Goal: Transaction & Acquisition: Purchase product/service

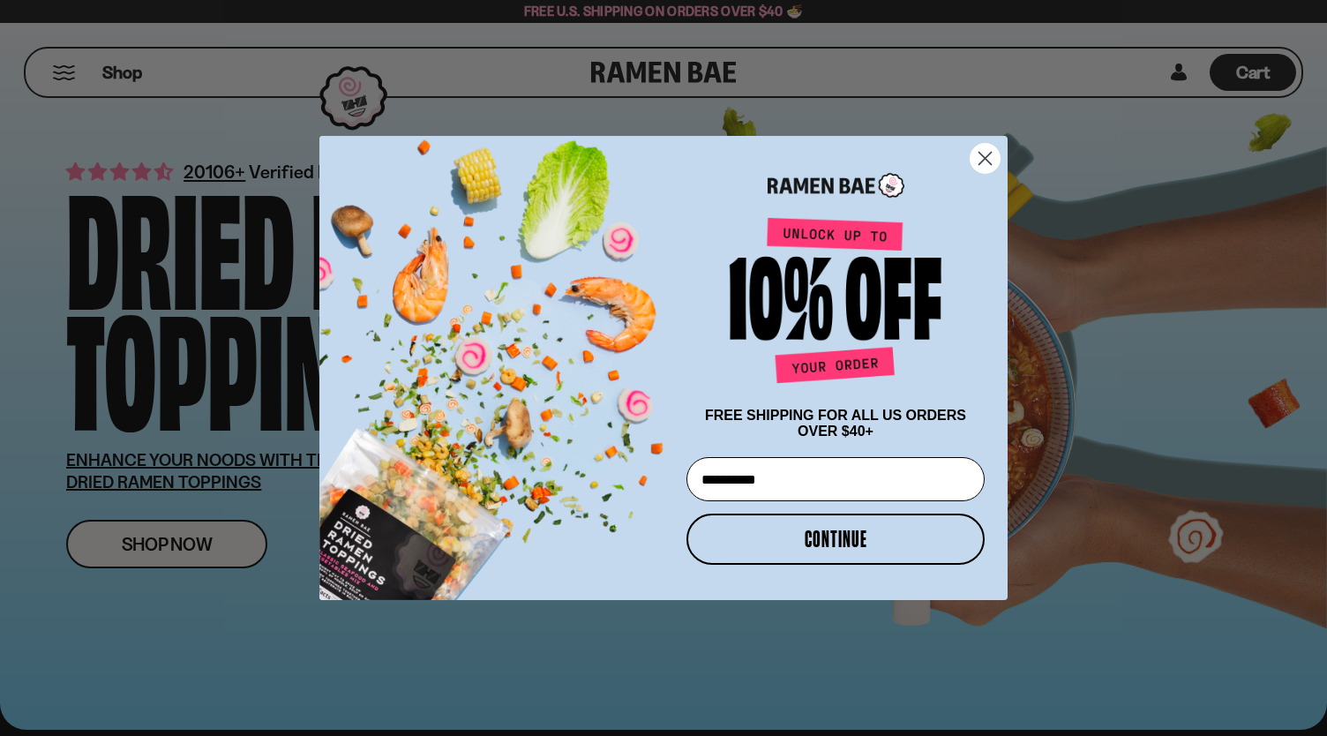
type input "**********"
click at [833, 544] on button "CONTINUE" at bounding box center [835, 538] width 298 height 51
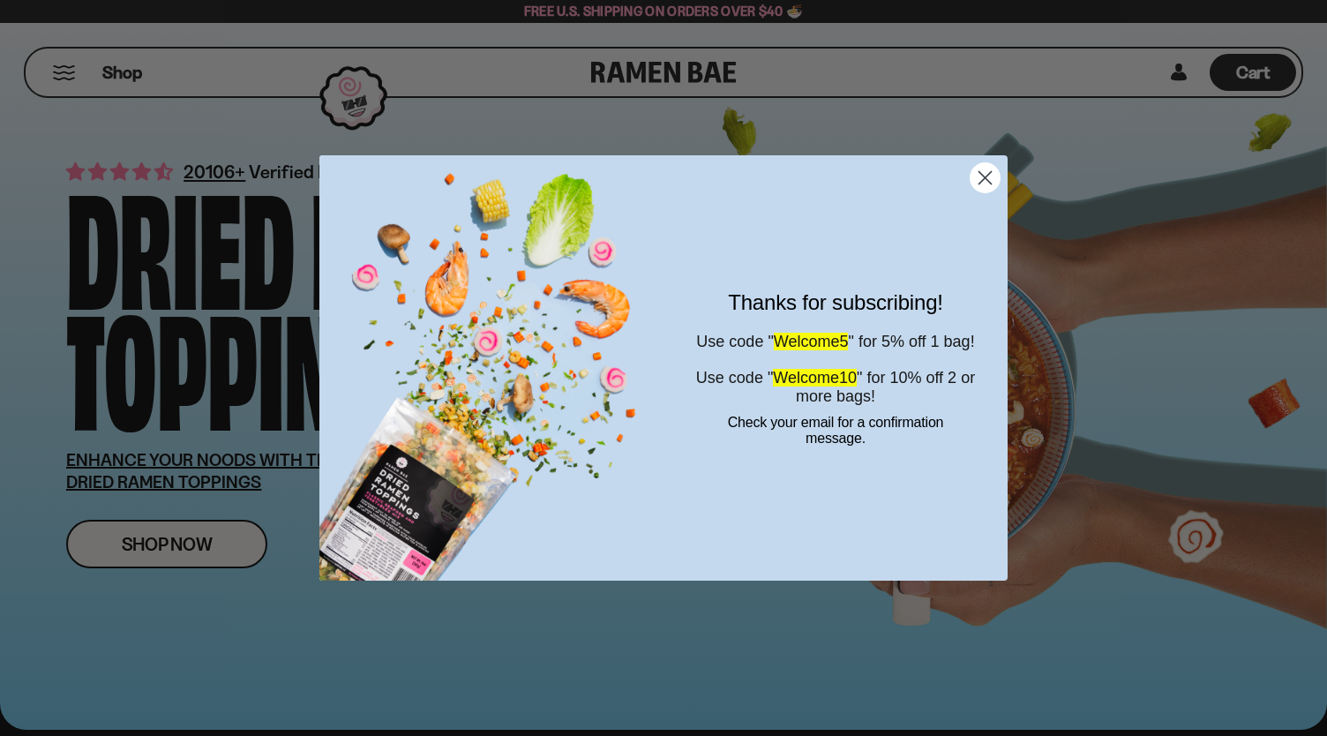
click at [991, 185] on circle "Close dialog" at bounding box center [984, 177] width 29 height 29
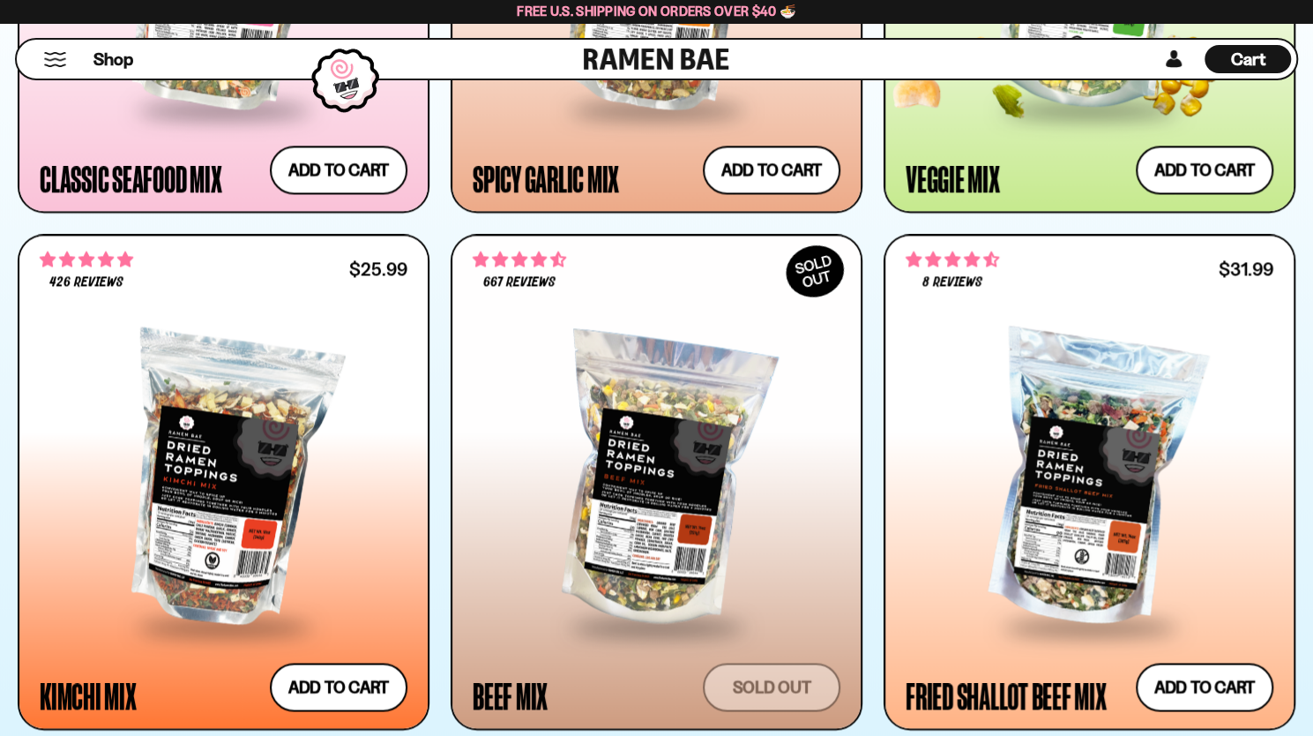
scroll to position [1411, 0]
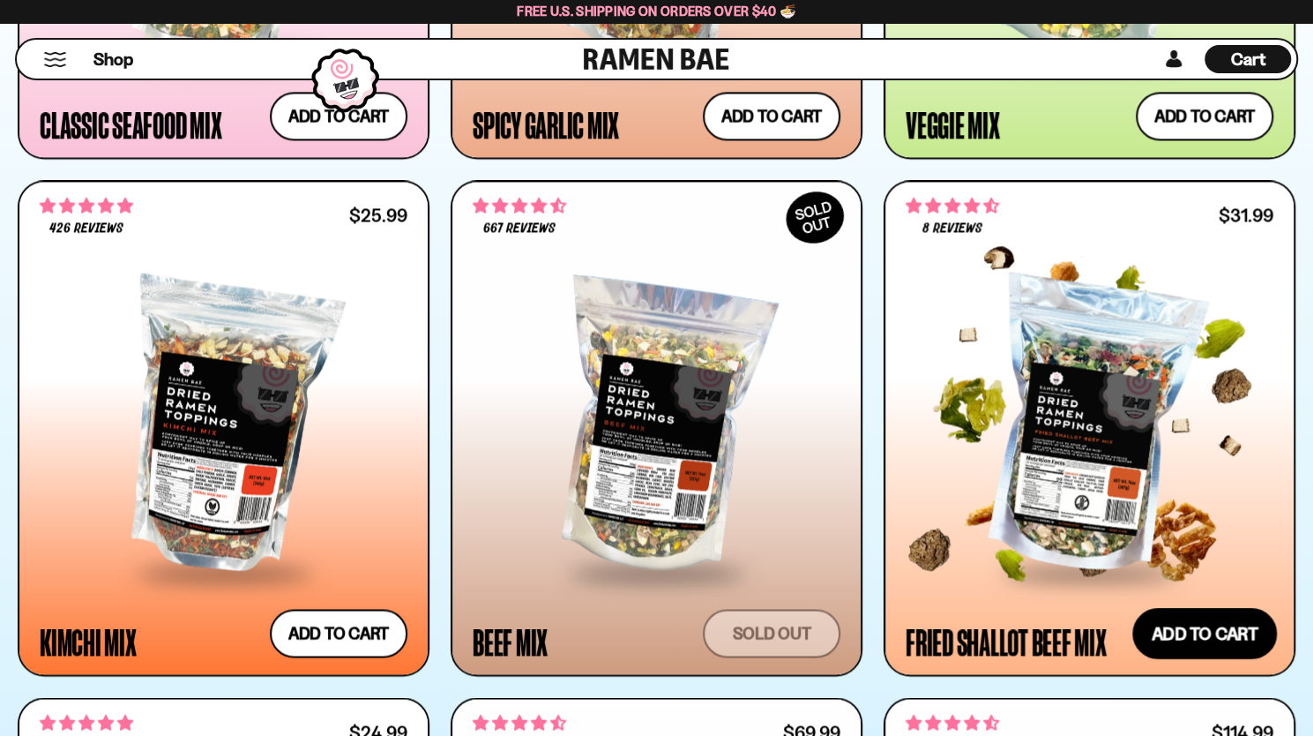
click at [1185, 633] on button "Add to cart Add — Regular price $31.99 Regular price Sale price $31.99 Unit pri…" at bounding box center [1205, 633] width 145 height 51
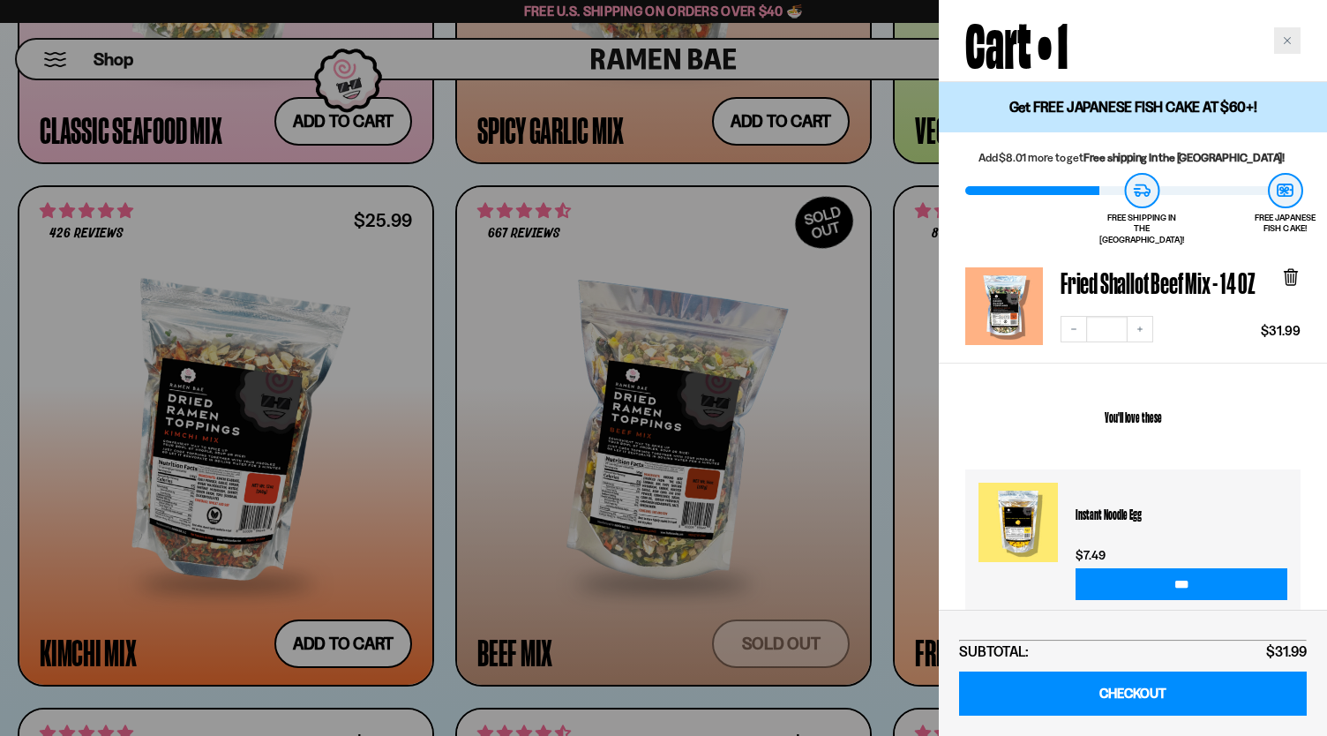
click at [1284, 46] on div "Close cart" at bounding box center [1287, 40] width 26 height 26
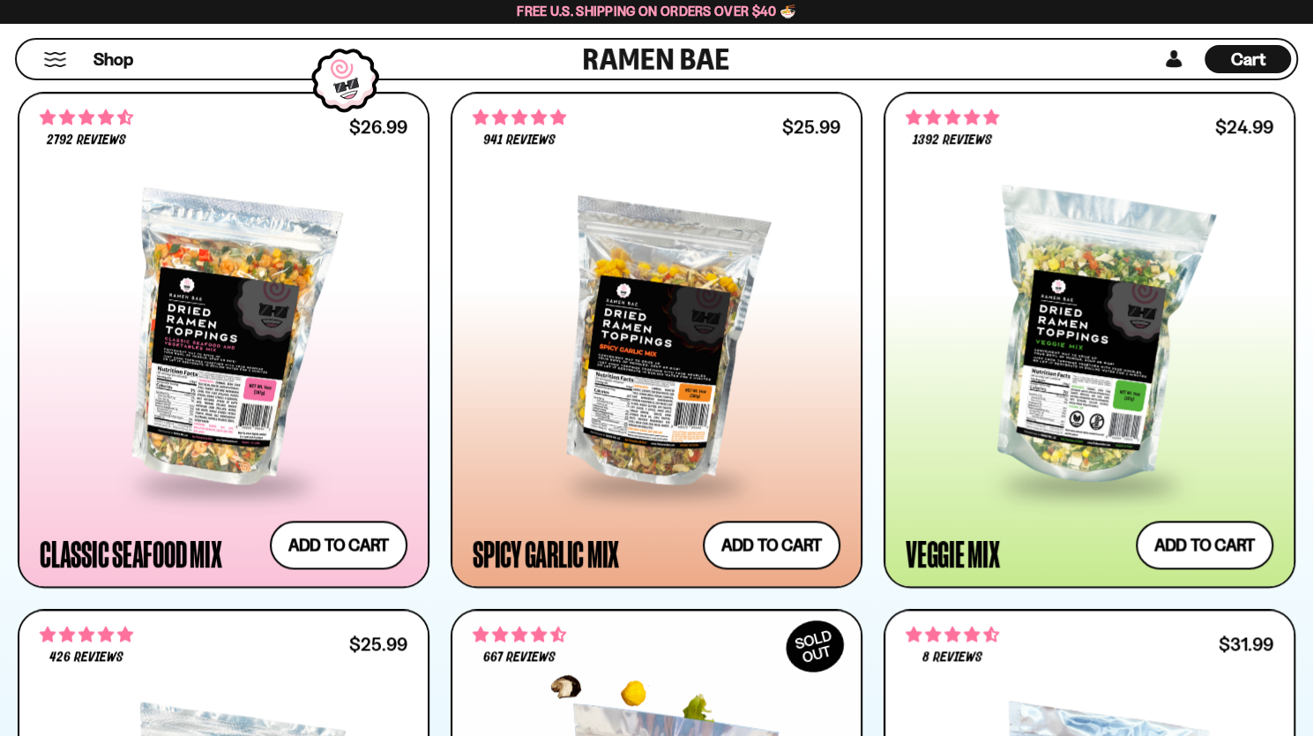
scroll to position [970, 0]
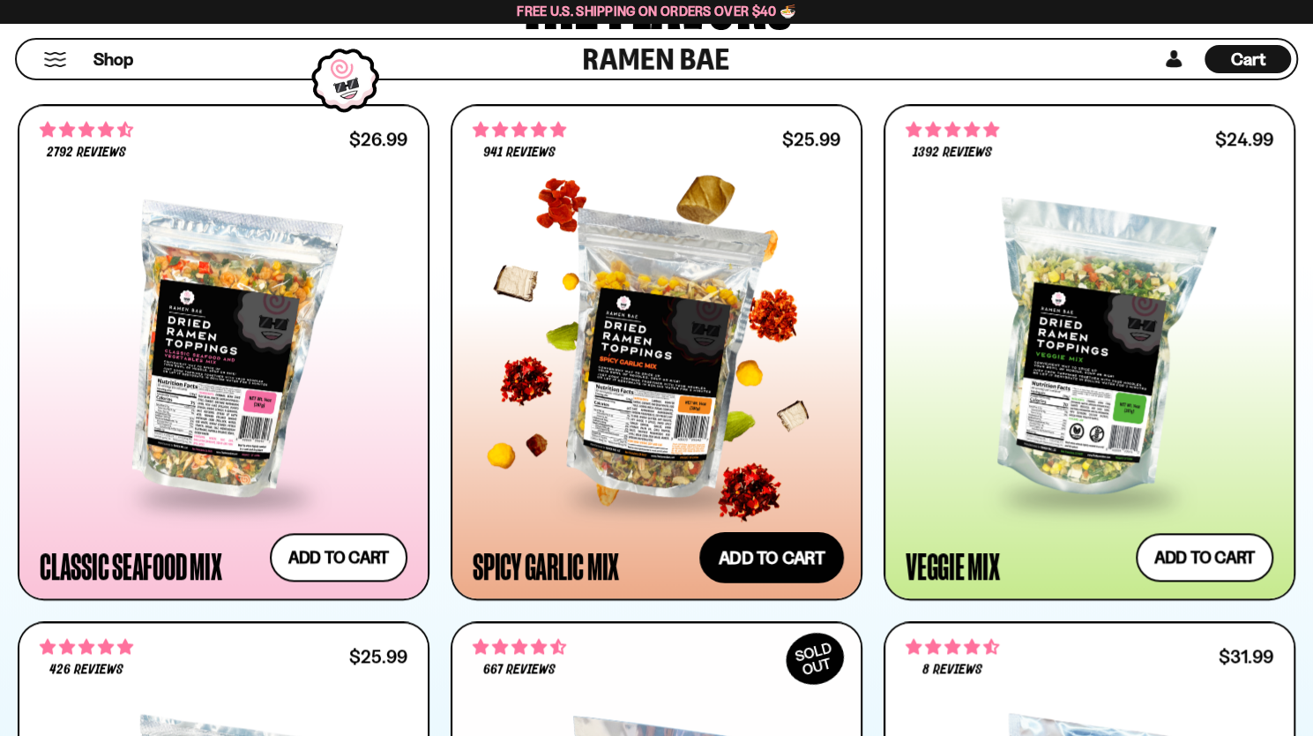
click at [743, 569] on button "Add to cart Add — Regular price $25.99 Regular price Sale price $25.99 Unit pri…" at bounding box center [771, 557] width 145 height 51
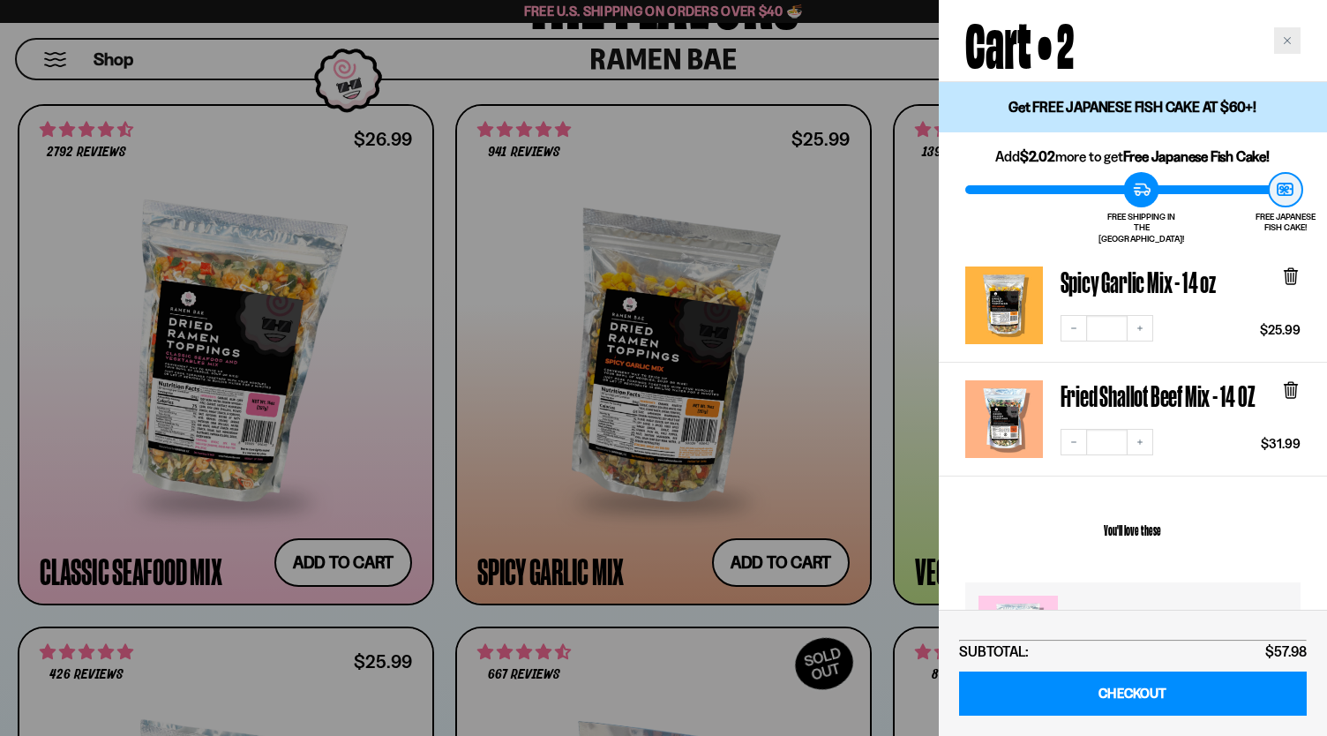
click at [1291, 41] on div "Close cart" at bounding box center [1287, 40] width 26 height 26
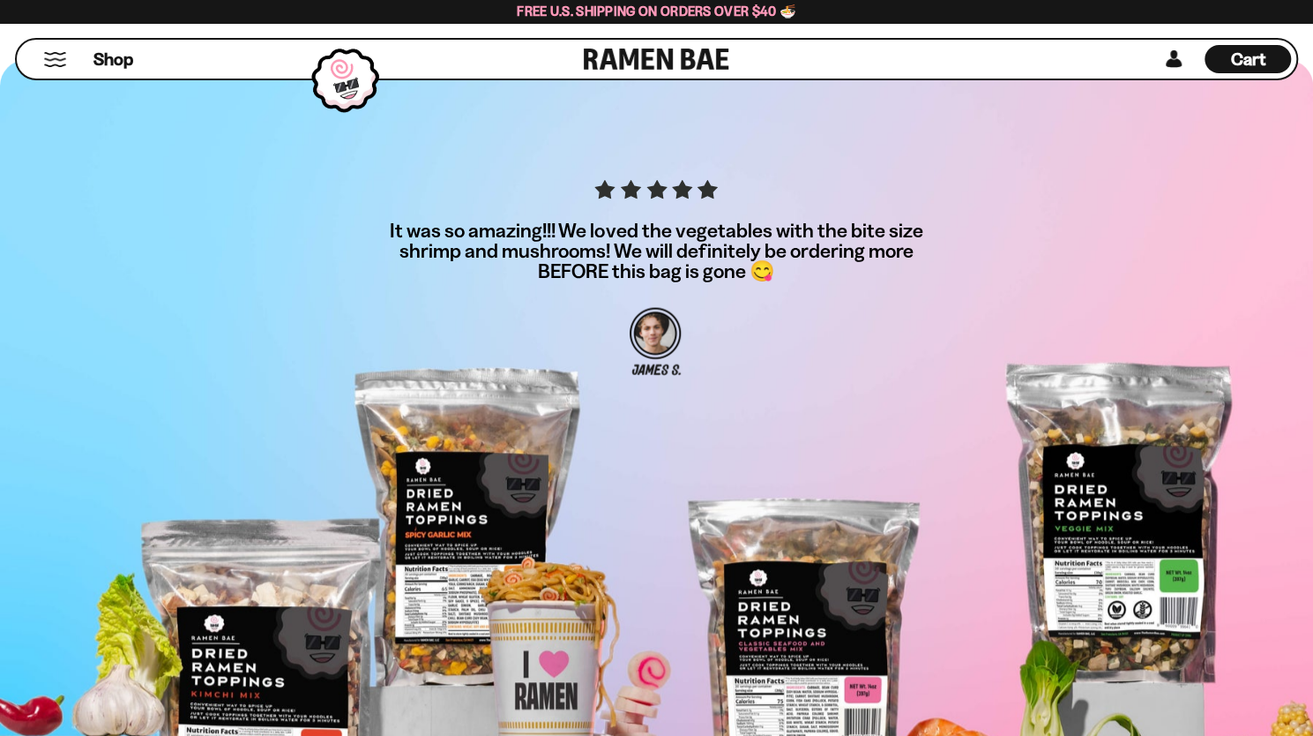
scroll to position [6174, 0]
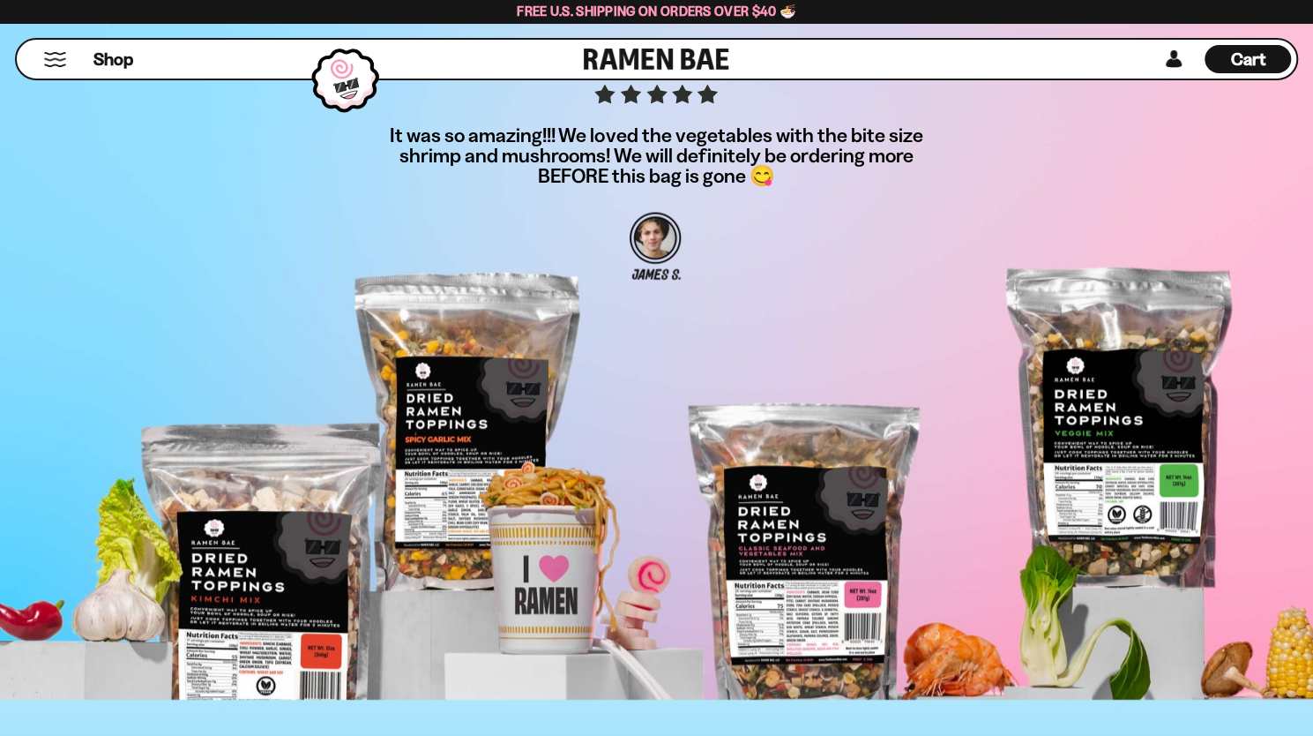
click at [1238, 61] on span "Cart" at bounding box center [1248, 59] width 34 height 21
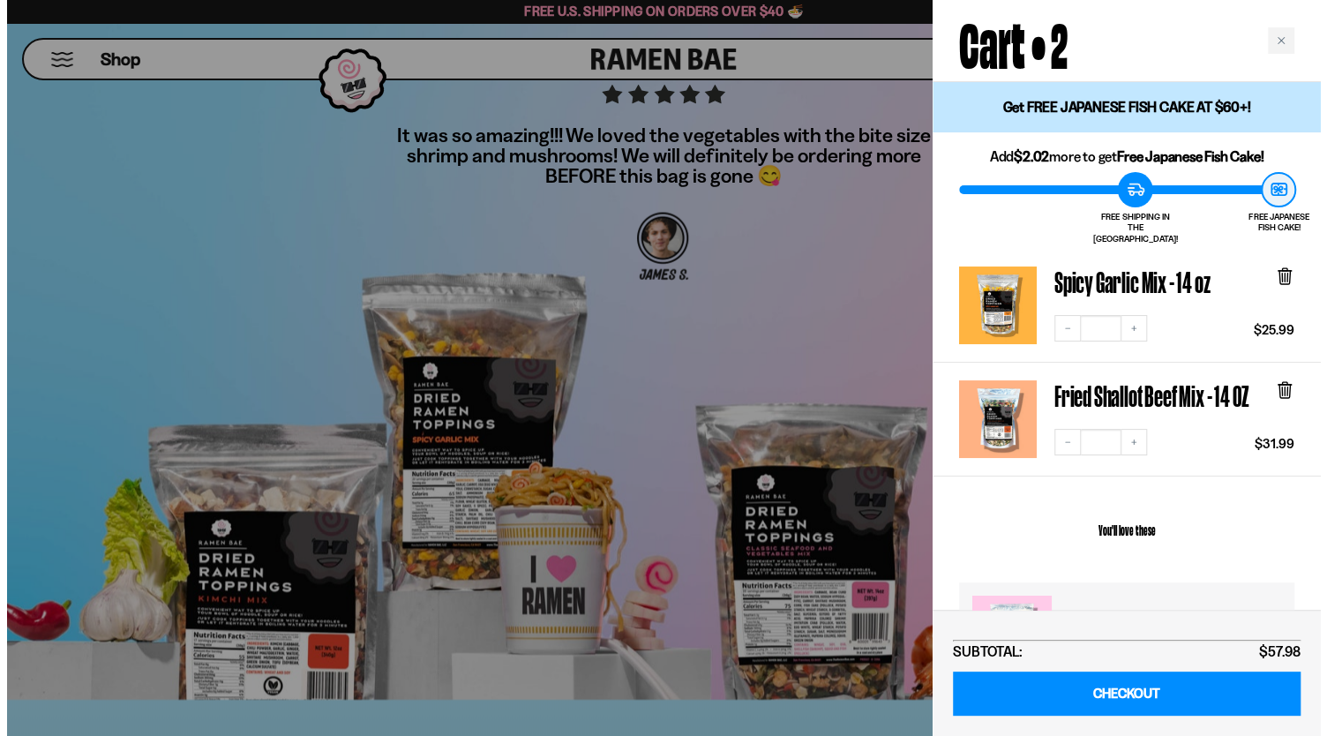
scroll to position [6212, 0]
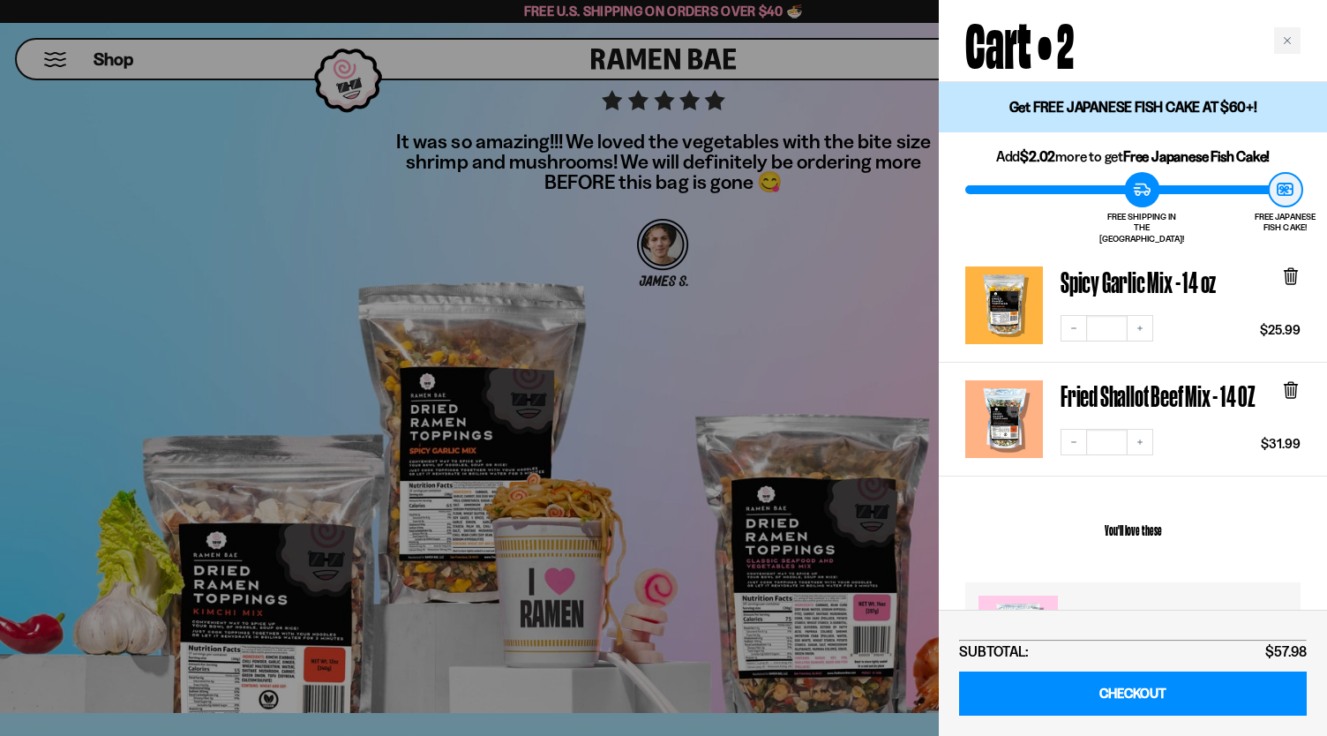
click at [1290, 268] on icon at bounding box center [1290, 274] width 5 height 13
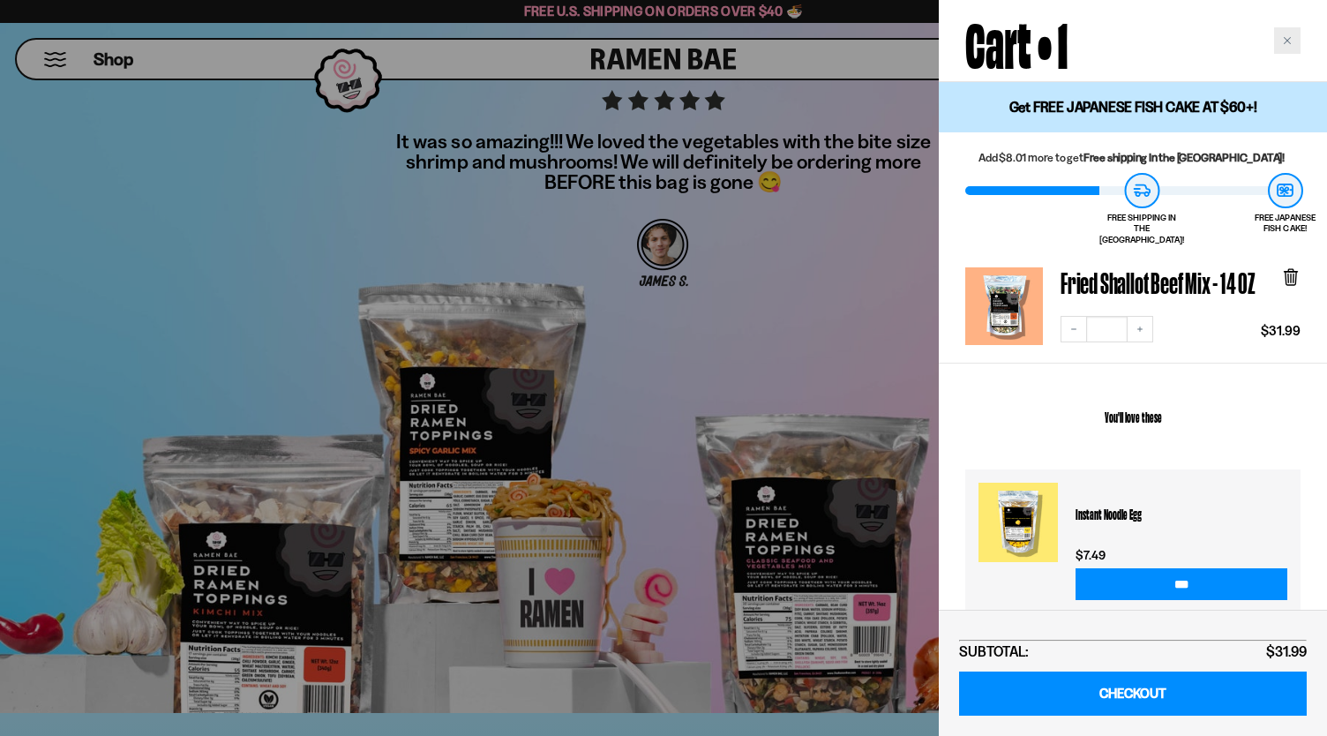
click at [1289, 38] on icon "Close cart" at bounding box center [1286, 40] width 7 height 7
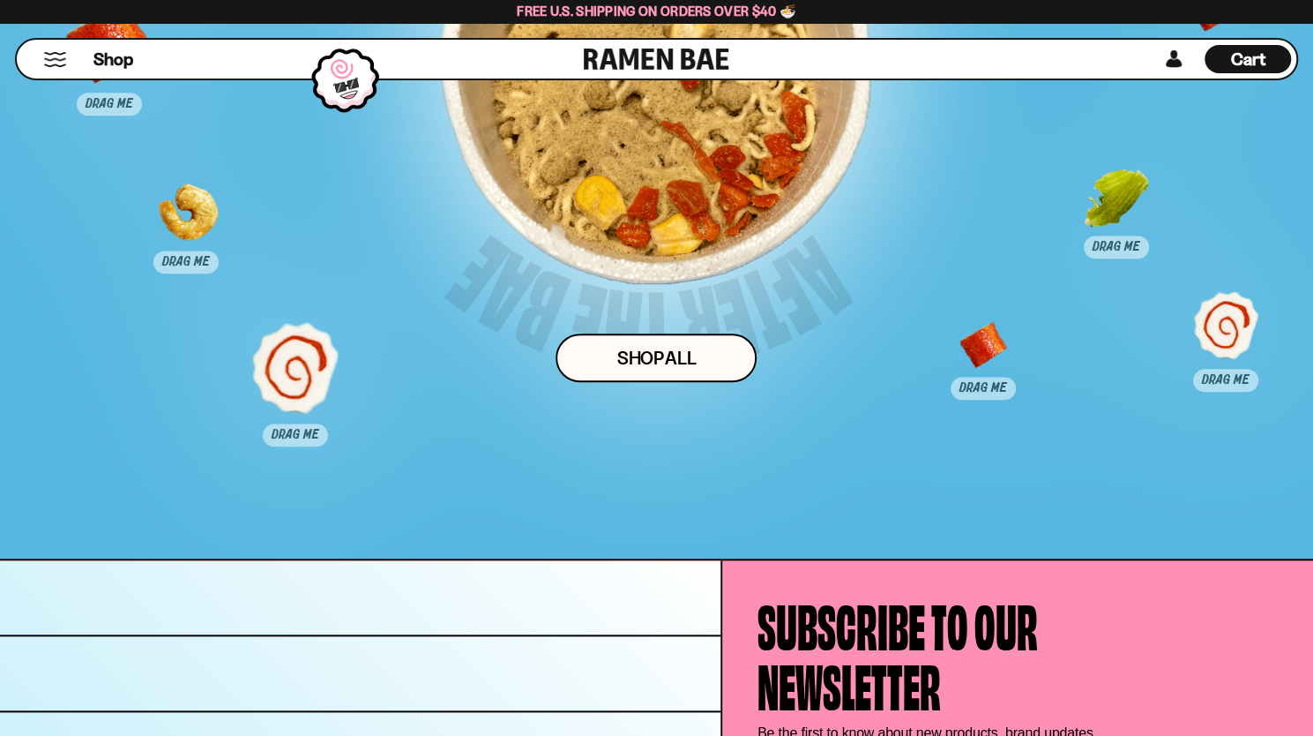
scroll to position [8981, 0]
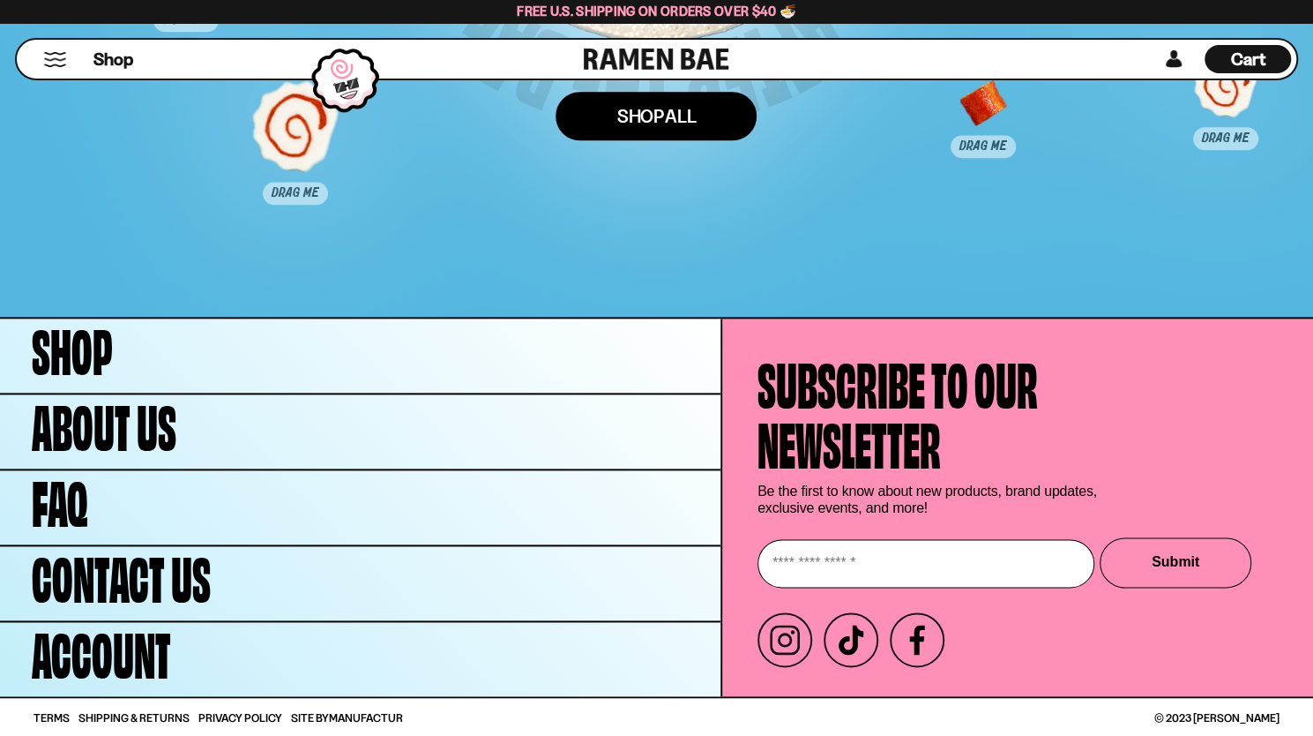
click at [628, 117] on link "Shop ALl" at bounding box center [656, 116] width 201 height 49
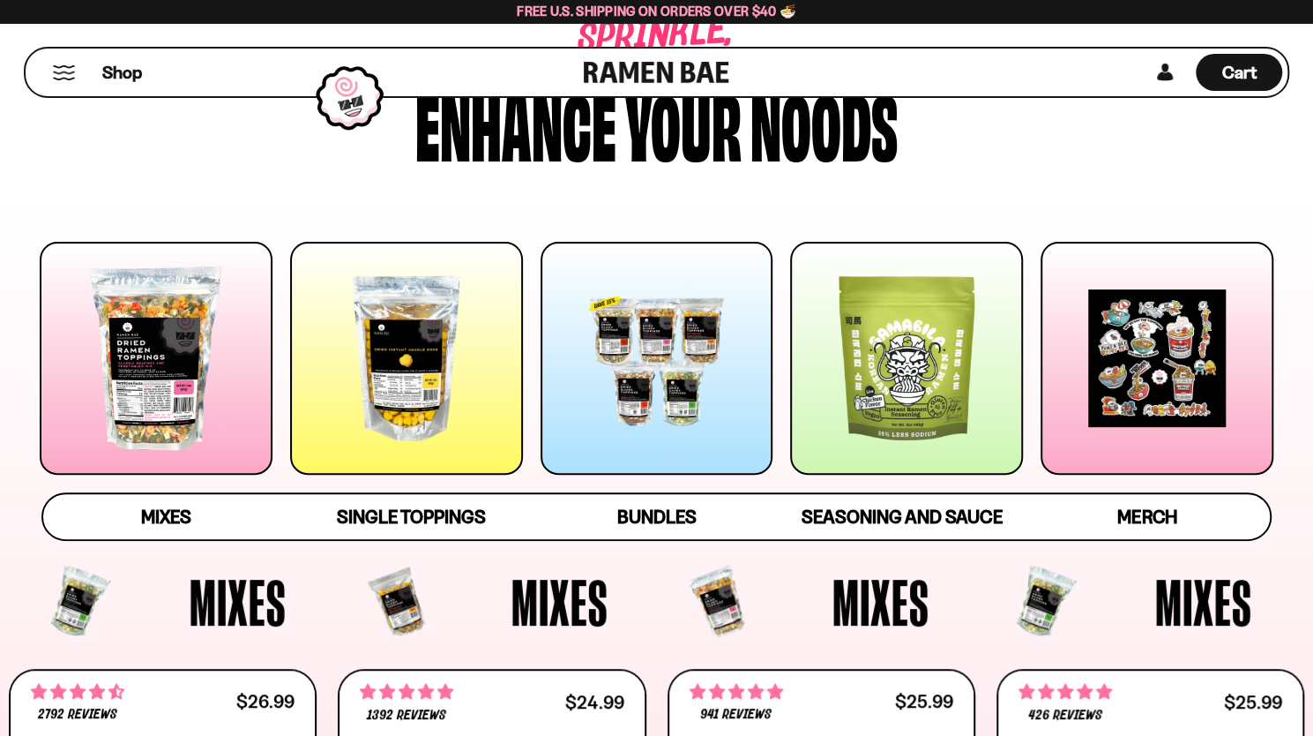
click at [916, 372] on div at bounding box center [906, 358] width 233 height 233
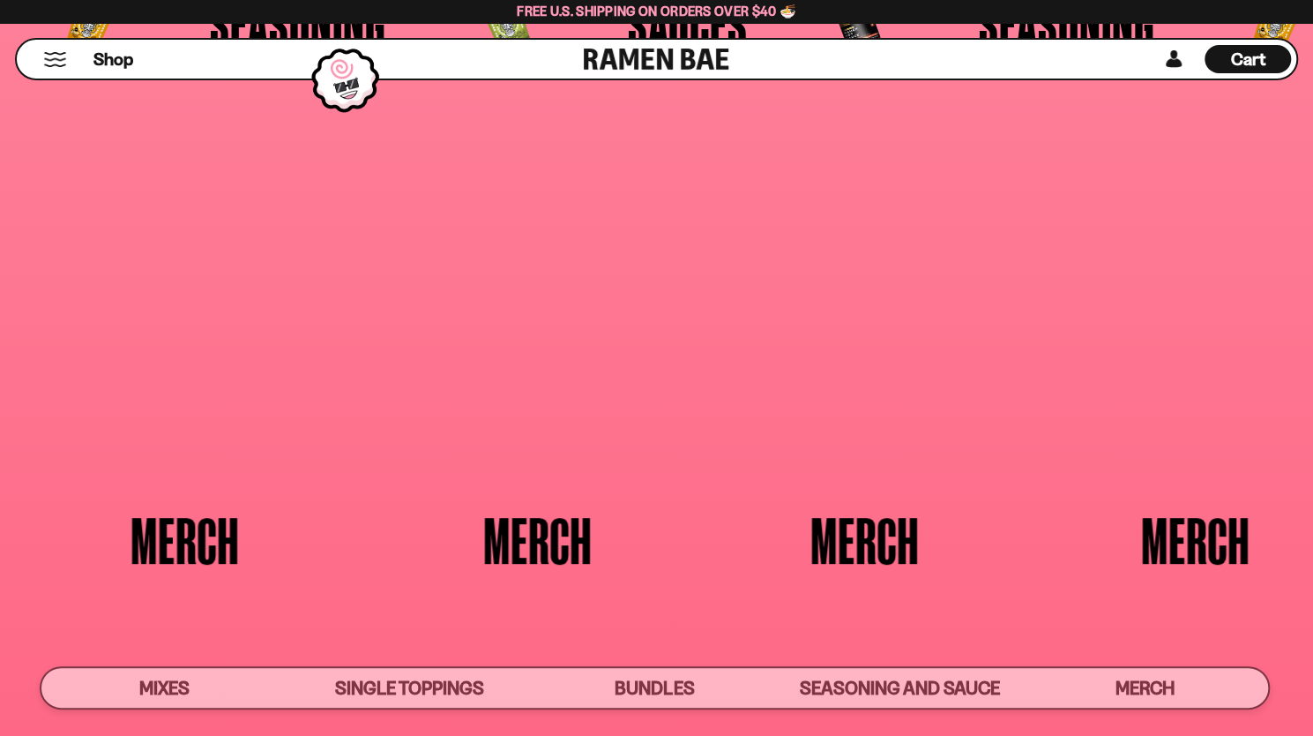
scroll to position [4246, 0]
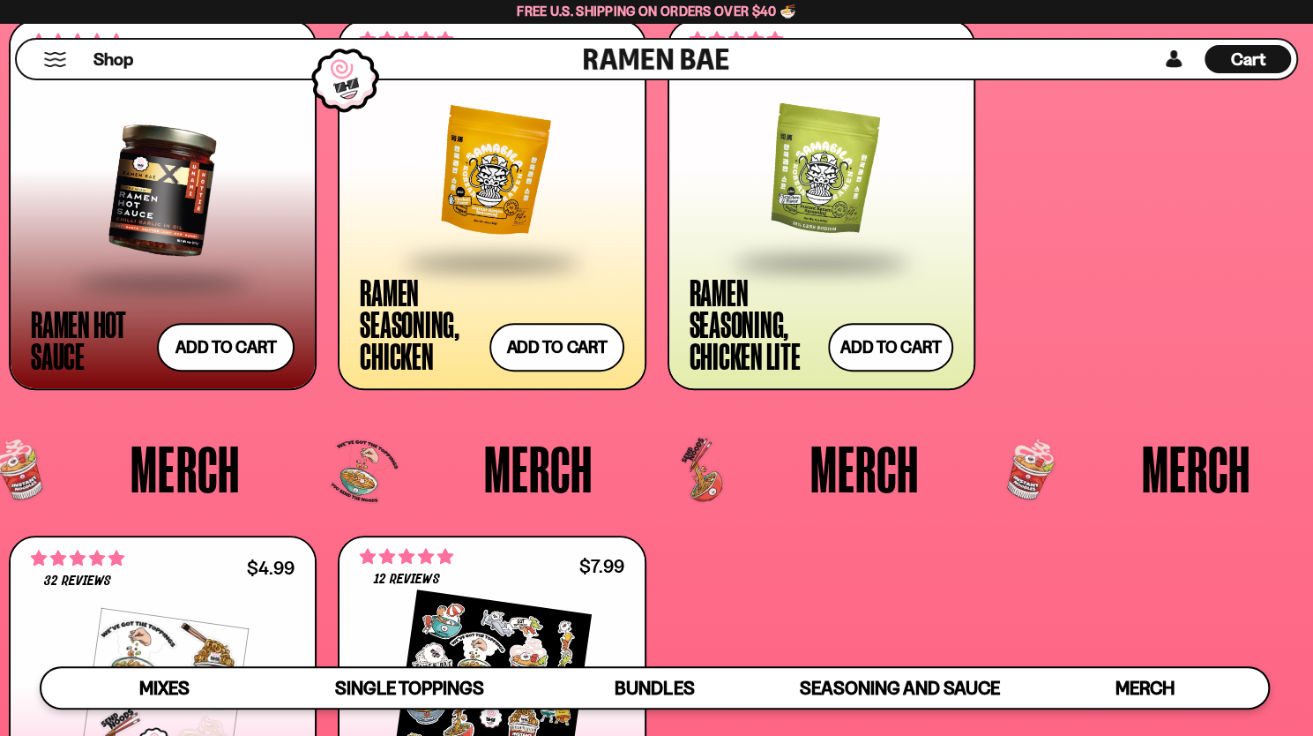
click at [839, 193] on div at bounding box center [822, 172] width 264 height 176
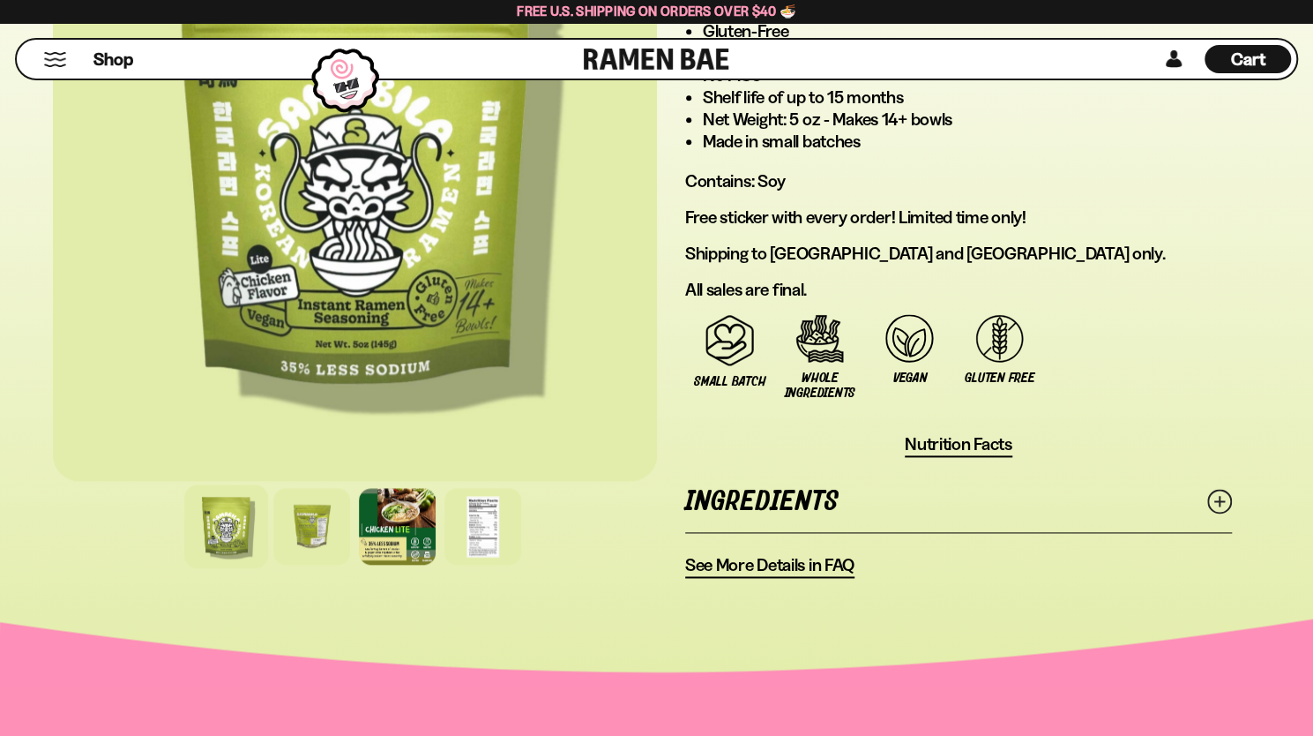
scroll to position [1235, 0]
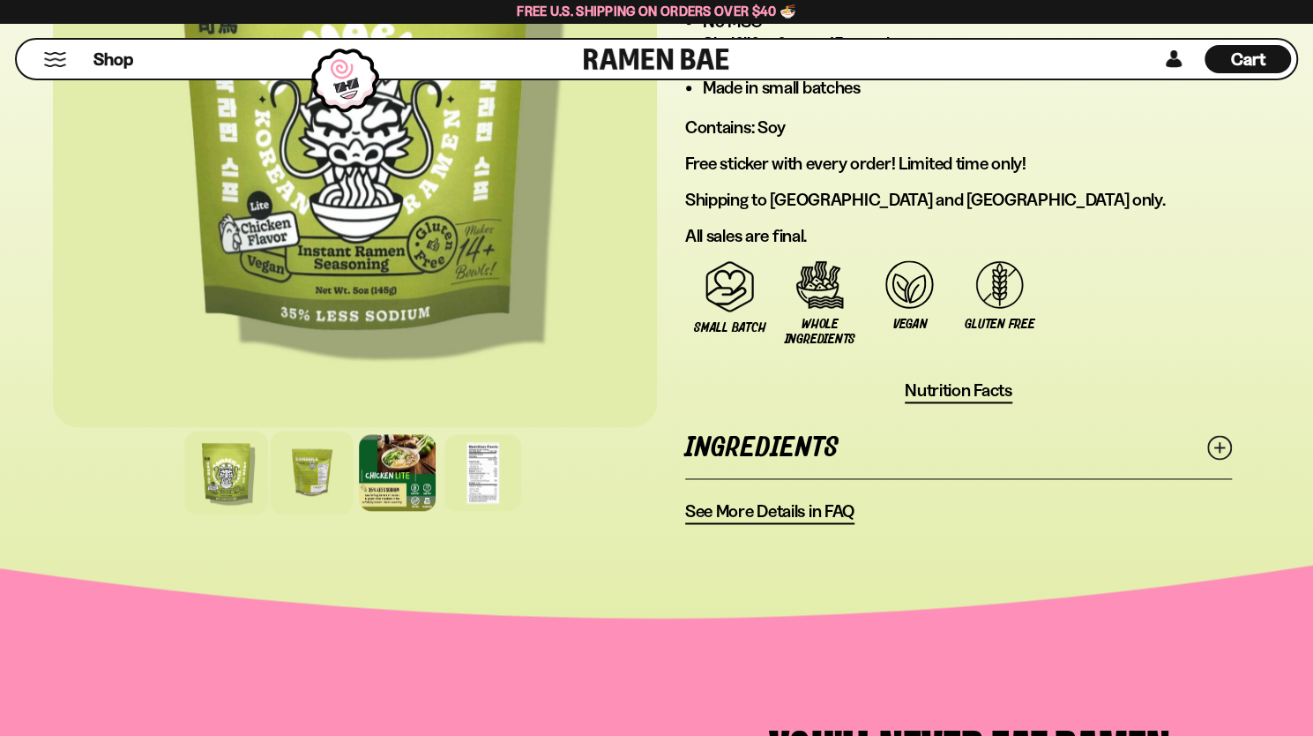
click at [309, 472] on div at bounding box center [312, 472] width 84 height 84
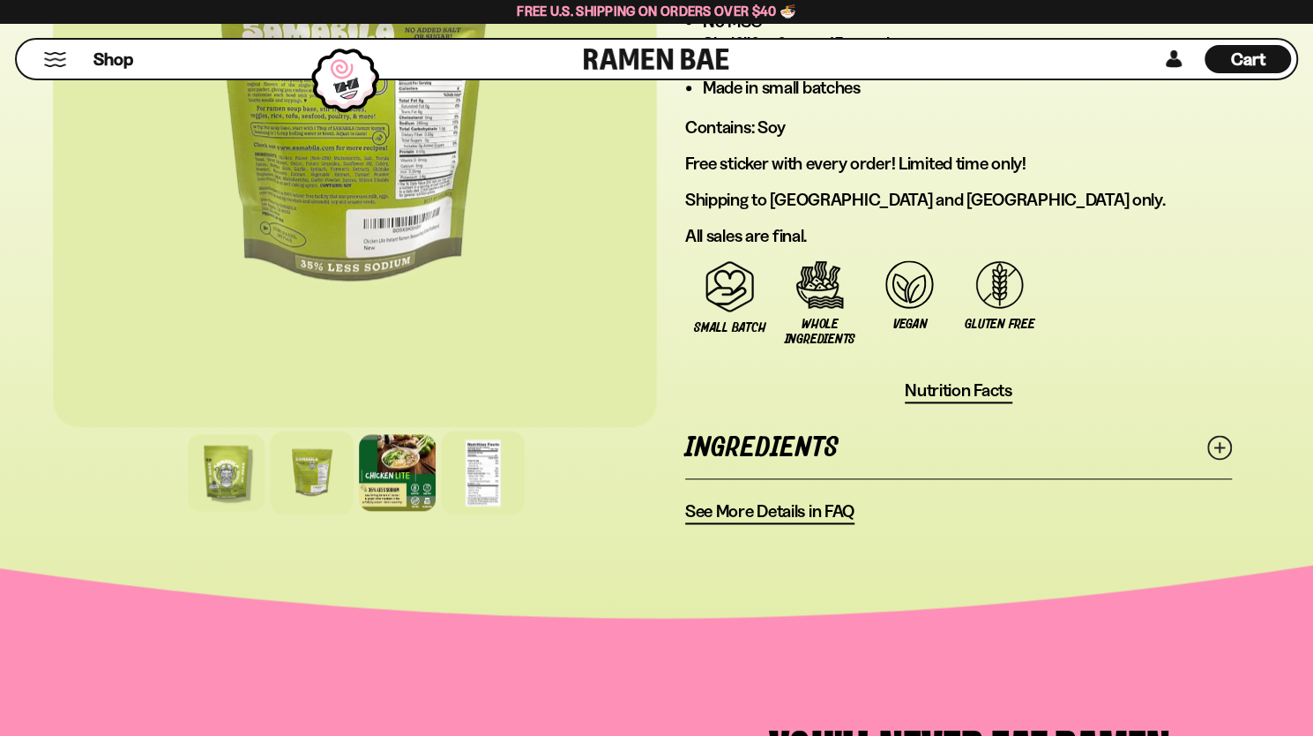
click at [497, 474] on div at bounding box center [483, 472] width 84 height 84
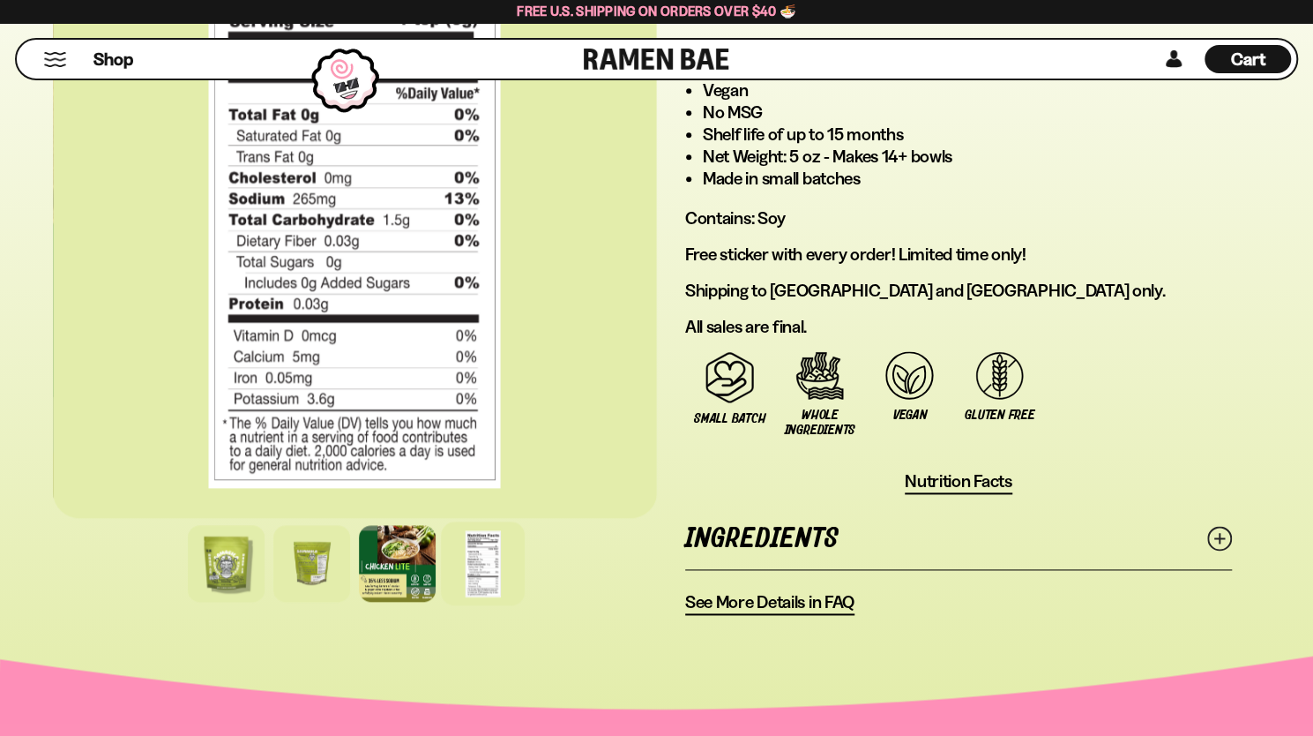
scroll to position [1147, 0]
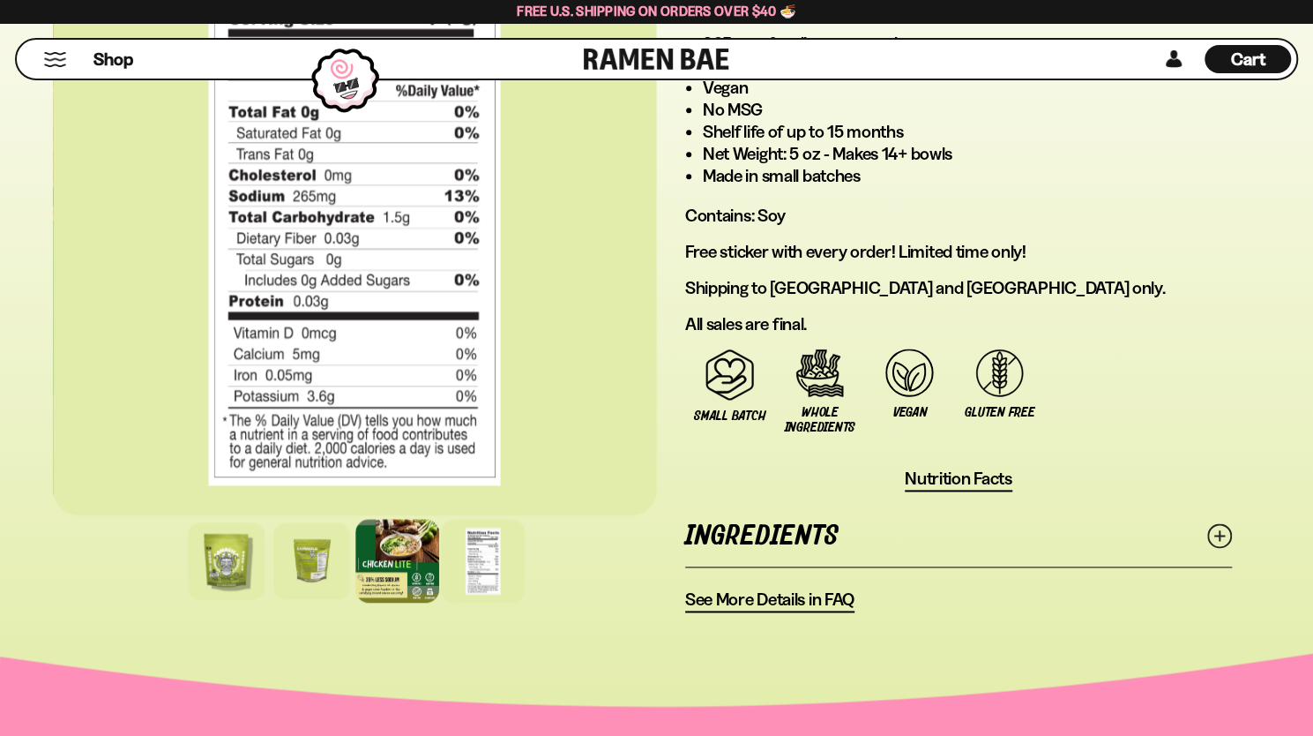
click at [411, 567] on div at bounding box center [397, 561] width 84 height 84
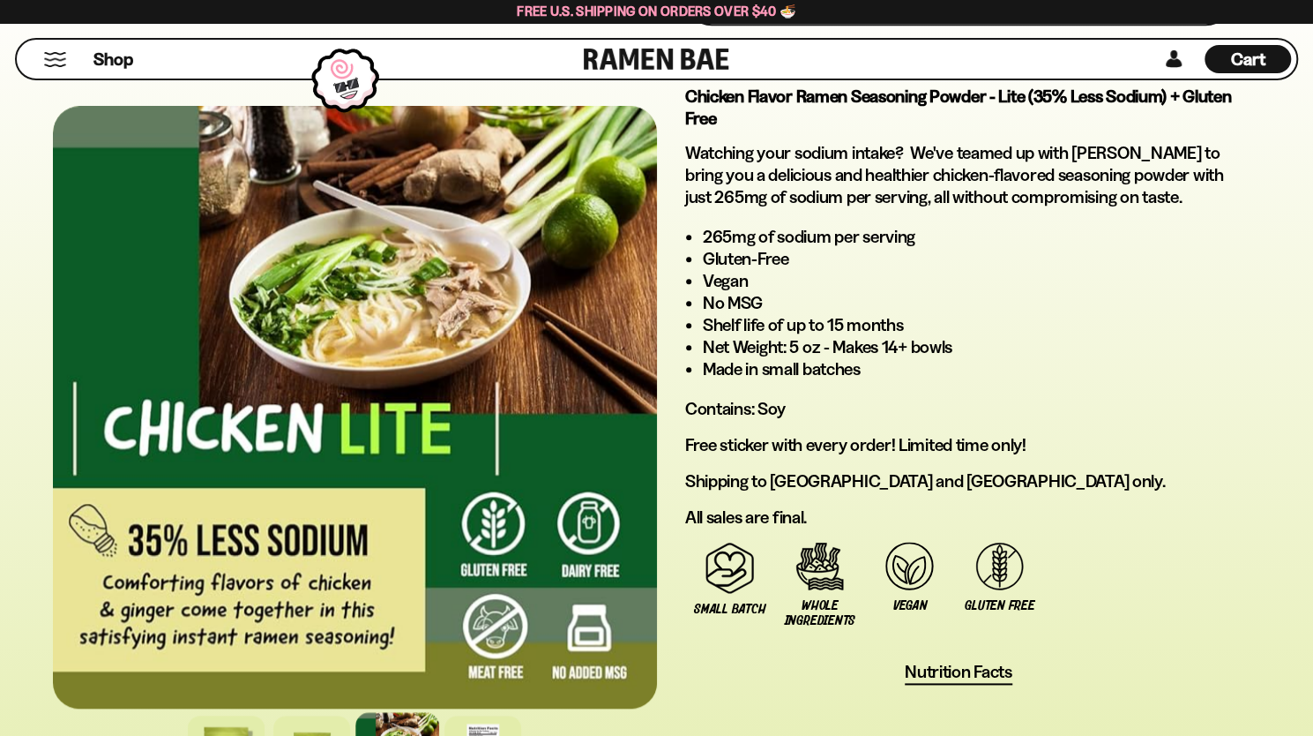
scroll to position [1058, 0]
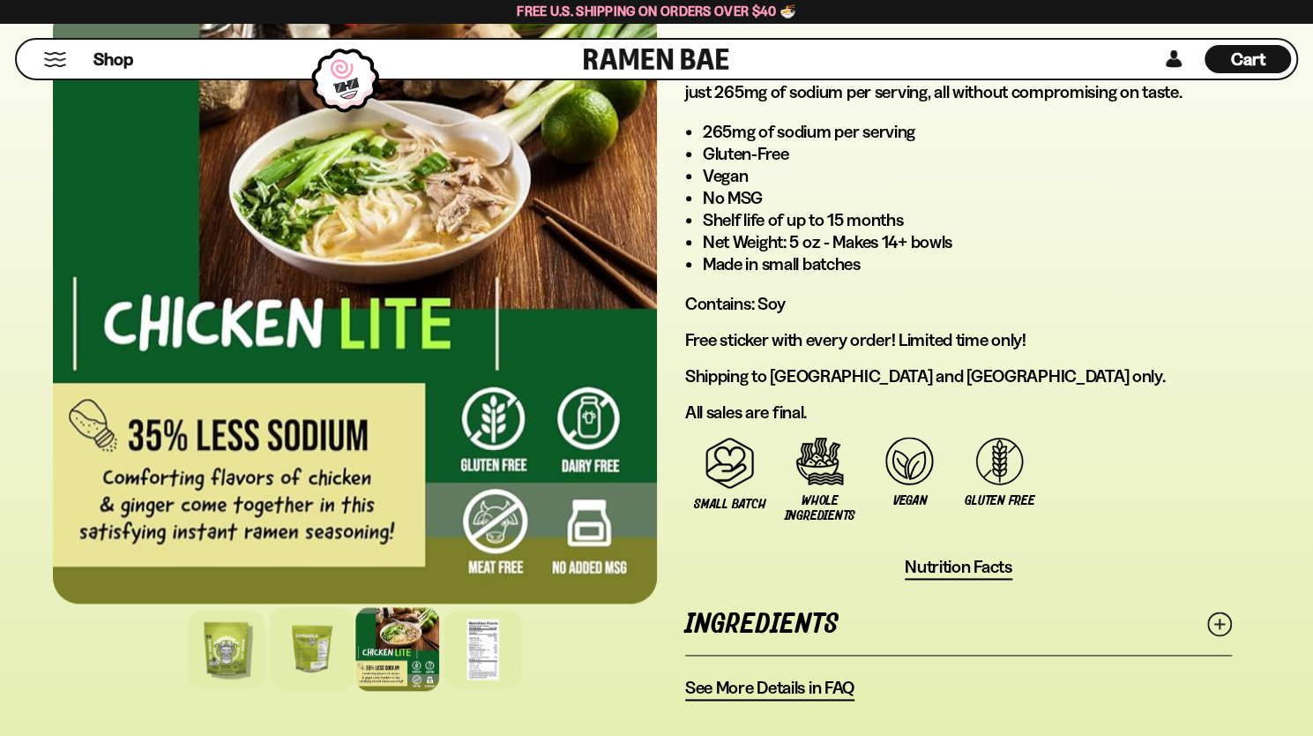
click at [312, 648] on div at bounding box center [312, 649] width 84 height 84
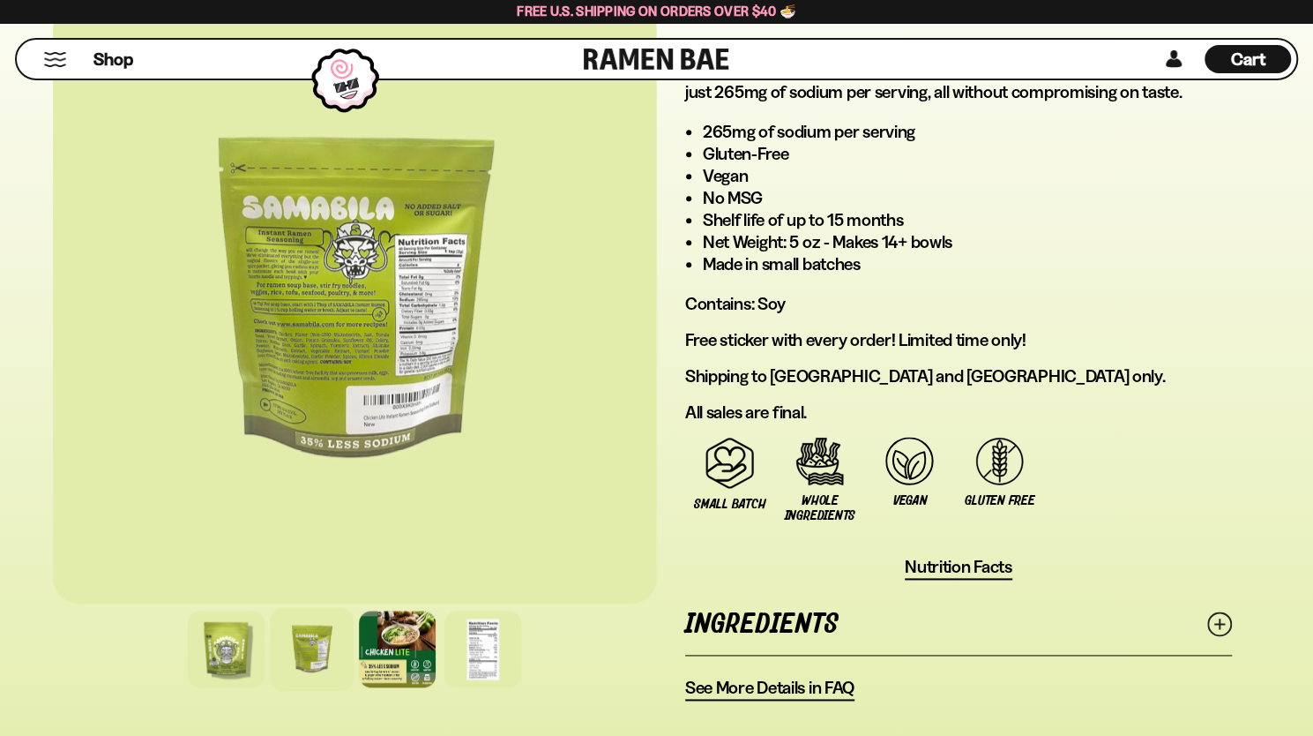
click at [388, 294] on div at bounding box center [355, 302] width 604 height 602
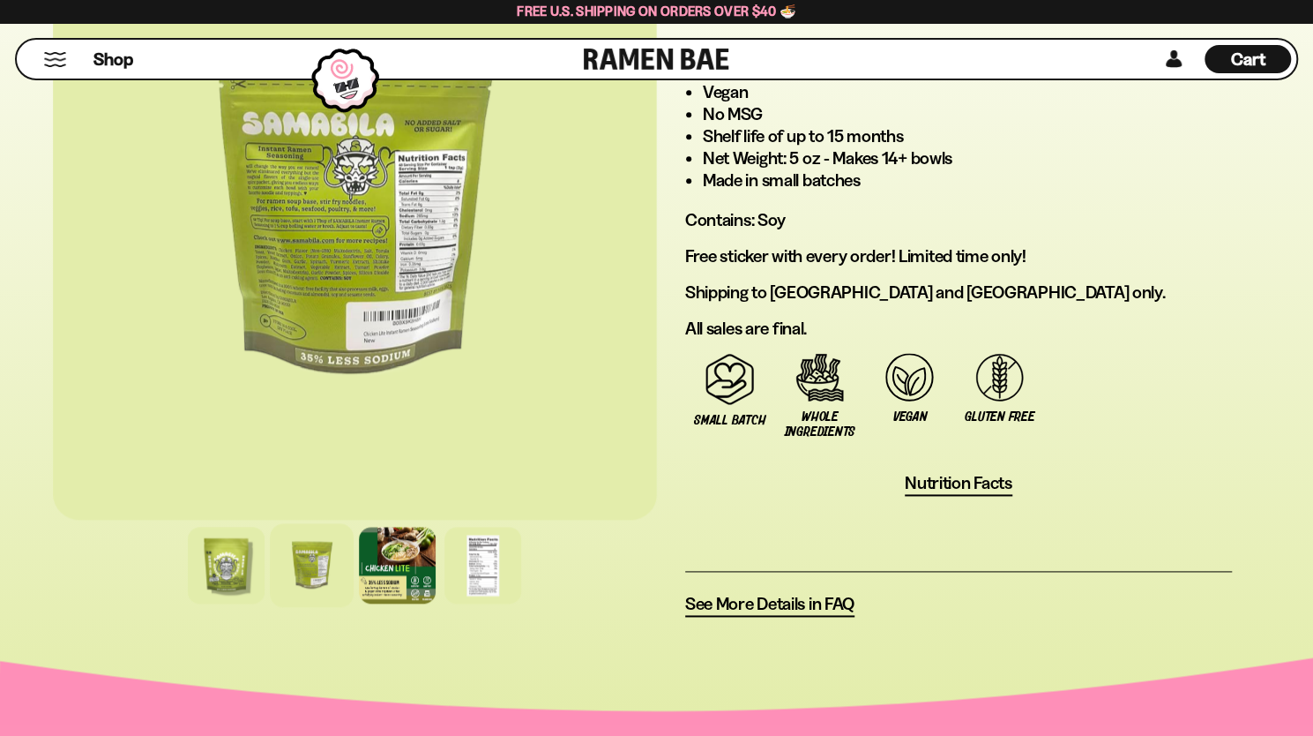
scroll to position [1148, 0]
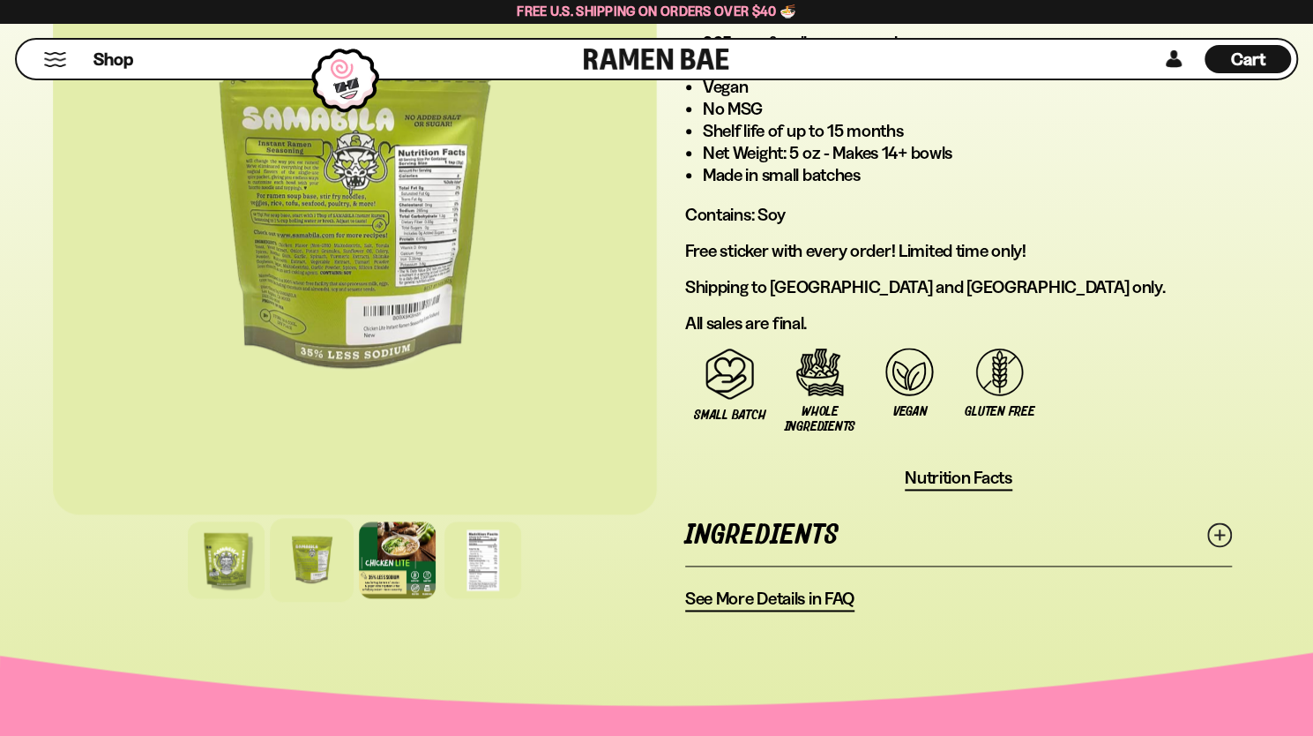
click at [295, 553] on div at bounding box center [312, 560] width 84 height 84
click at [416, 557] on div at bounding box center [397, 560] width 84 height 84
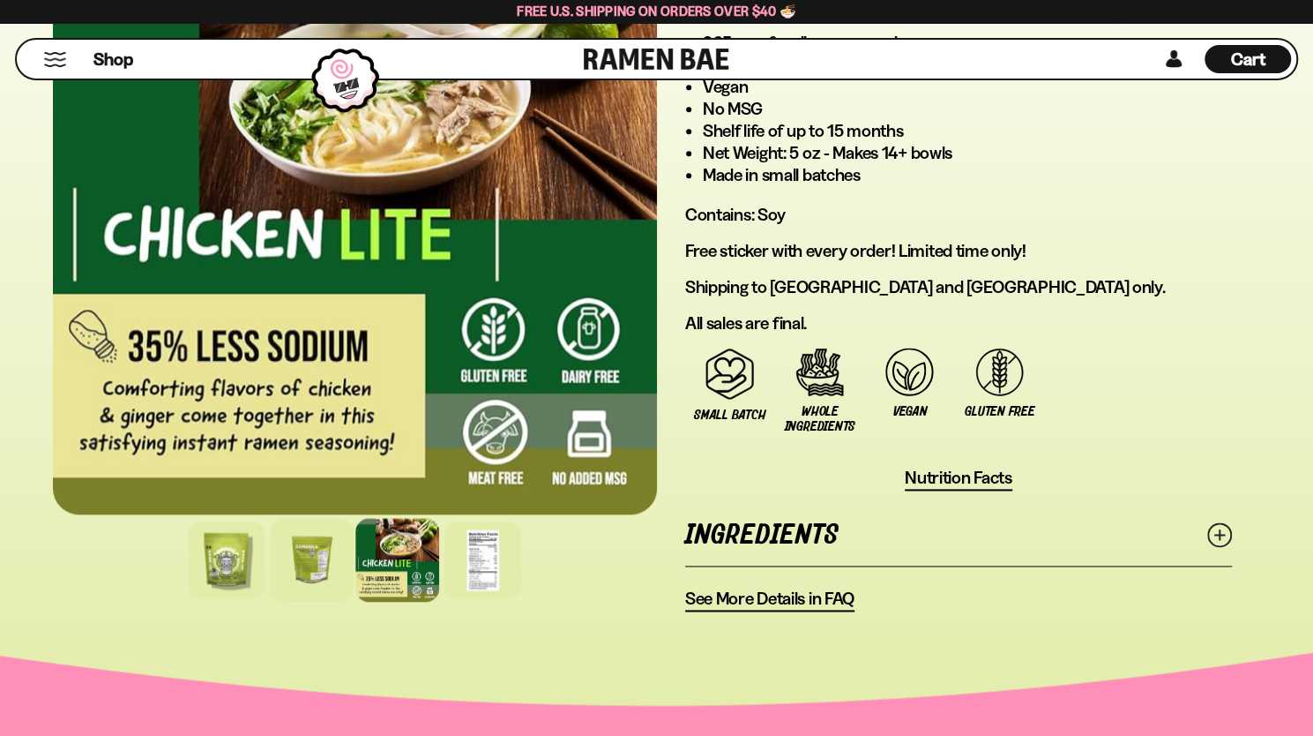
click at [333, 556] on div at bounding box center [312, 560] width 84 height 84
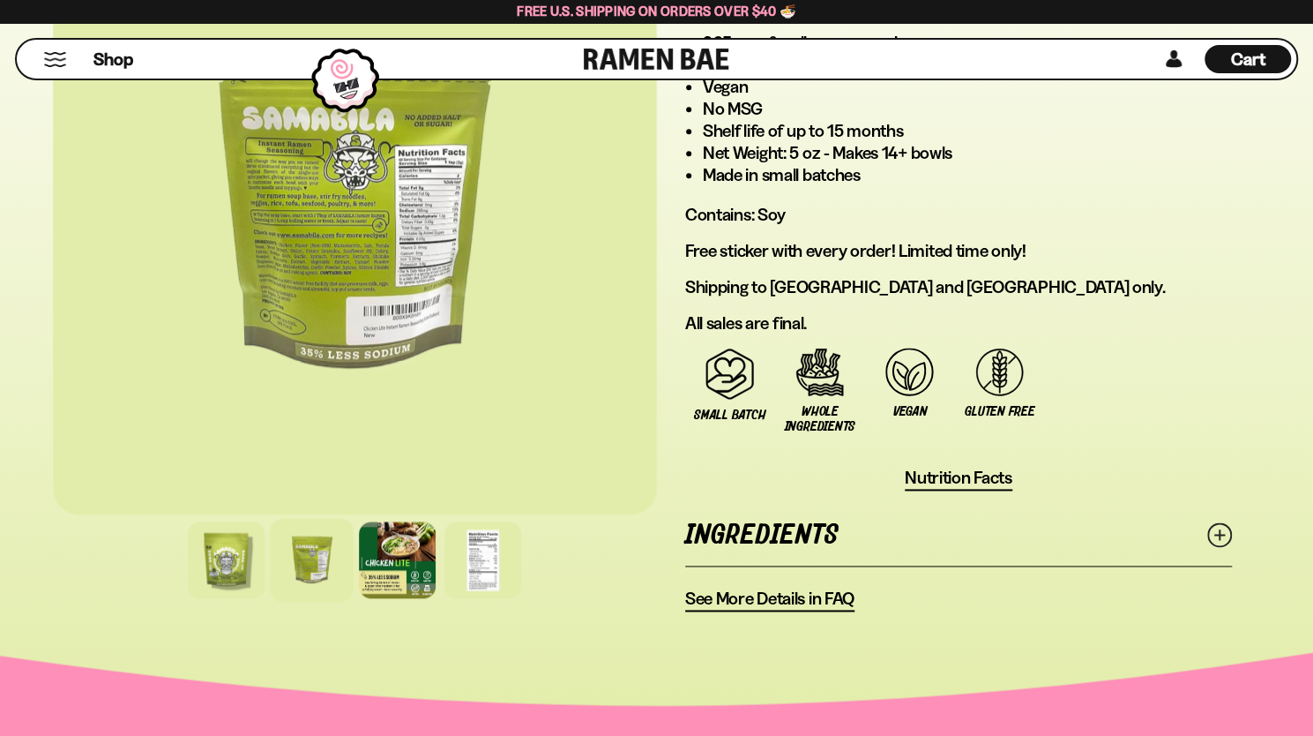
click at [331, 265] on div at bounding box center [355, 213] width 604 height 602
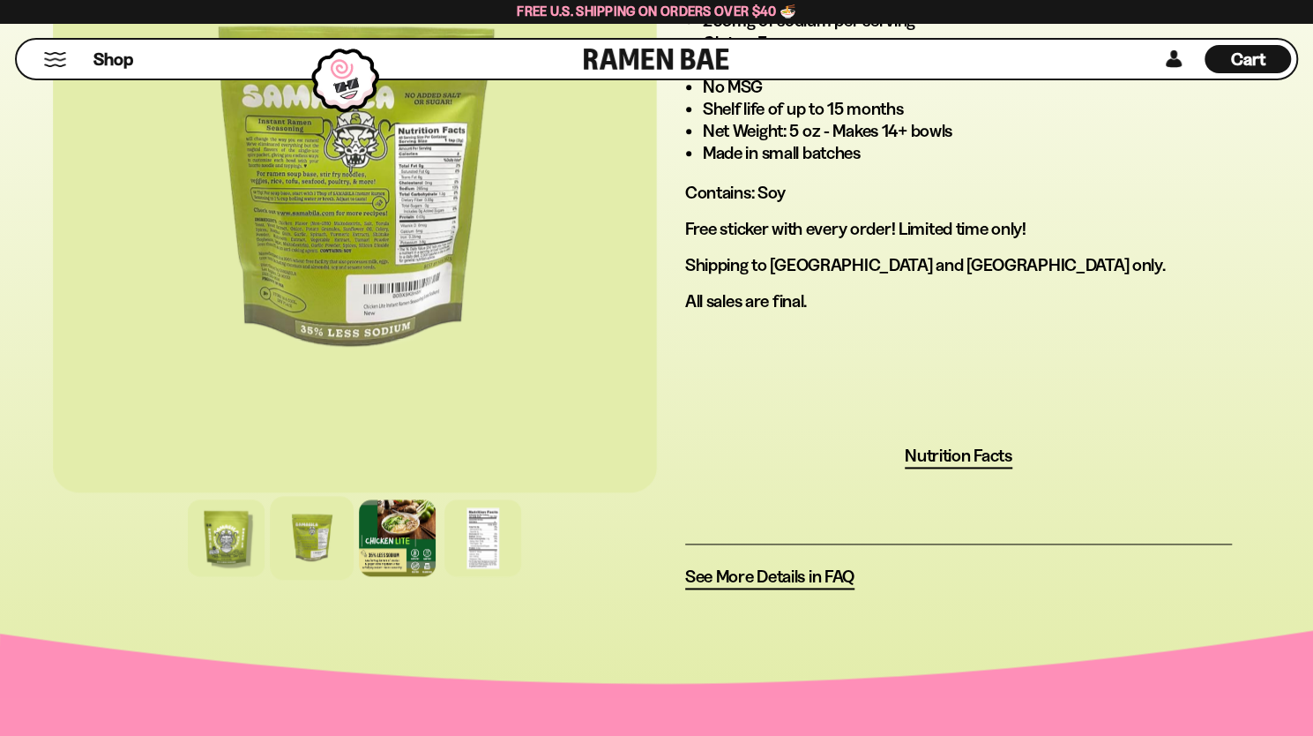
scroll to position [1236, 0]
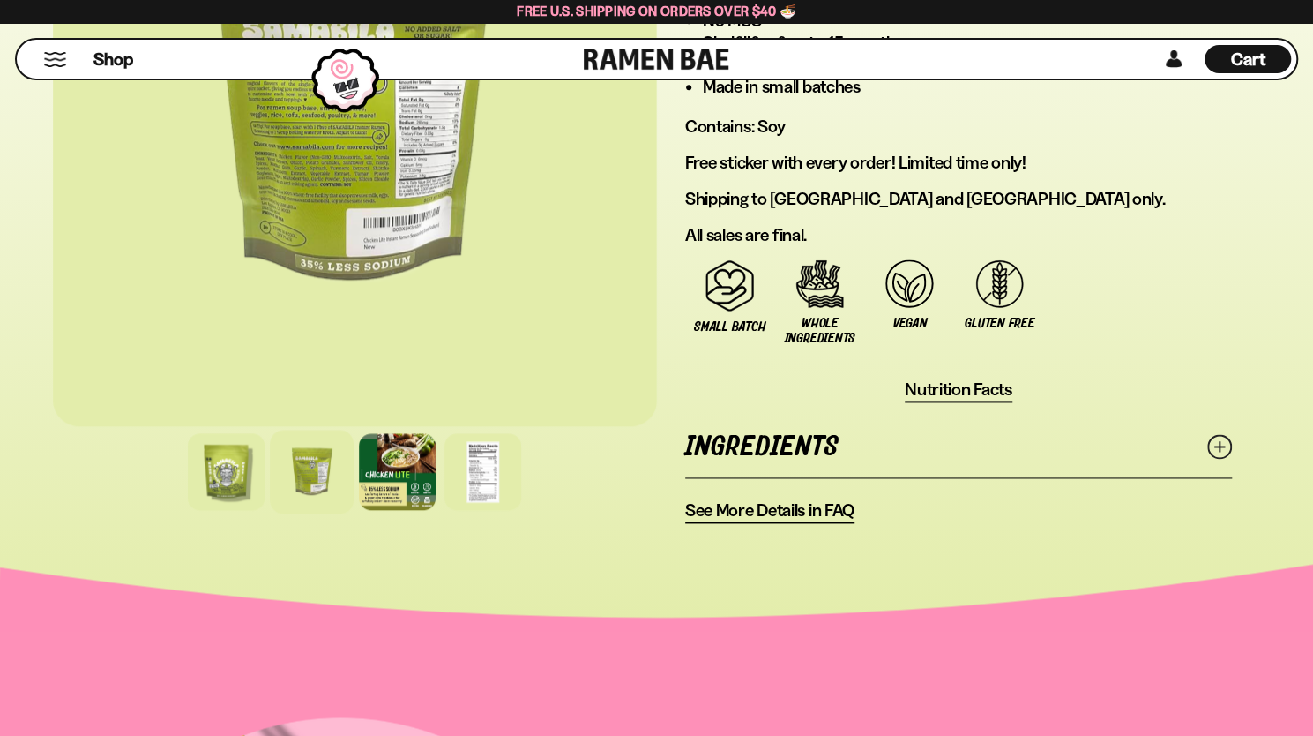
click at [1217, 445] on icon at bounding box center [1220, 446] width 25 height 25
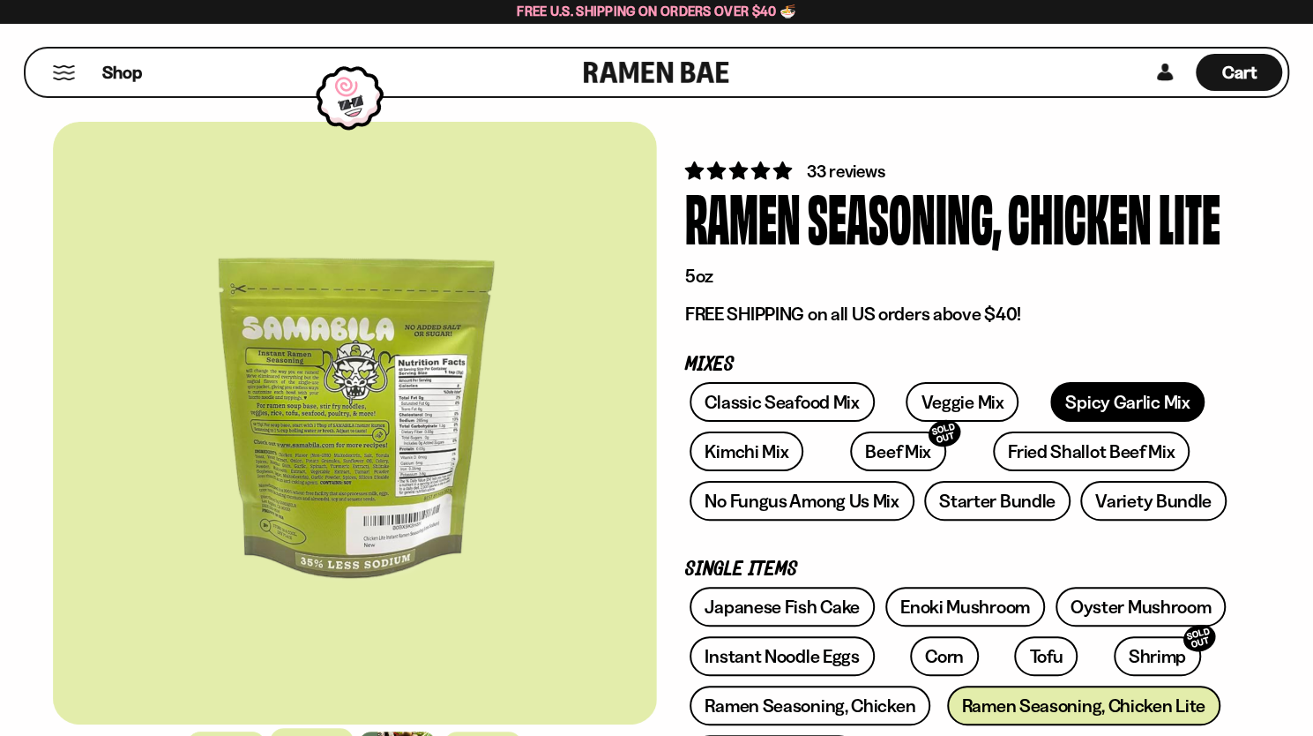
scroll to position [265, 0]
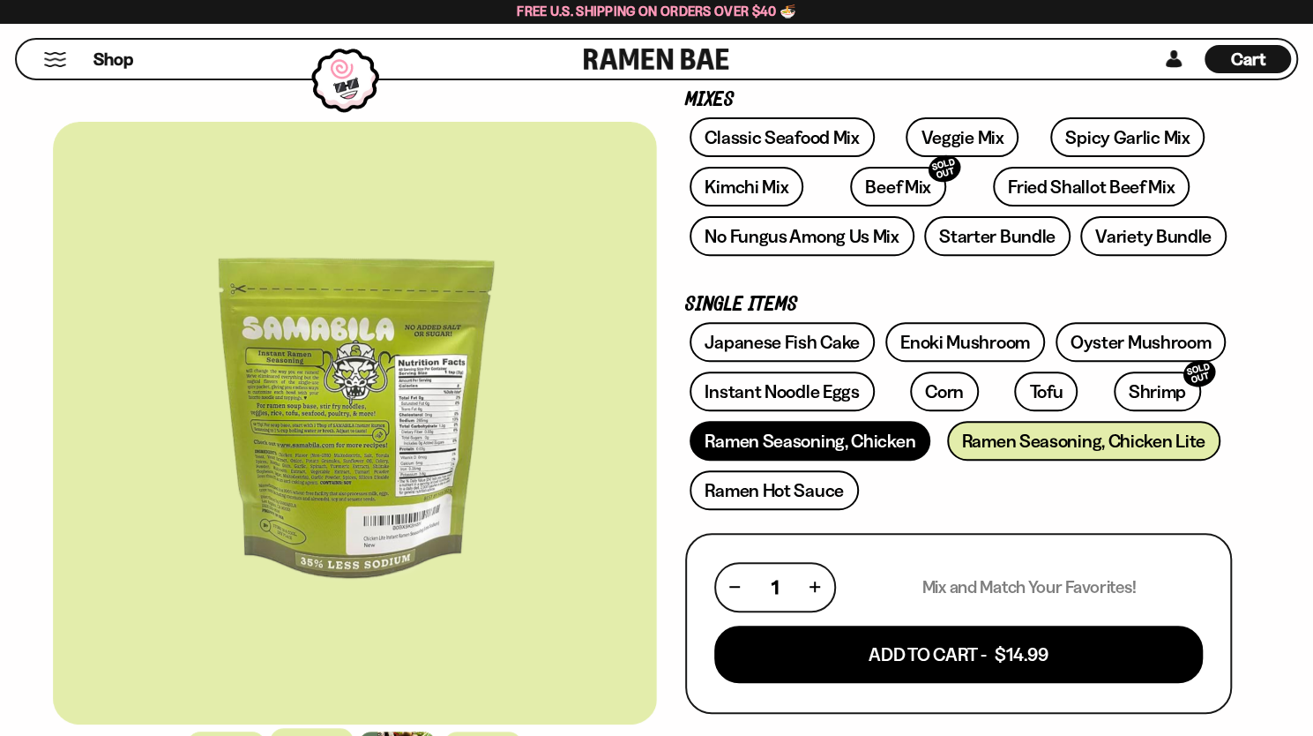
click at [776, 447] on link "Ramen Seasoning, Chicken" at bounding box center [810, 441] width 241 height 40
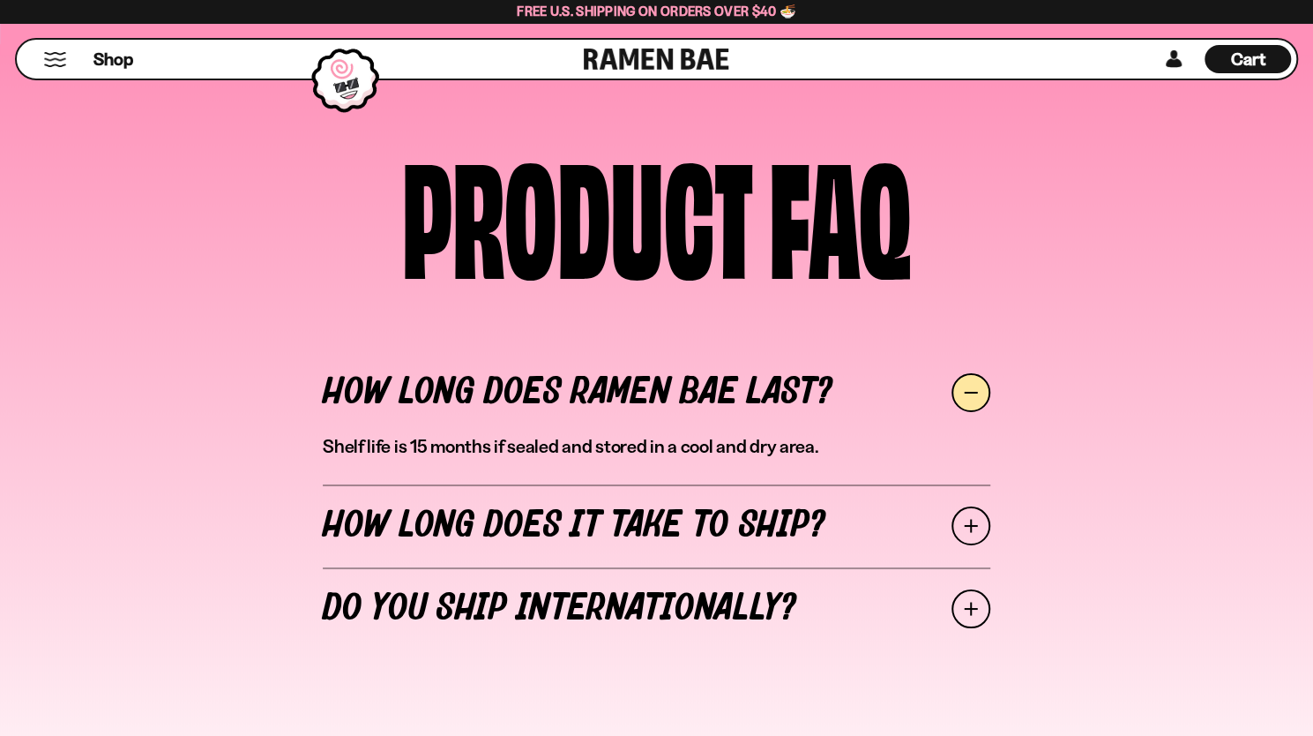
scroll to position [8058, 0]
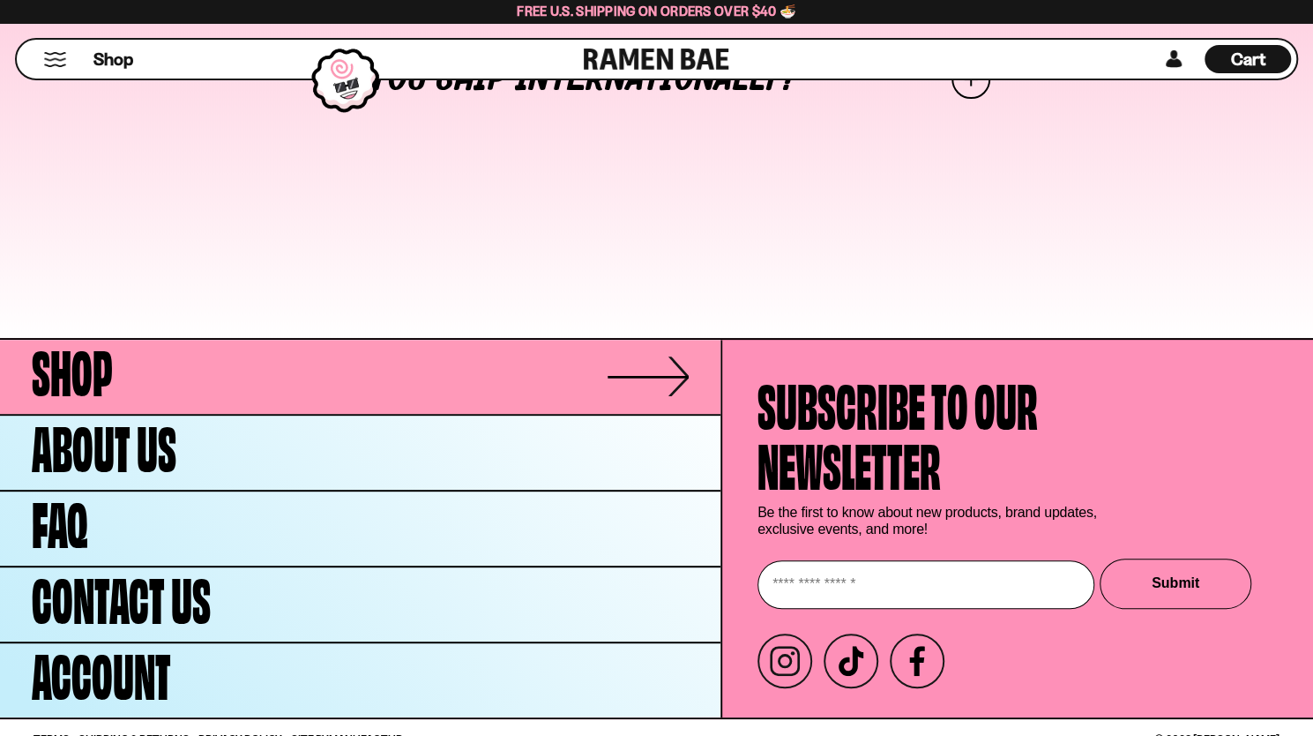
click at [142, 348] on link "Shop" at bounding box center [360, 377] width 721 height 74
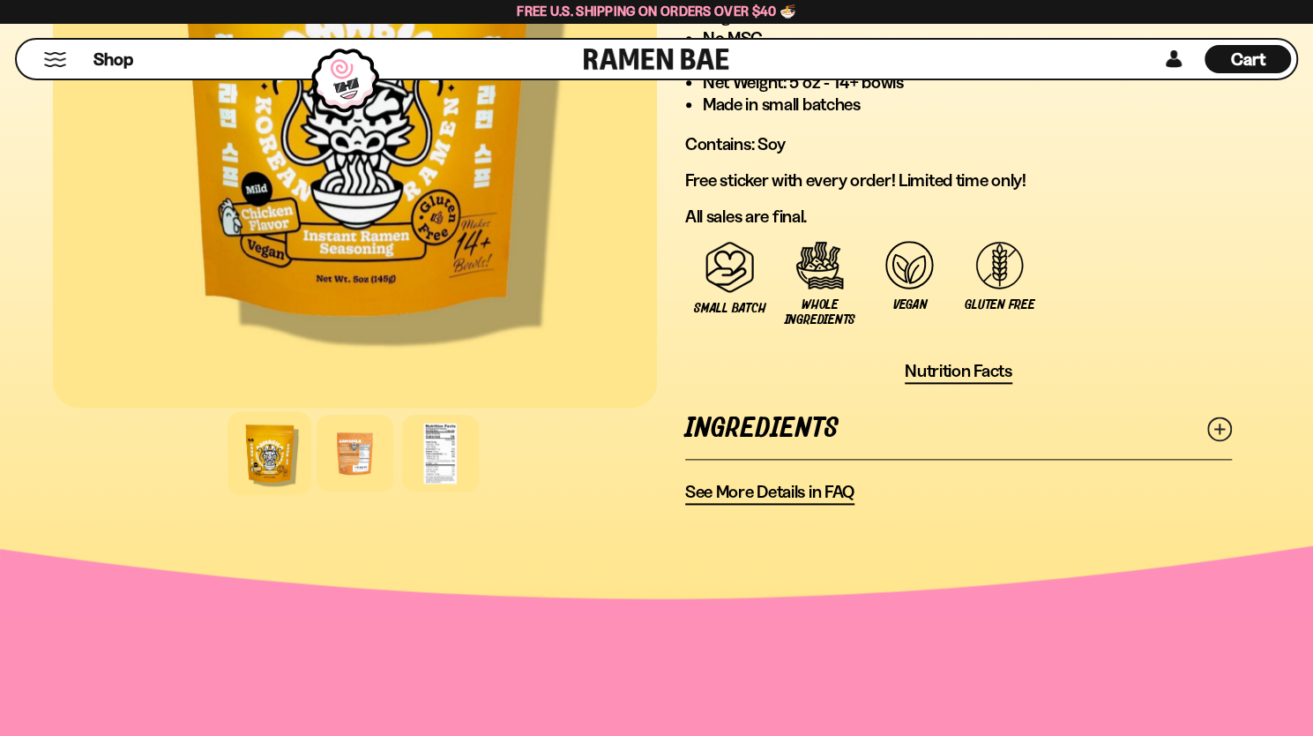
scroll to position [1147, 0]
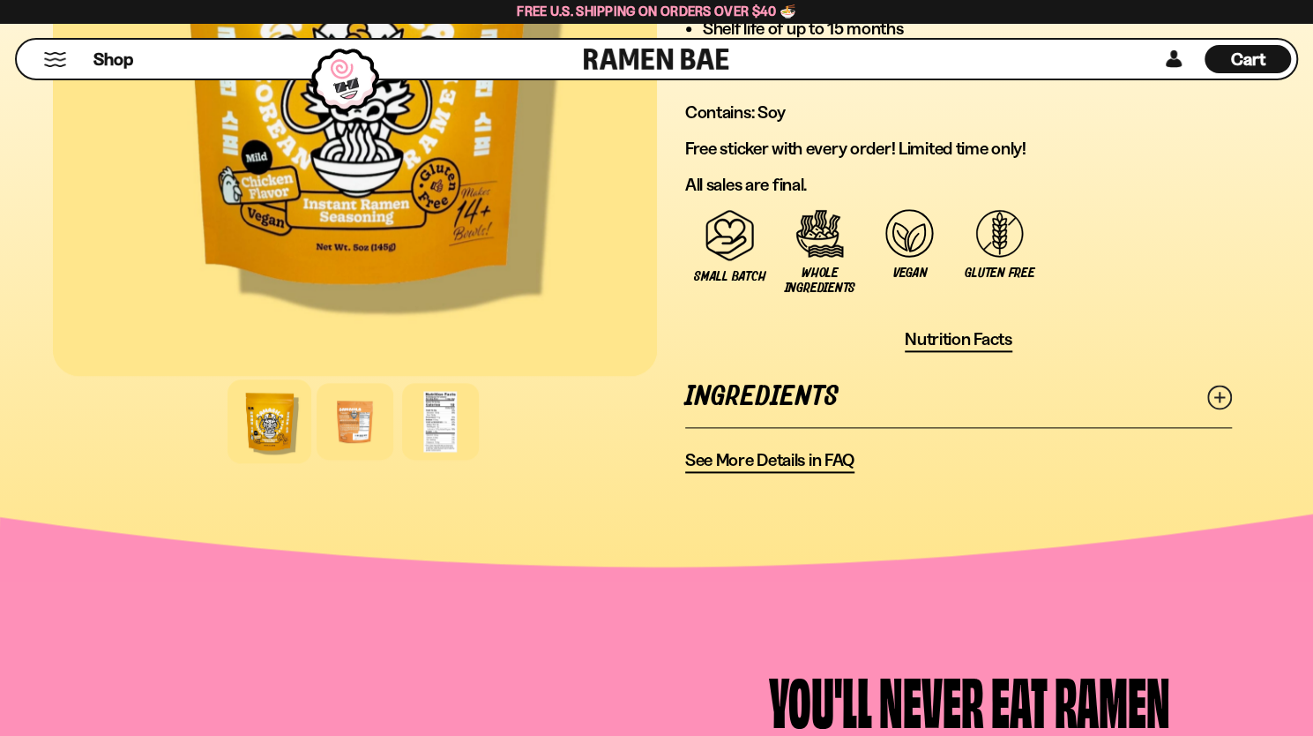
click at [1226, 393] on icon at bounding box center [1220, 397] width 25 height 25
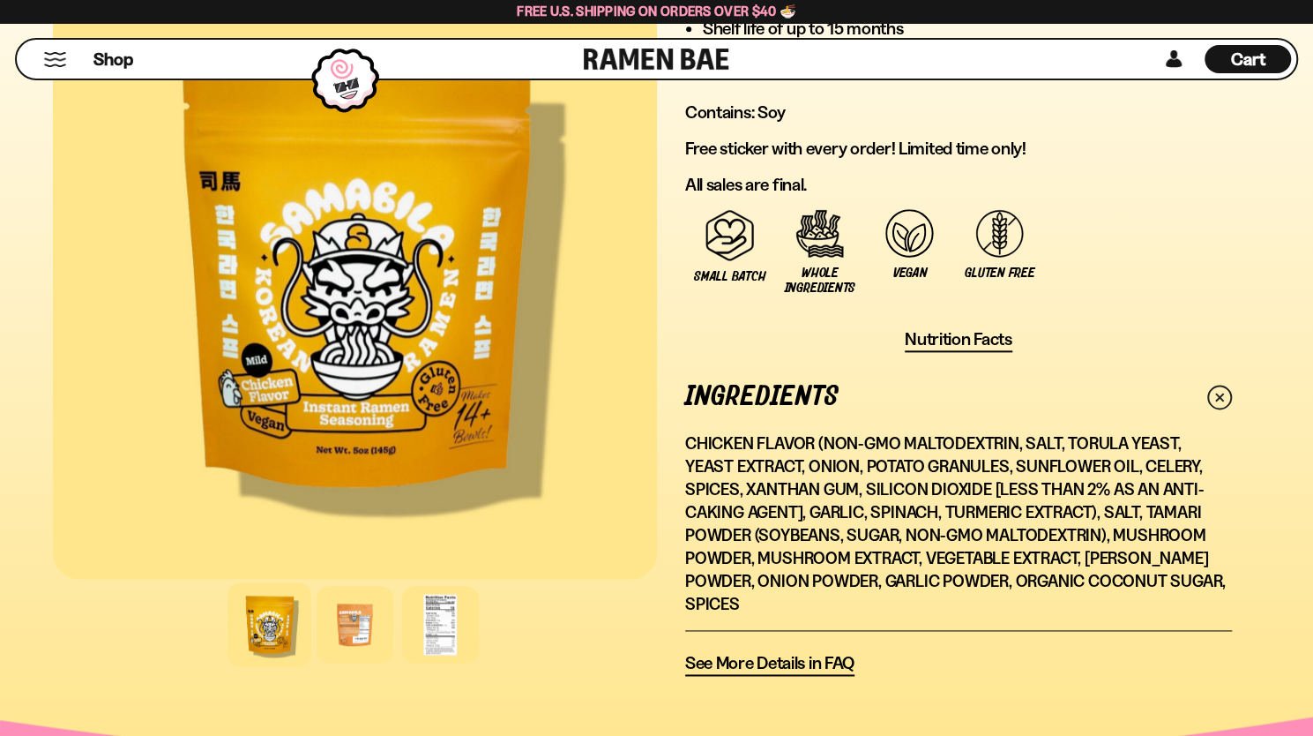
click at [938, 336] on span "Nutrition Facts" at bounding box center [959, 339] width 108 height 22
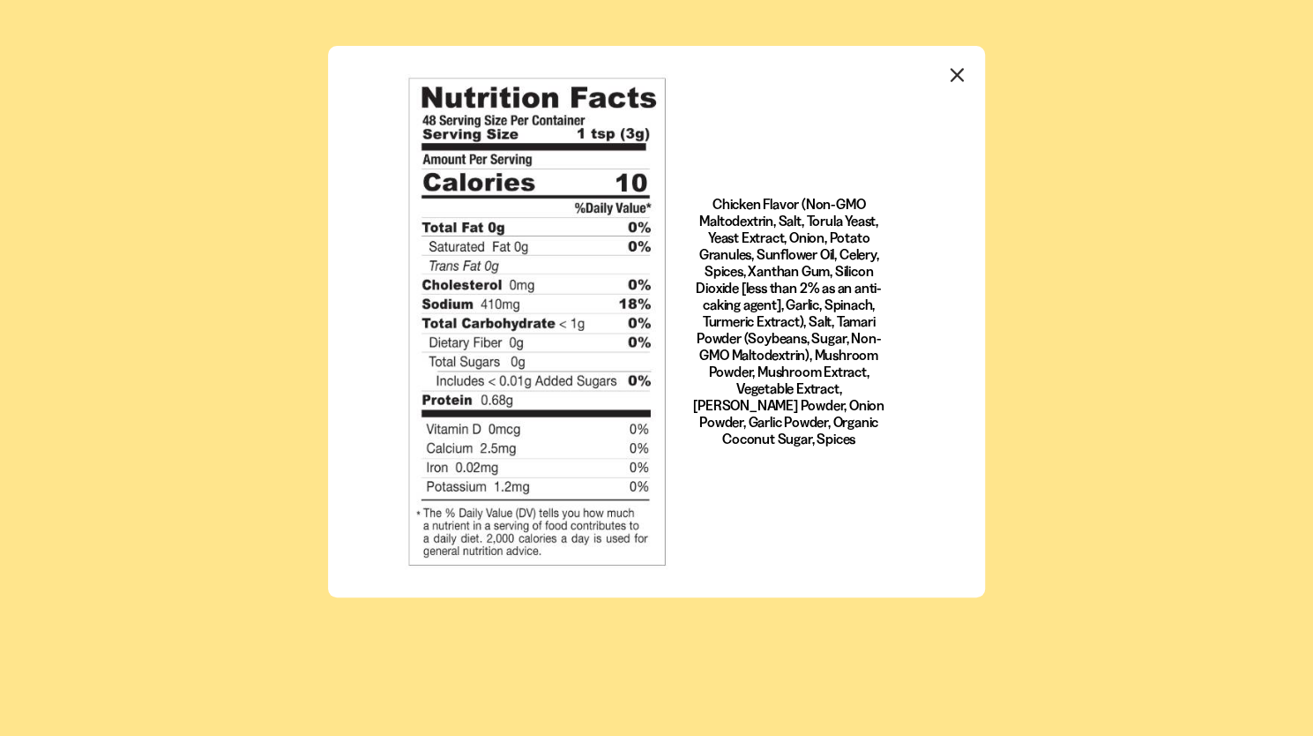
click at [953, 80] on icon "Close modal" at bounding box center [958, 75] width 26 height 26
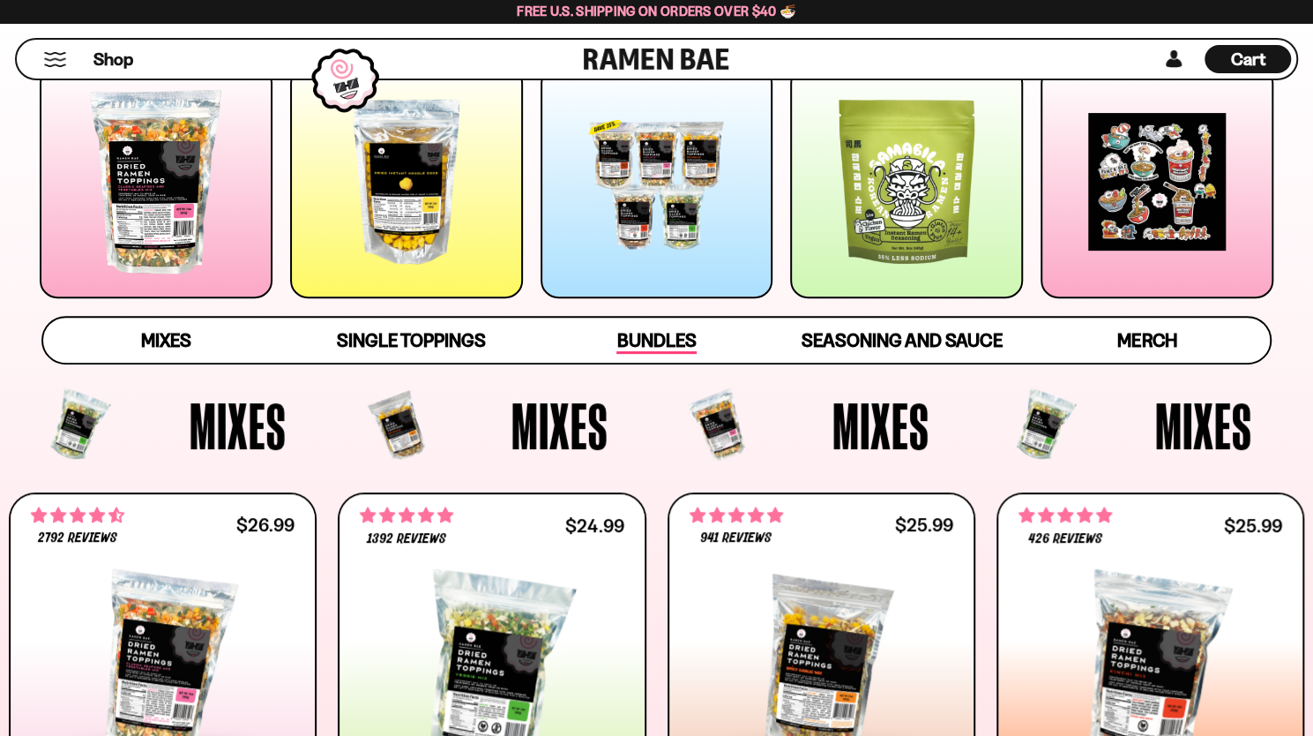
click at [646, 333] on span "Bundles" at bounding box center [656, 341] width 79 height 25
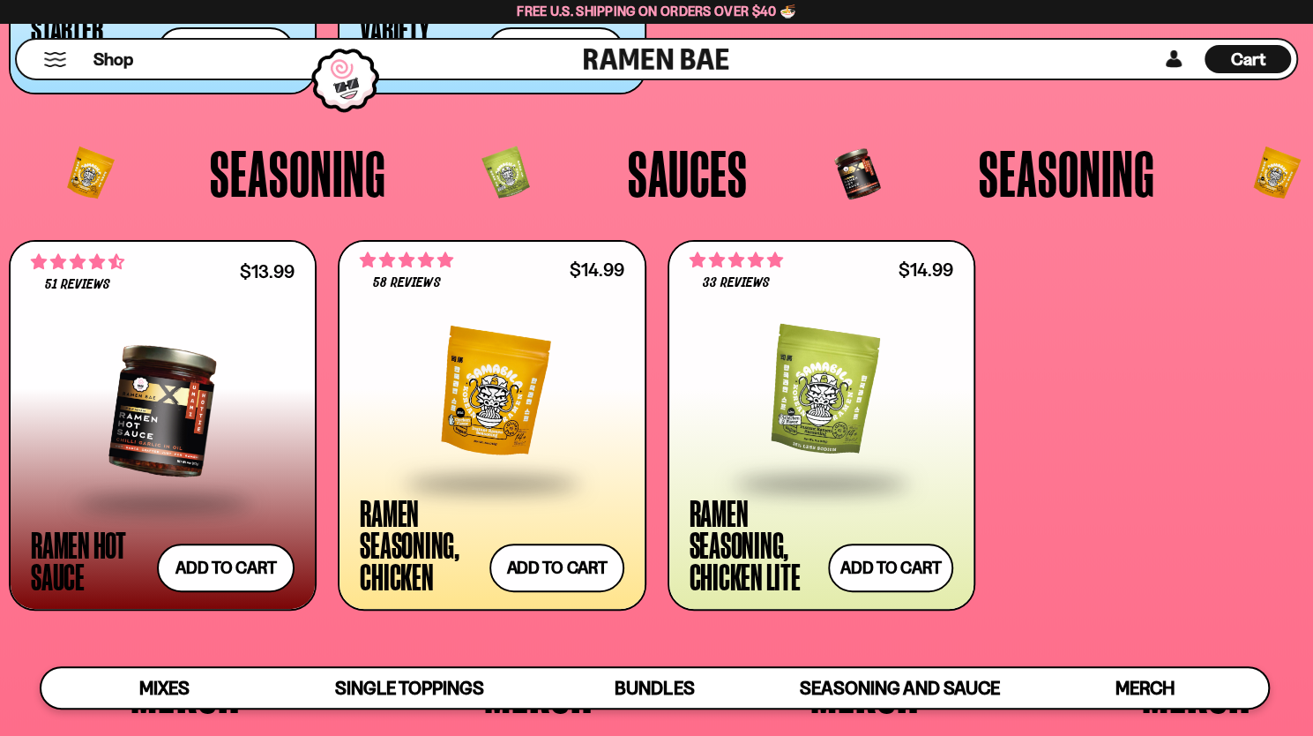
scroll to position [4083, 0]
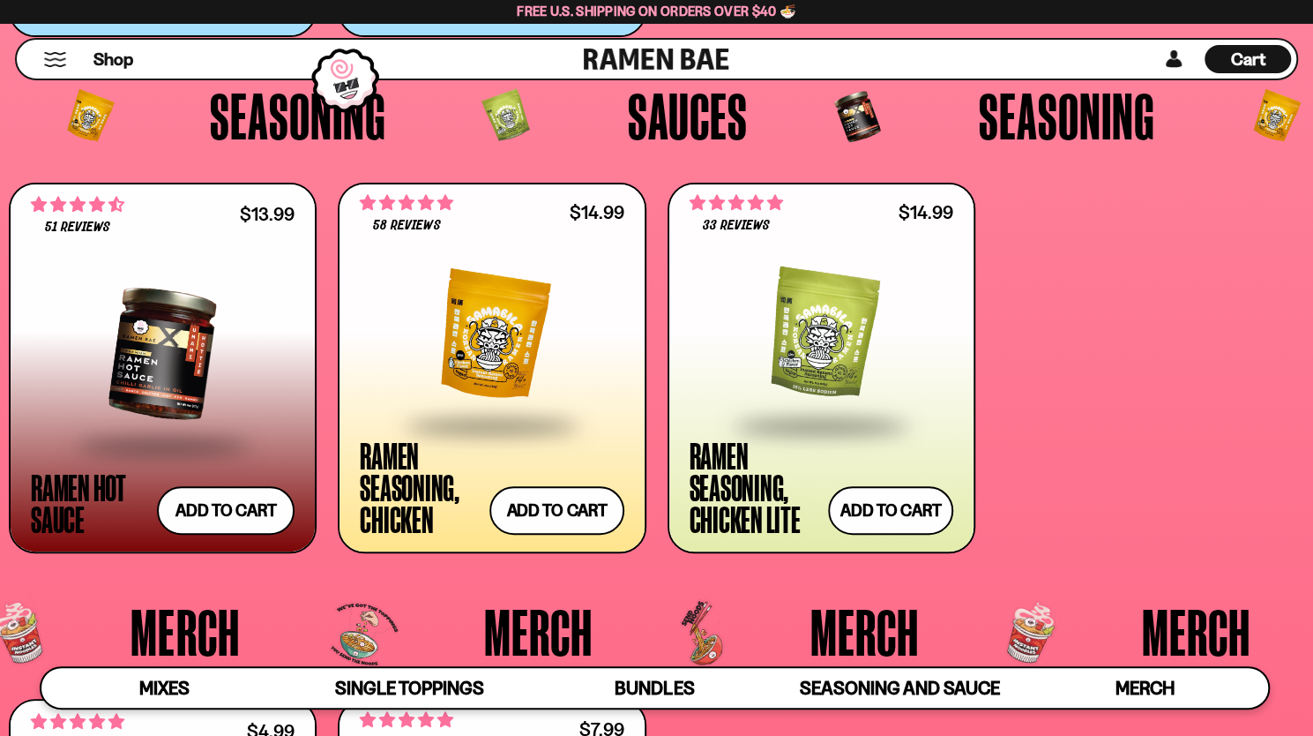
click at [184, 349] on div at bounding box center [163, 353] width 264 height 179
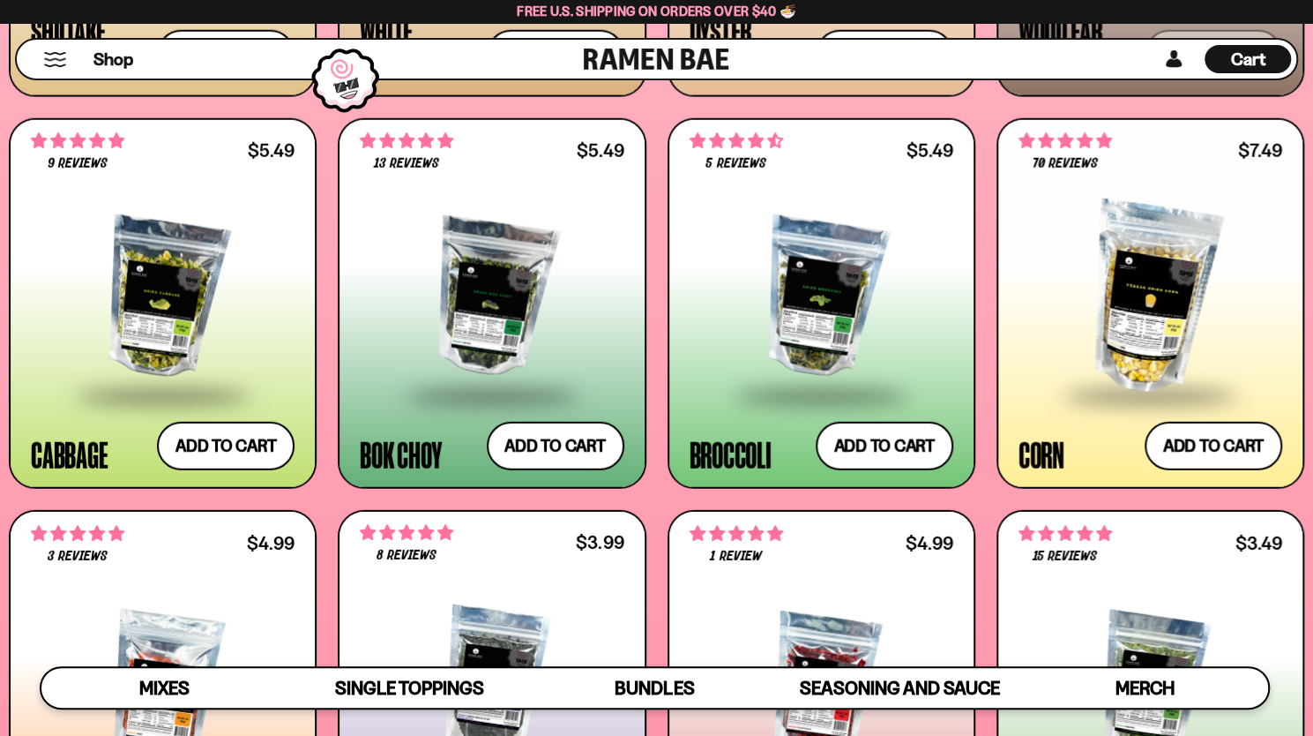
scroll to position [2641, 0]
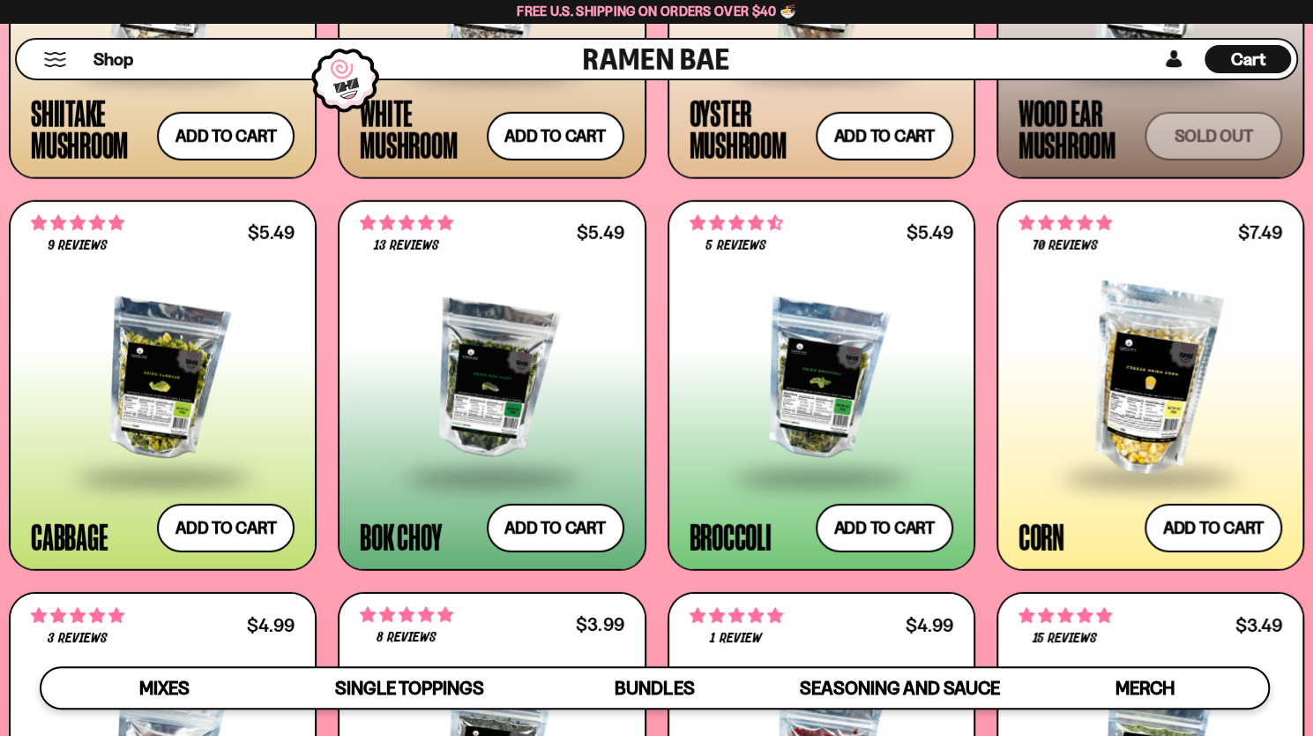
click at [830, 385] on div at bounding box center [822, 380] width 264 height 192
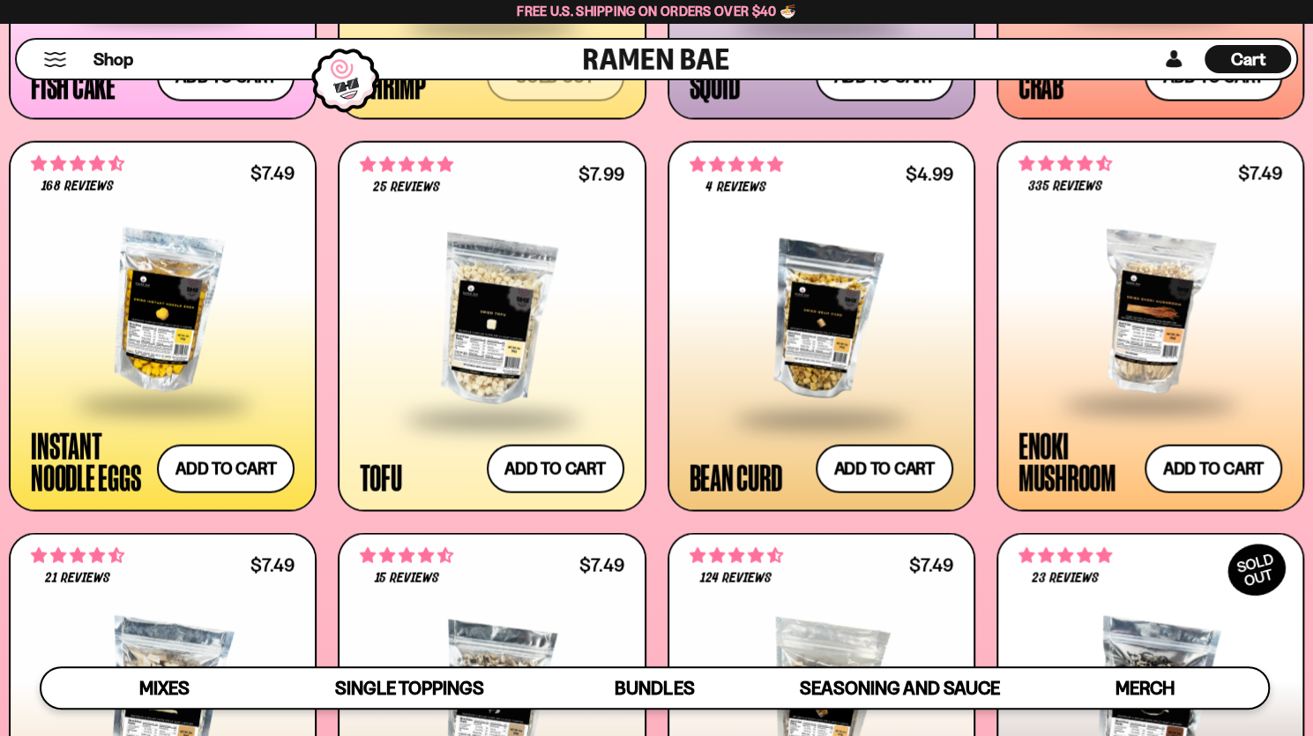
scroll to position [1916, 0]
click at [1143, 356] on div at bounding box center [1151, 312] width 264 height 179
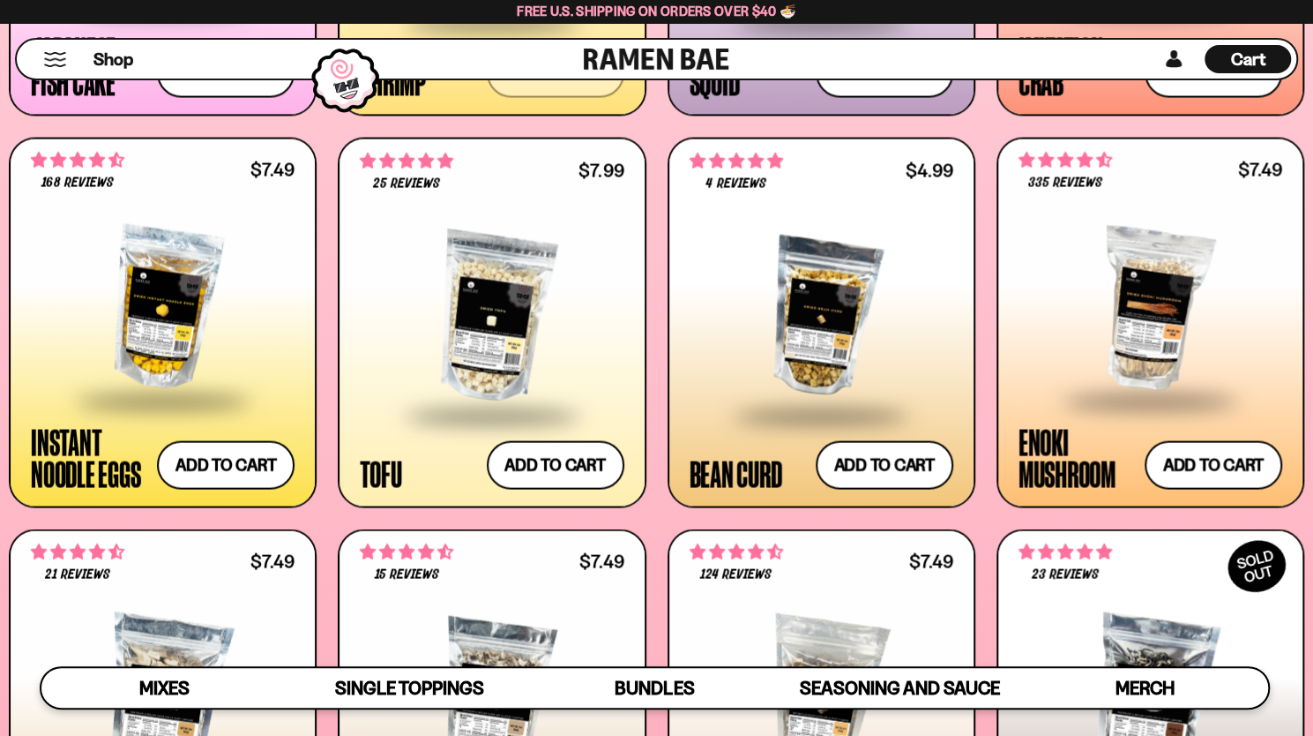
scroll to position [1905, 0]
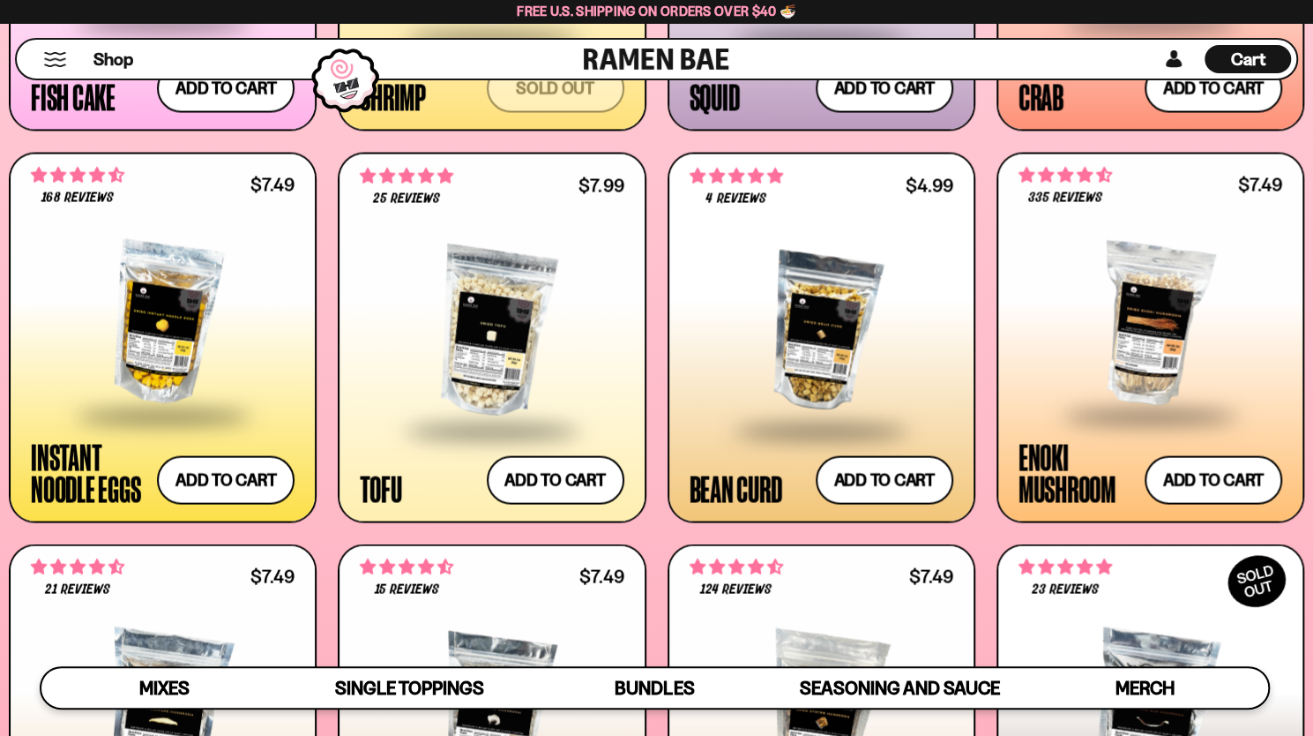
click at [806, 384] on div at bounding box center [822, 332] width 264 height 192
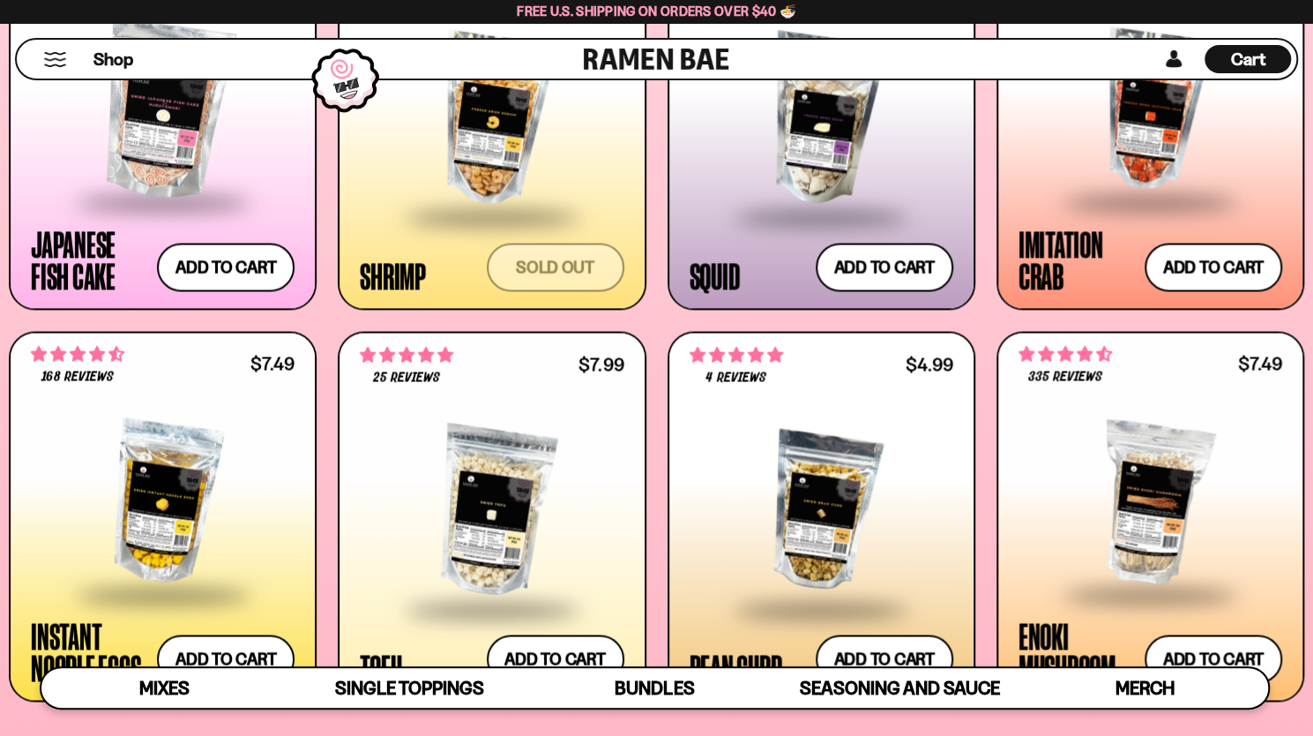
scroll to position [1542, 0]
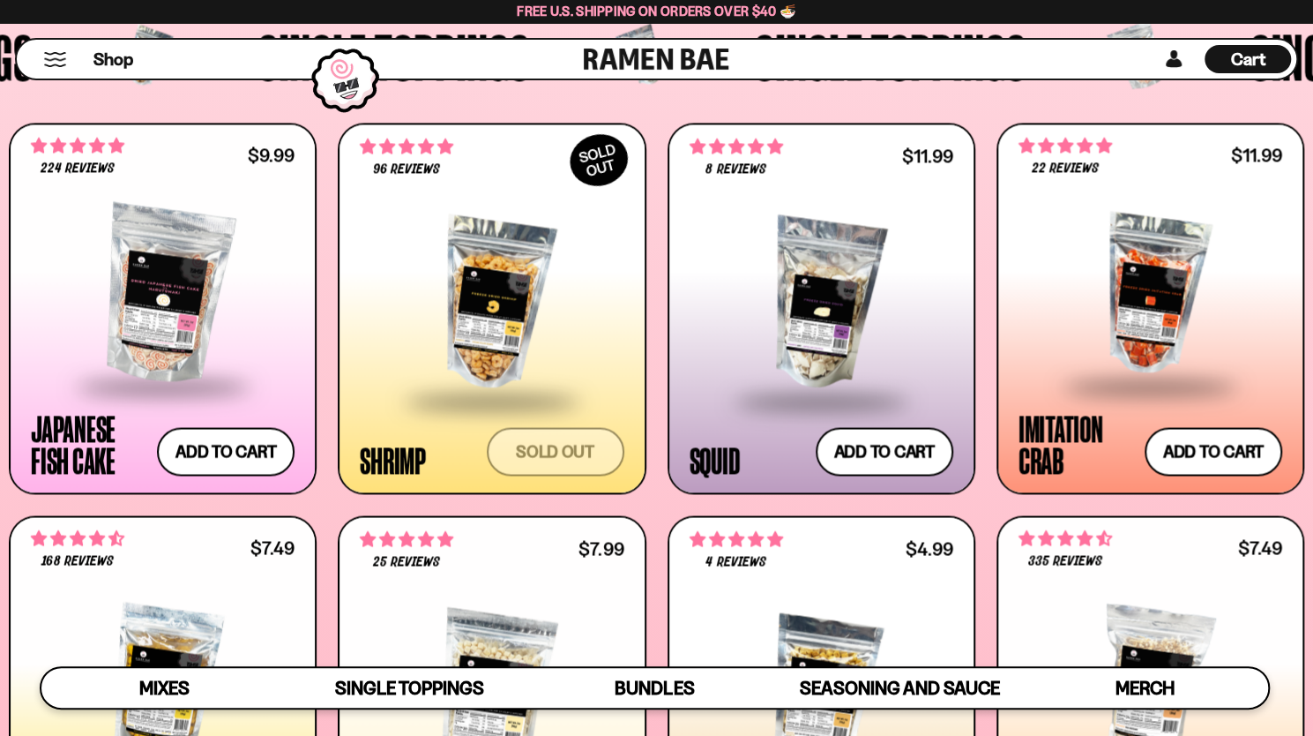
click at [1170, 296] on div at bounding box center [1151, 294] width 264 height 179
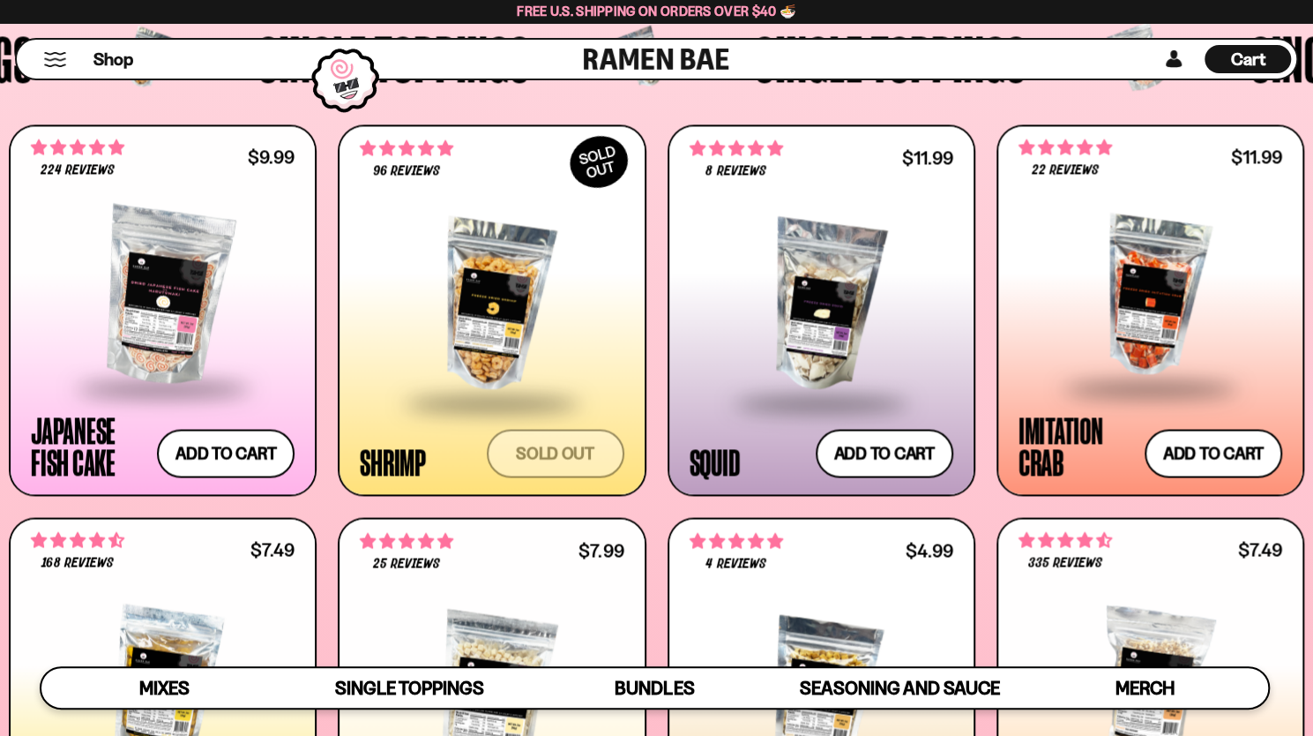
click at [493, 343] on div at bounding box center [492, 305] width 264 height 192
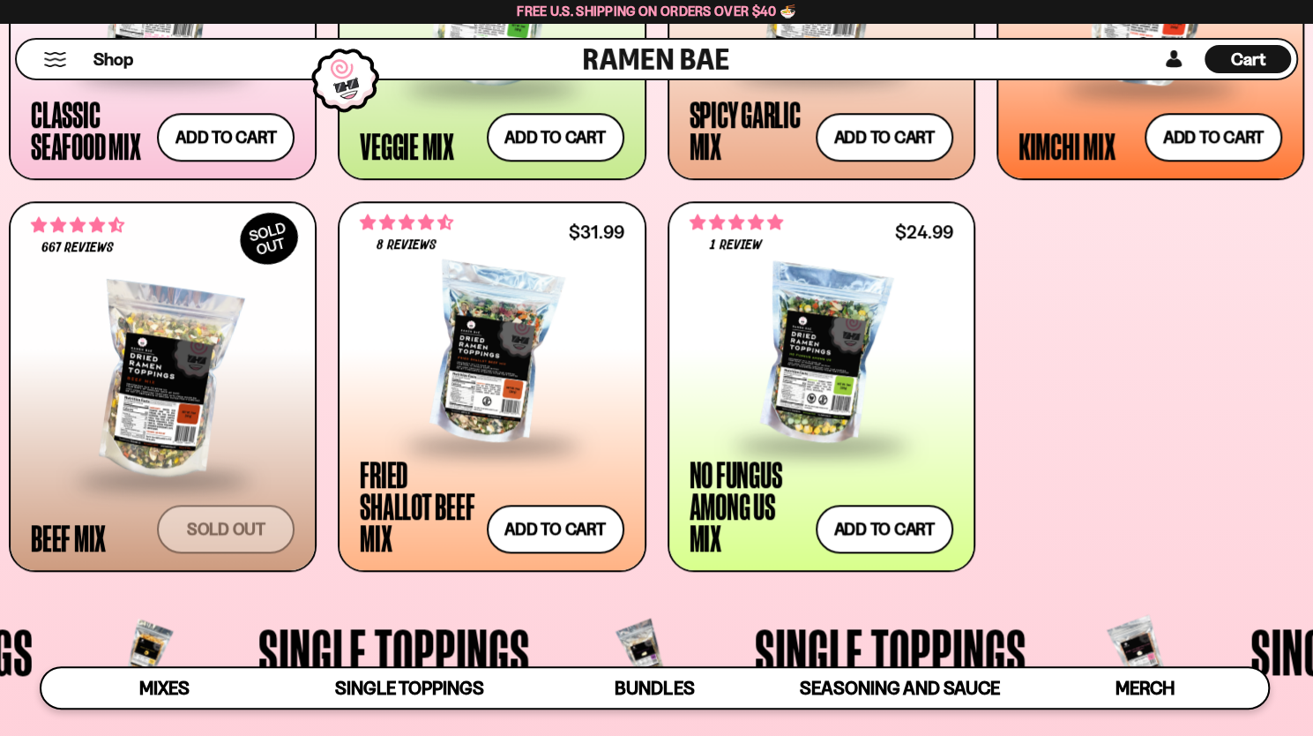
scroll to position [920, 0]
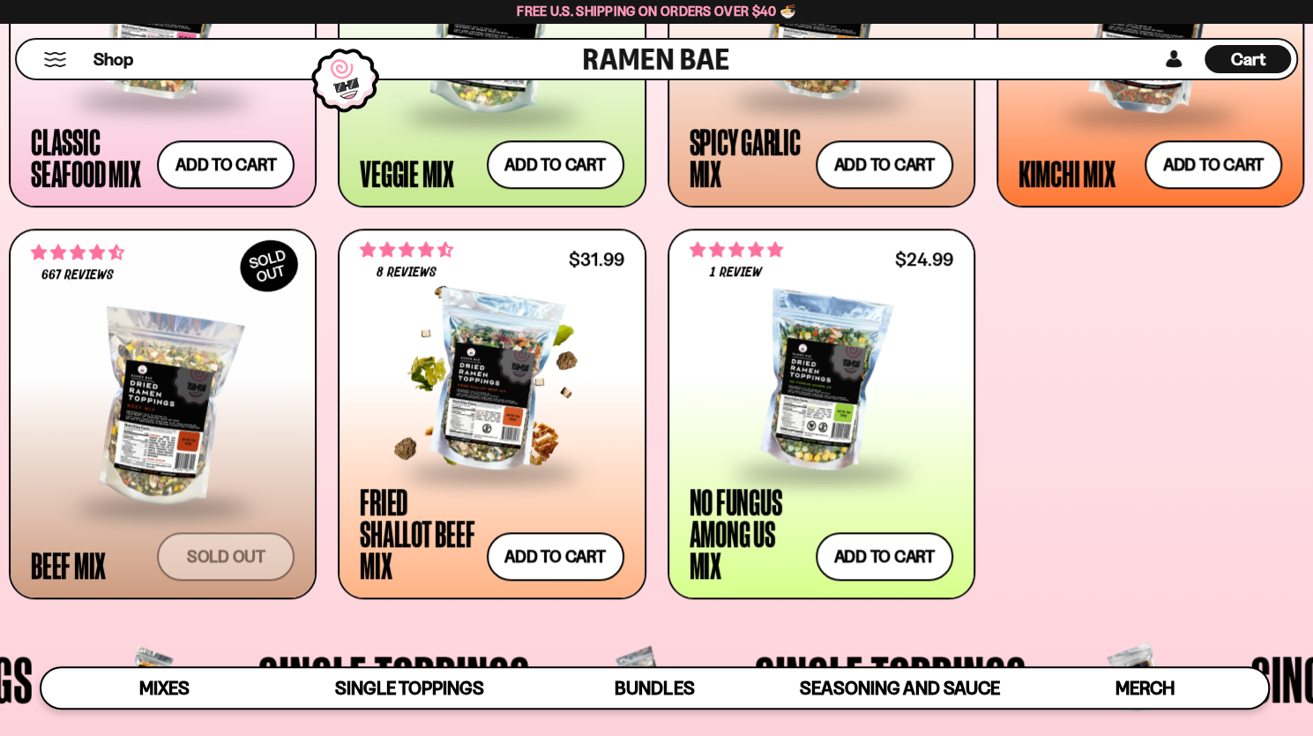
click at [491, 394] on div at bounding box center [492, 382] width 264 height 176
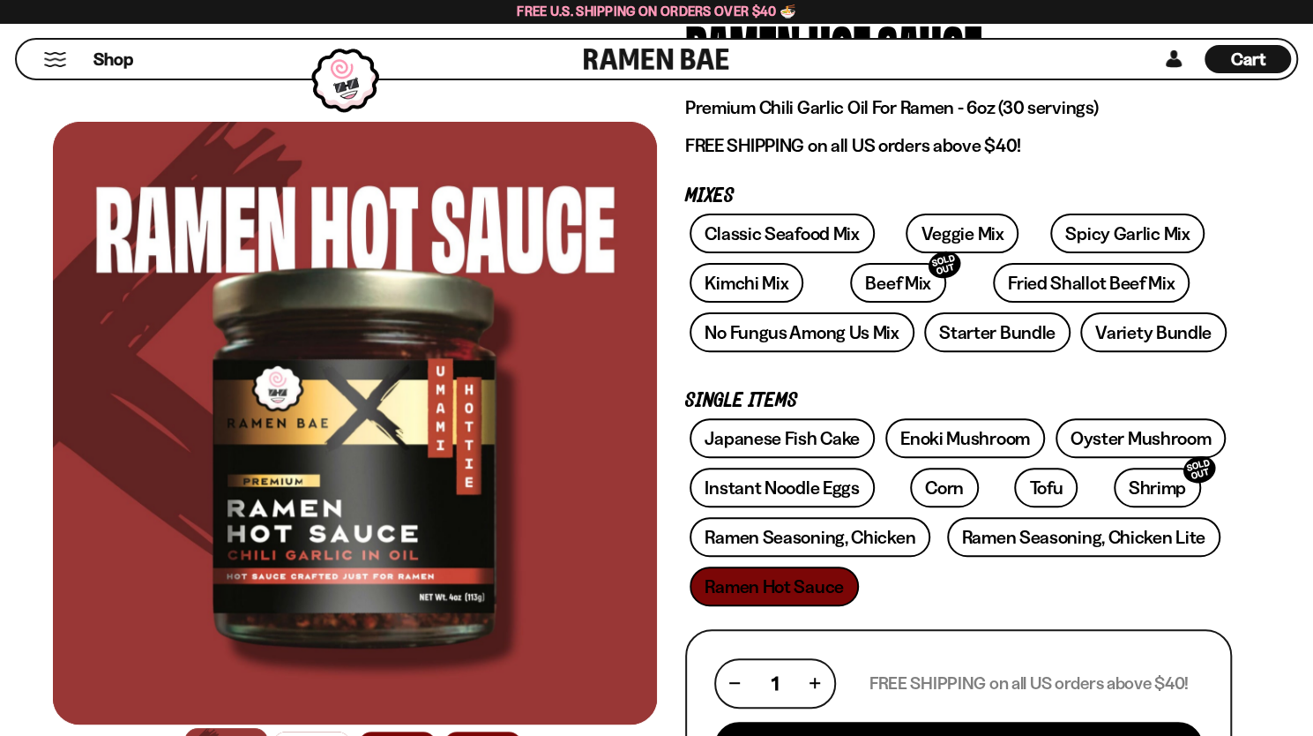
scroll to position [176, 0]
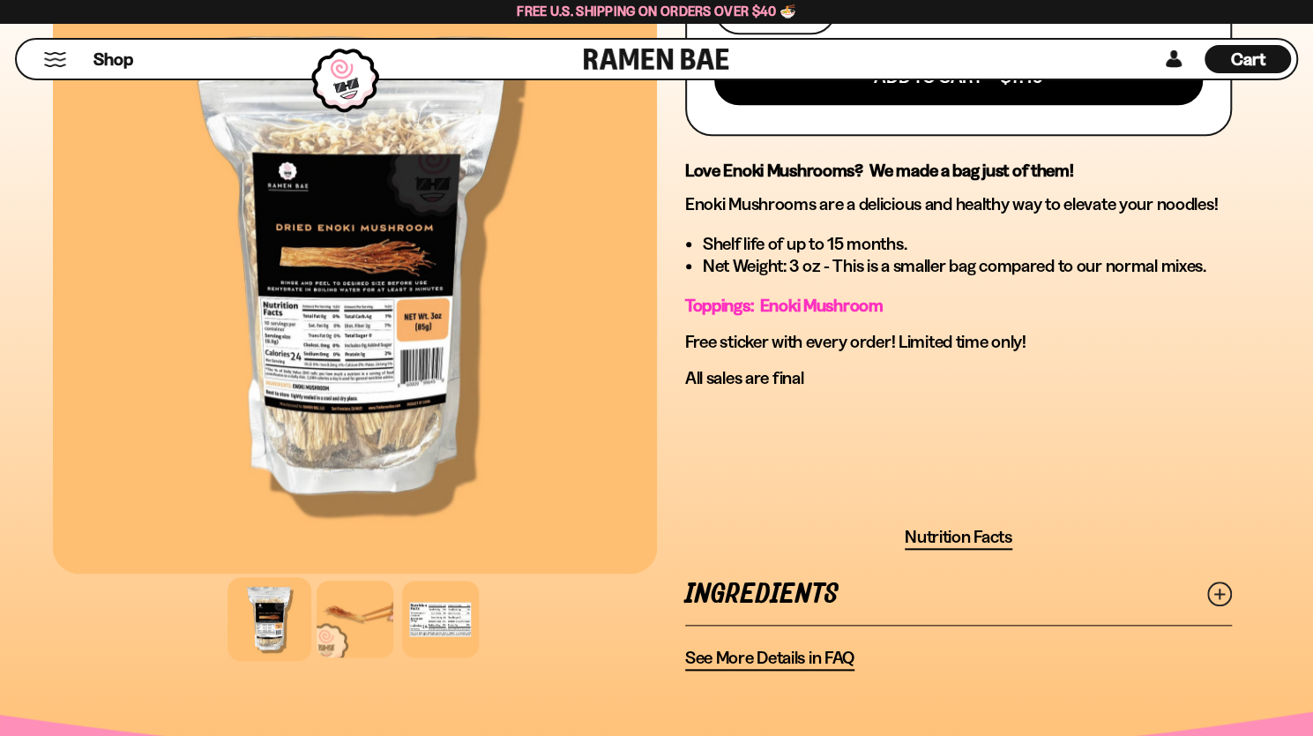
scroll to position [882, 0]
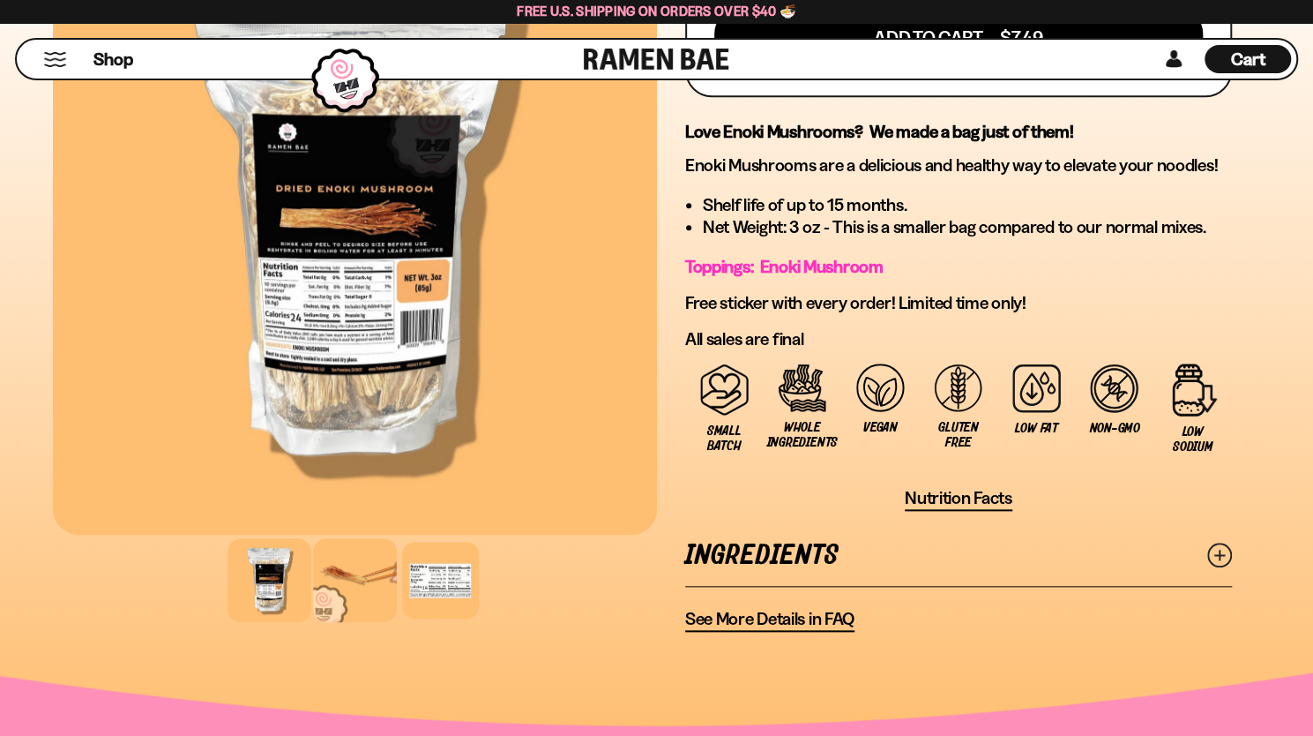
click at [348, 562] on div at bounding box center [355, 580] width 84 height 84
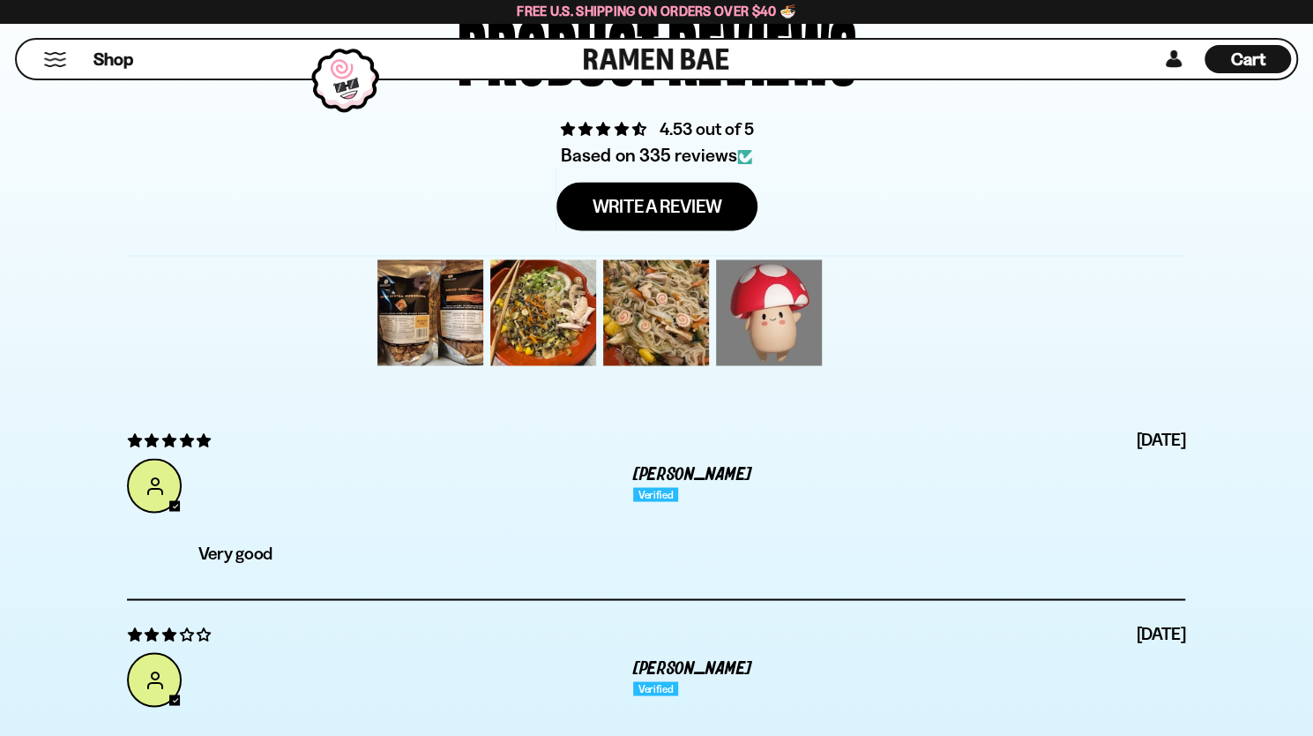
scroll to position [5469, 0]
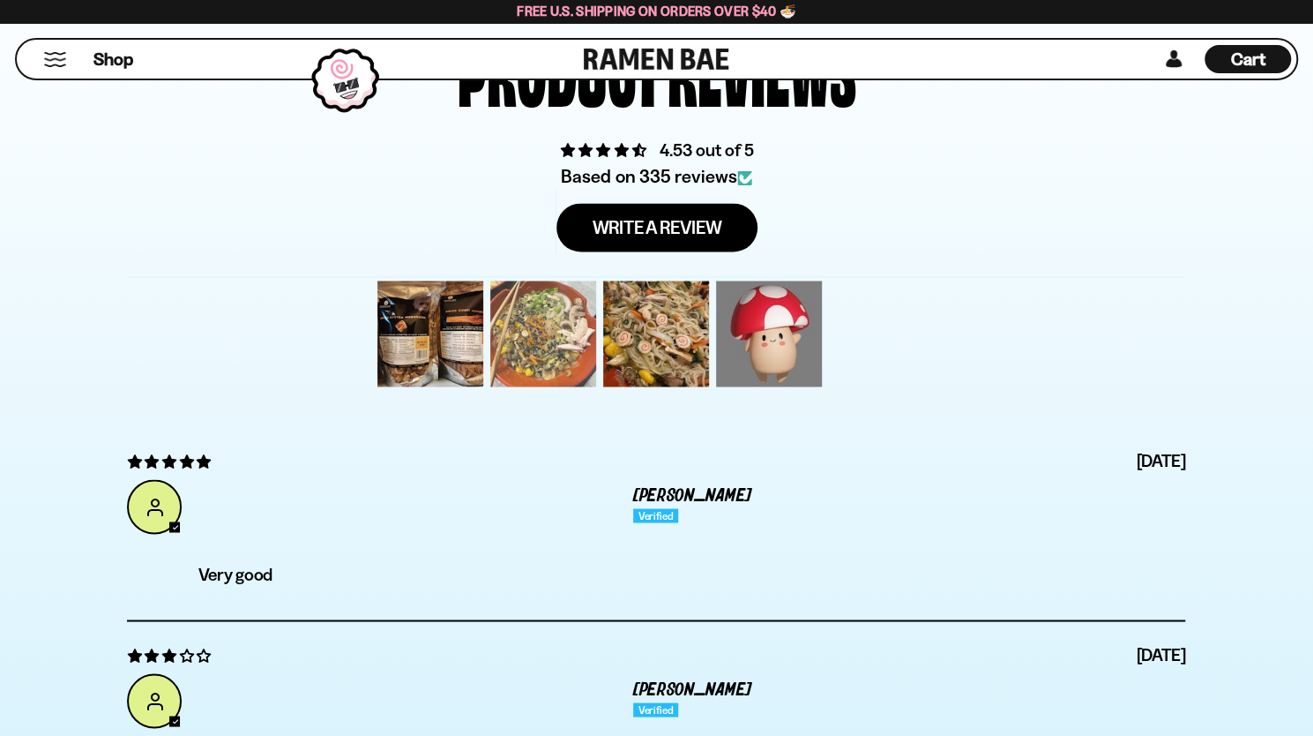
click at [512, 319] on div at bounding box center [543, 333] width 113 height 113
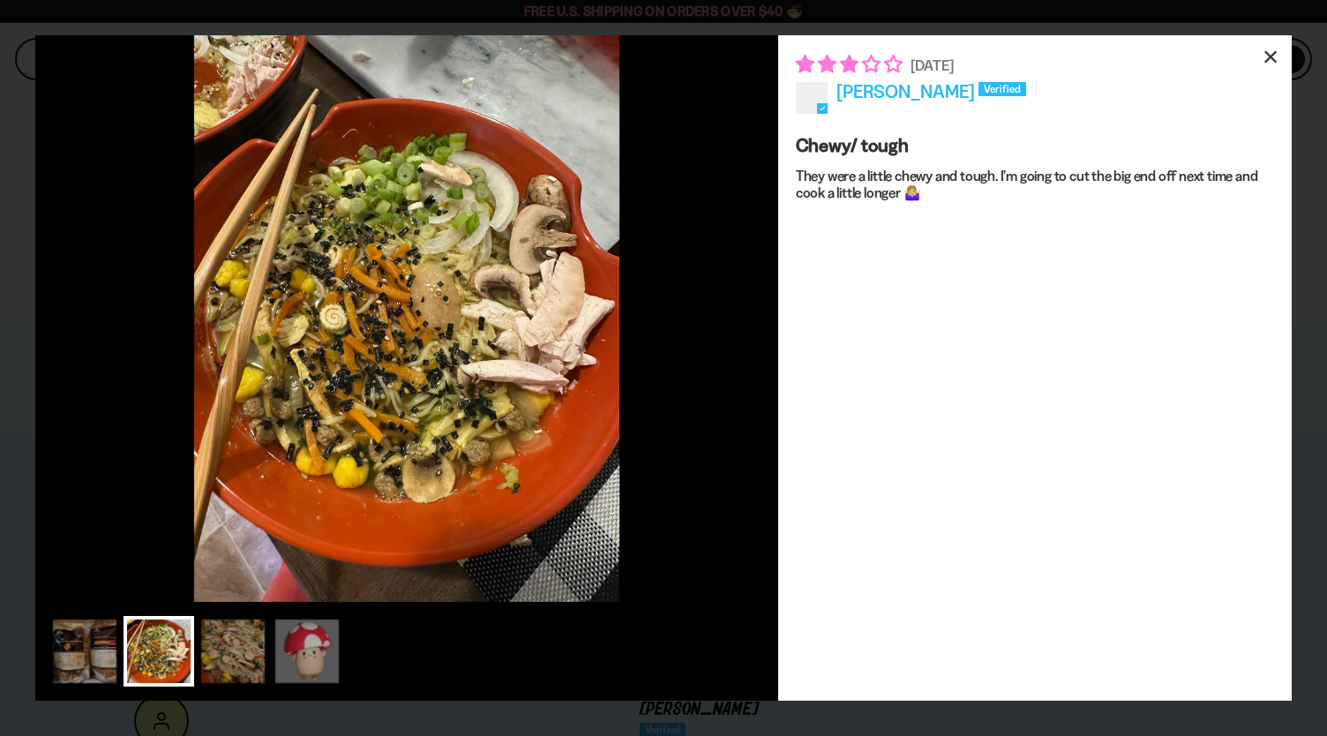
click at [1268, 59] on div "×" at bounding box center [1270, 56] width 42 height 42
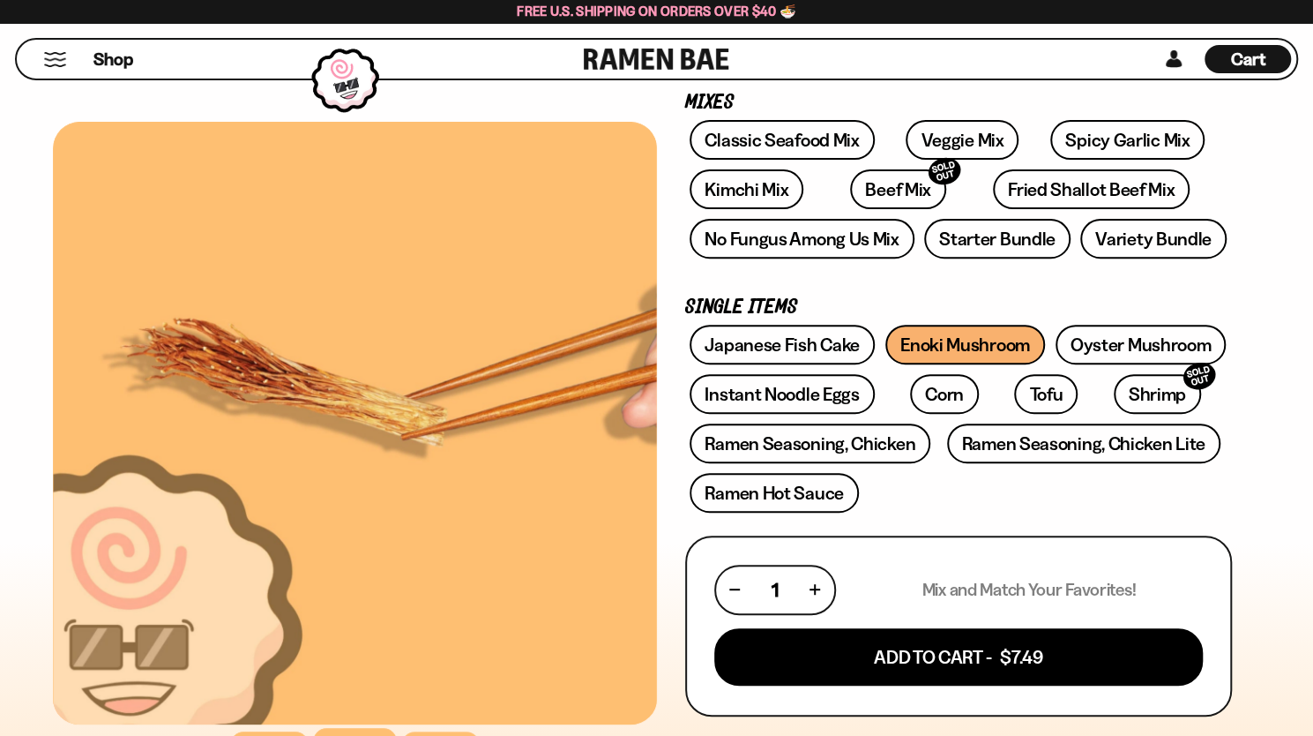
scroll to position [265, 0]
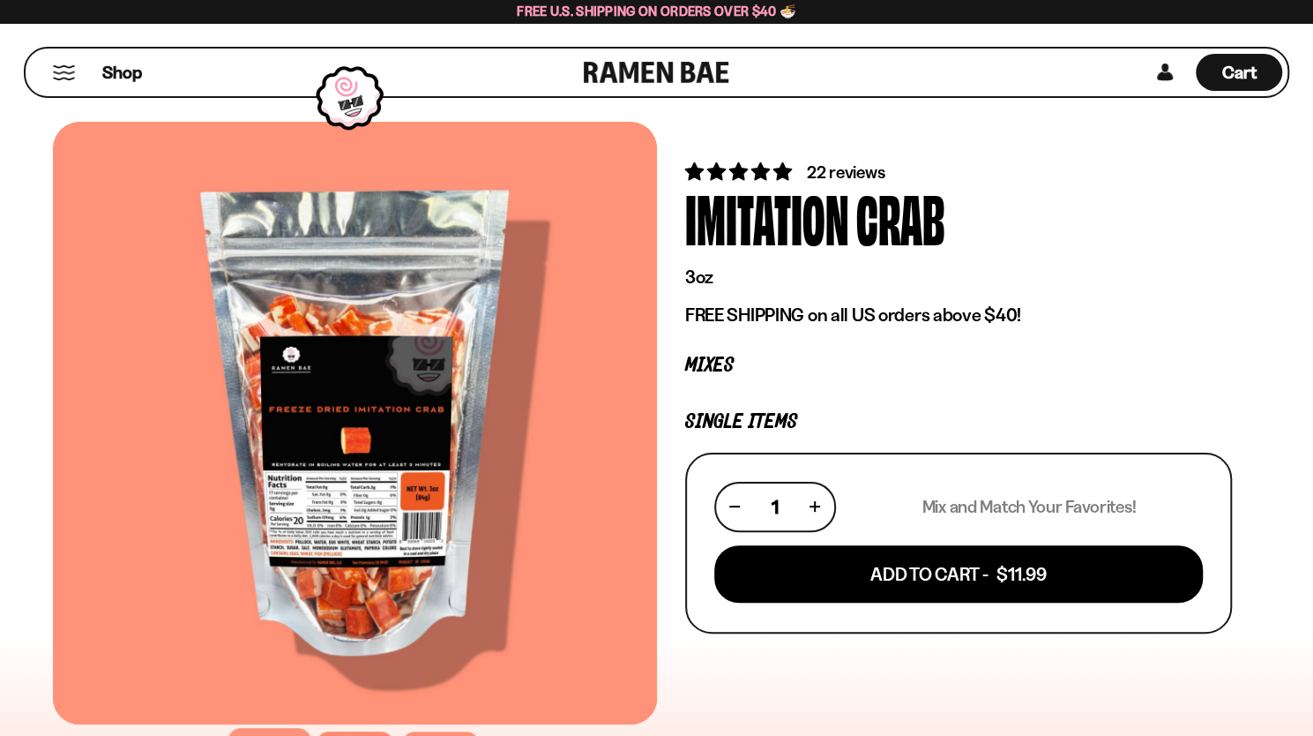
click at [827, 171] on span "22 reviews" at bounding box center [846, 171] width 78 height 21
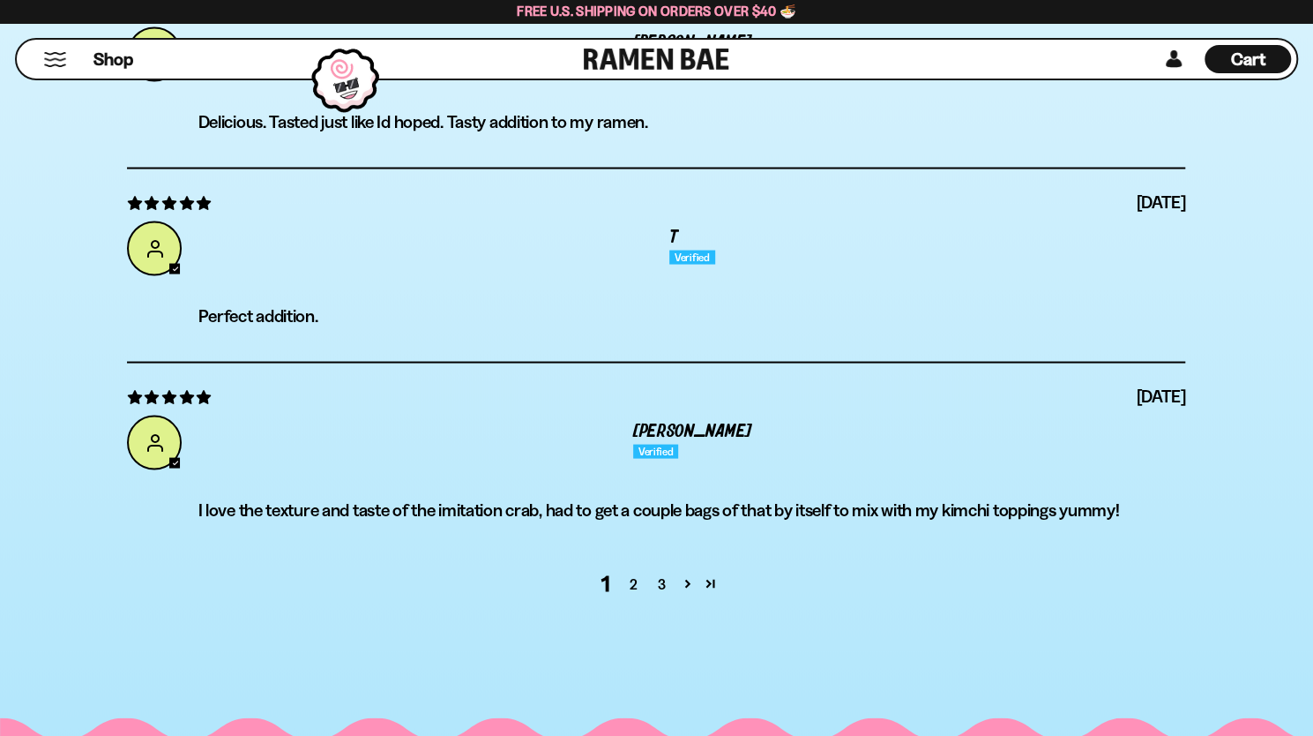
scroll to position [5931, 0]
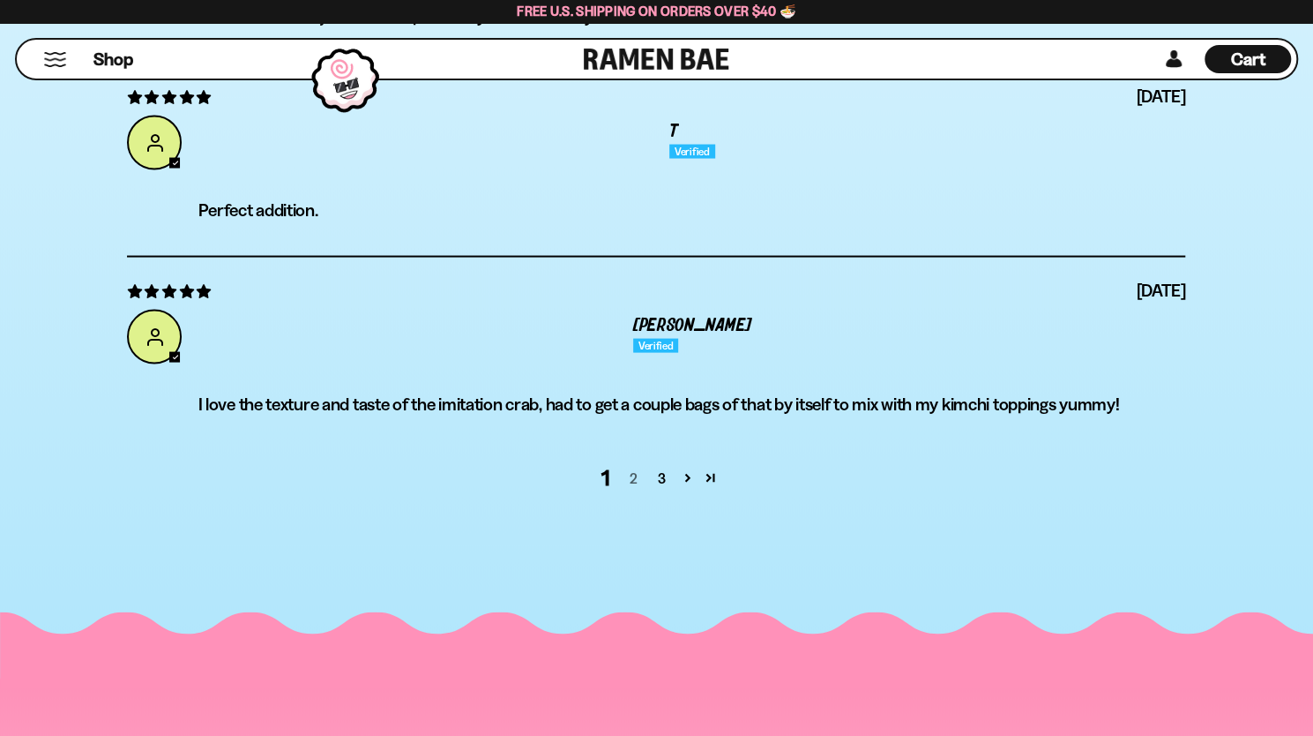
click at [637, 477] on link "2" at bounding box center [633, 477] width 28 height 21
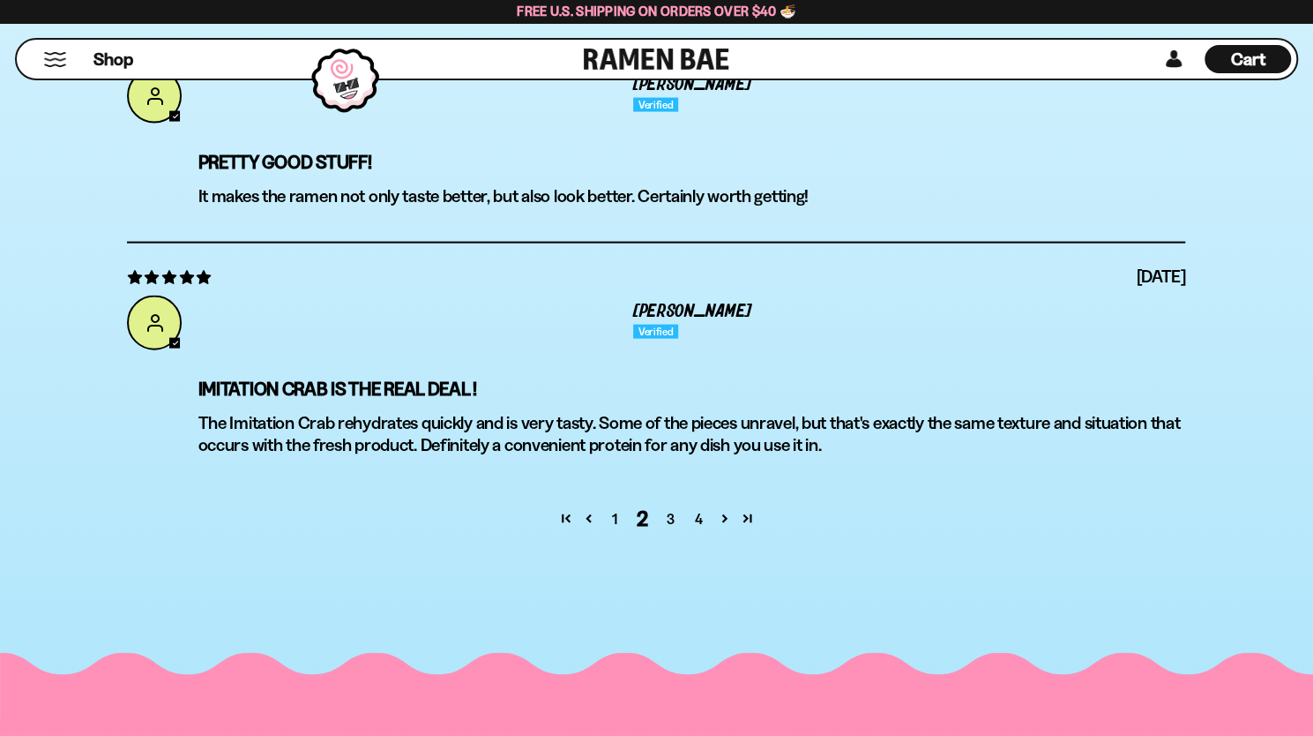
scroll to position [6118, 0]
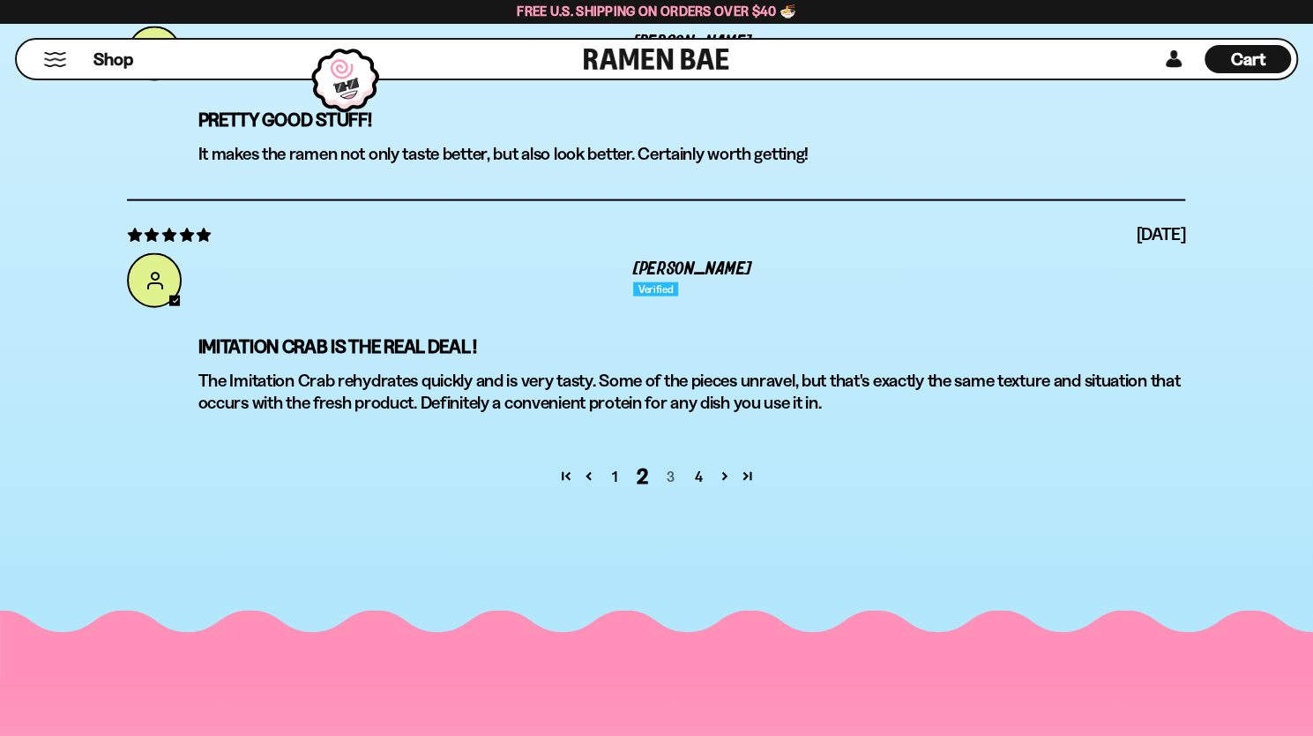
click at [674, 472] on link "3" at bounding box center [670, 476] width 28 height 21
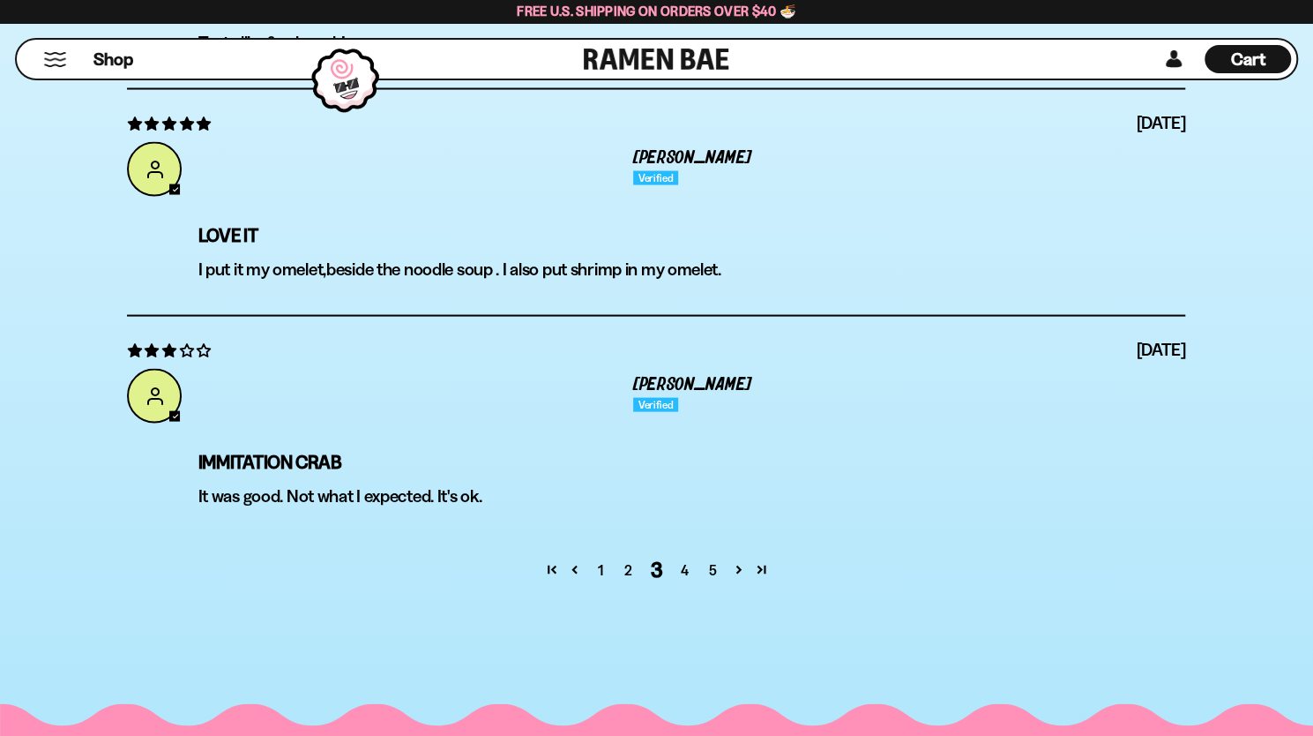
scroll to position [5941, 0]
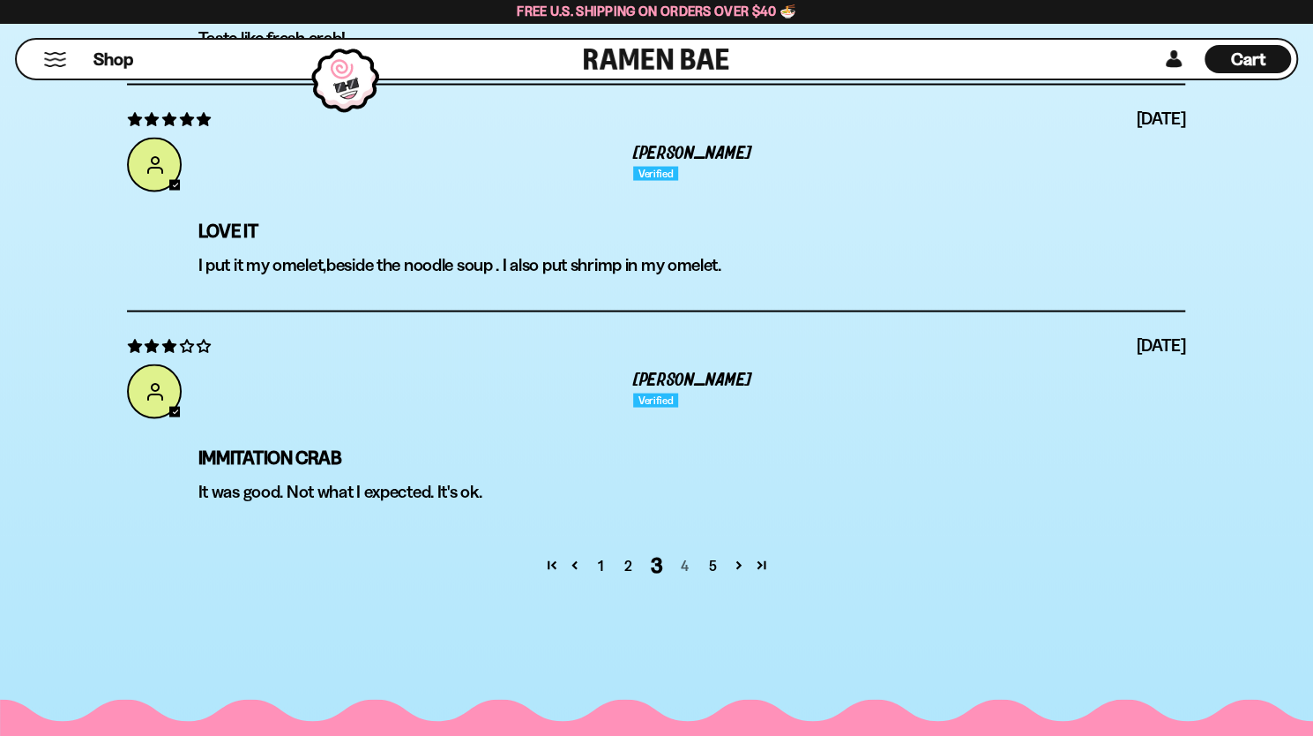
click at [691, 563] on link "4" at bounding box center [684, 565] width 28 height 21
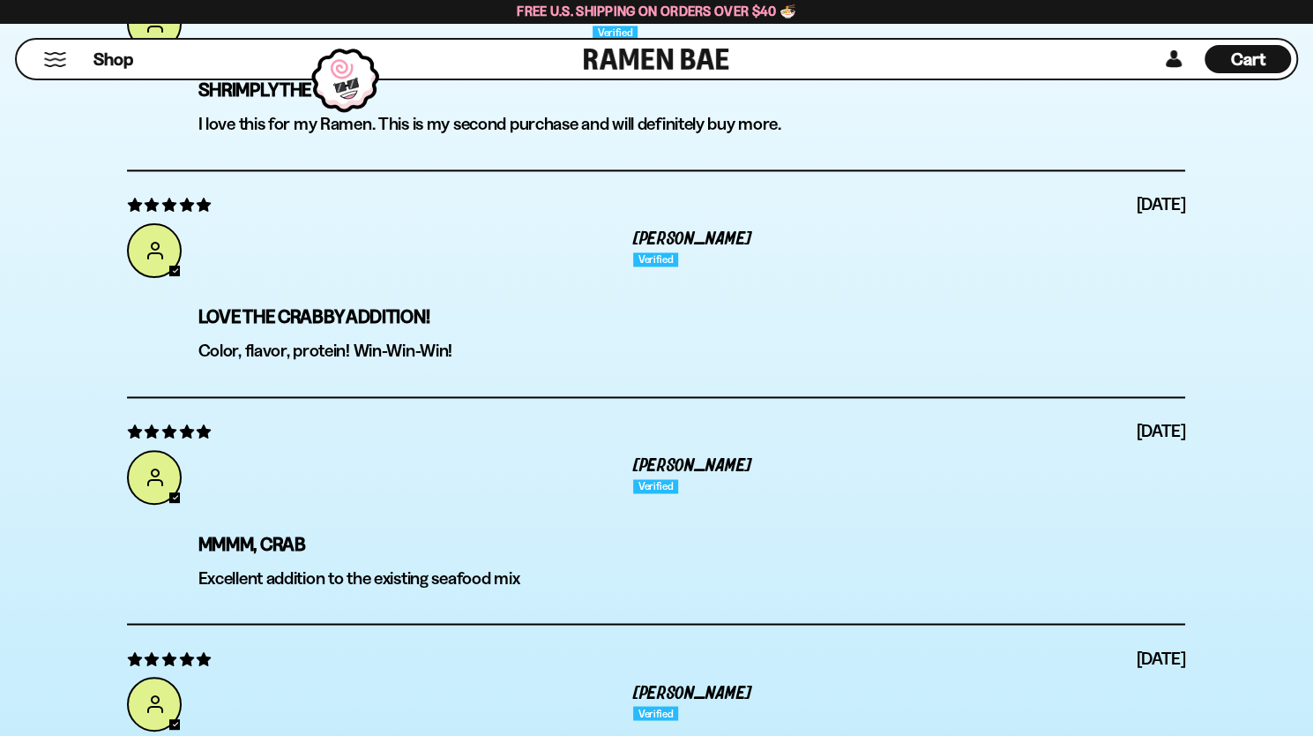
scroll to position [0, 0]
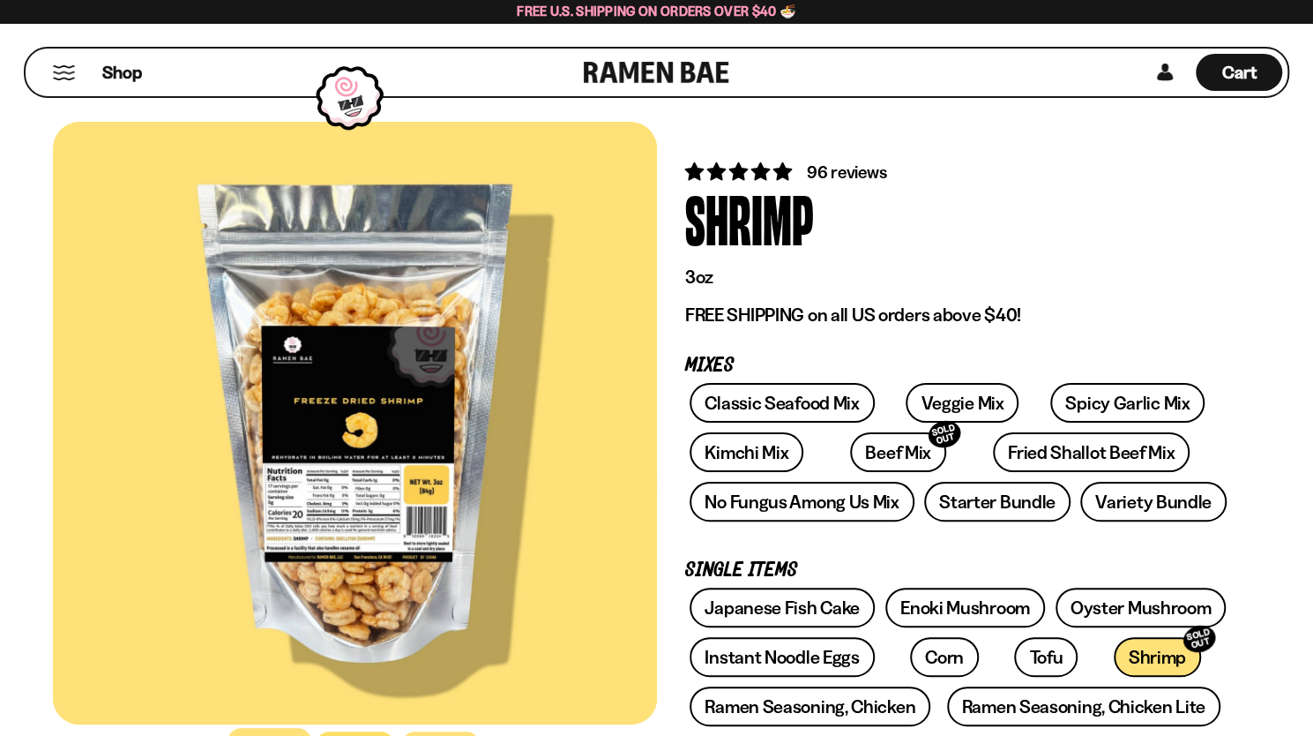
click at [841, 168] on span "96 reviews" at bounding box center [846, 171] width 79 height 21
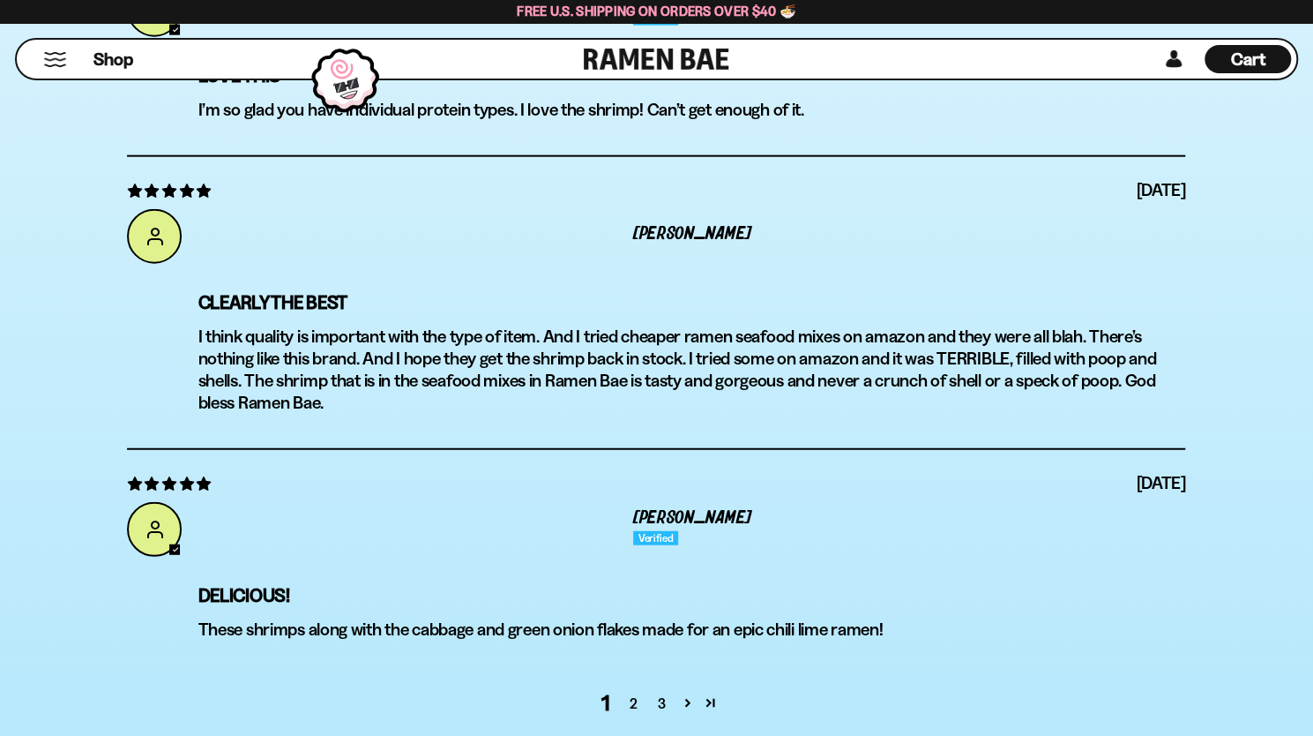
scroll to position [6473, 0]
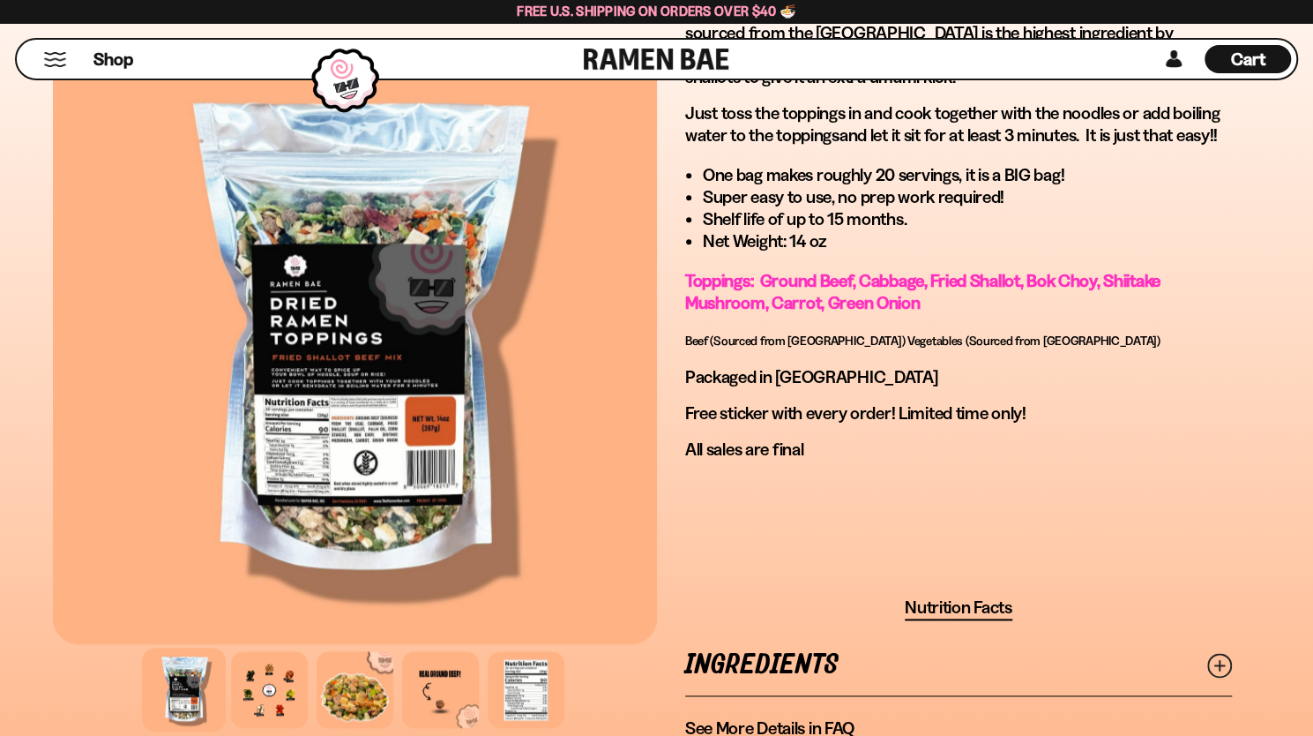
scroll to position [1058, 0]
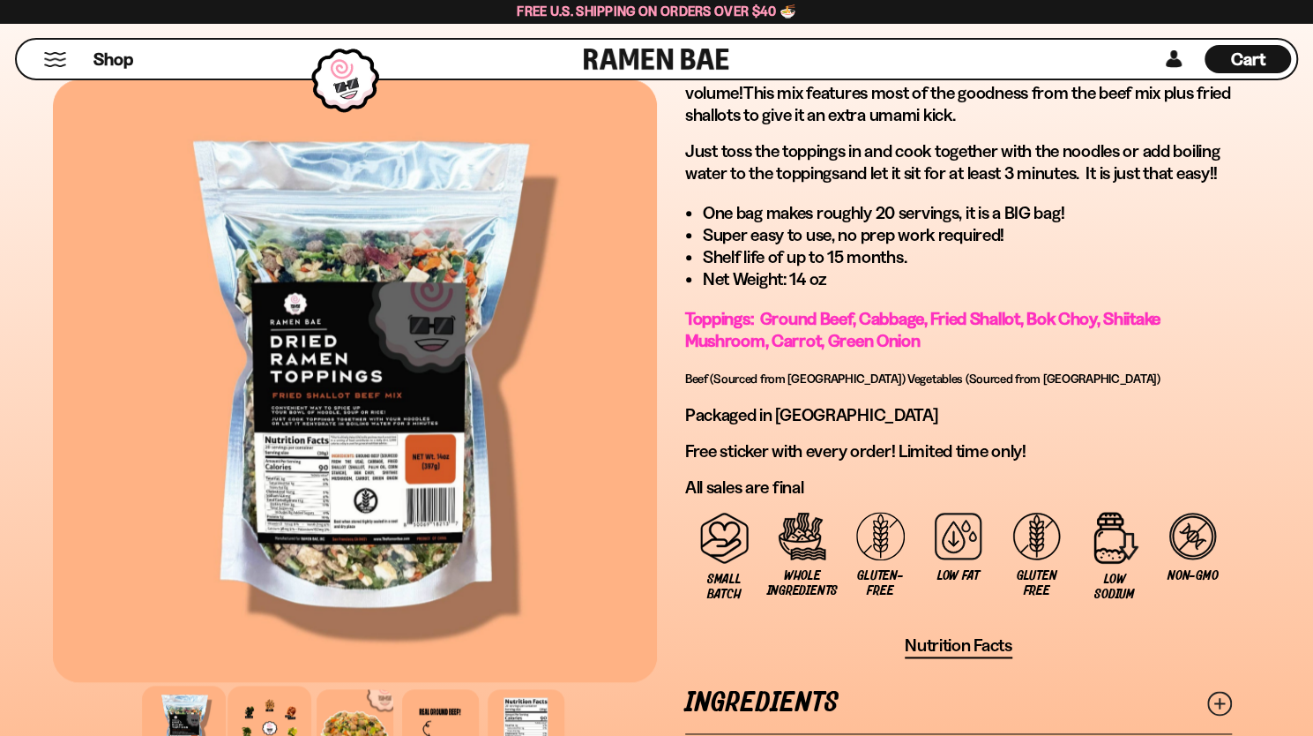
click at [268, 709] on div at bounding box center [270, 727] width 84 height 84
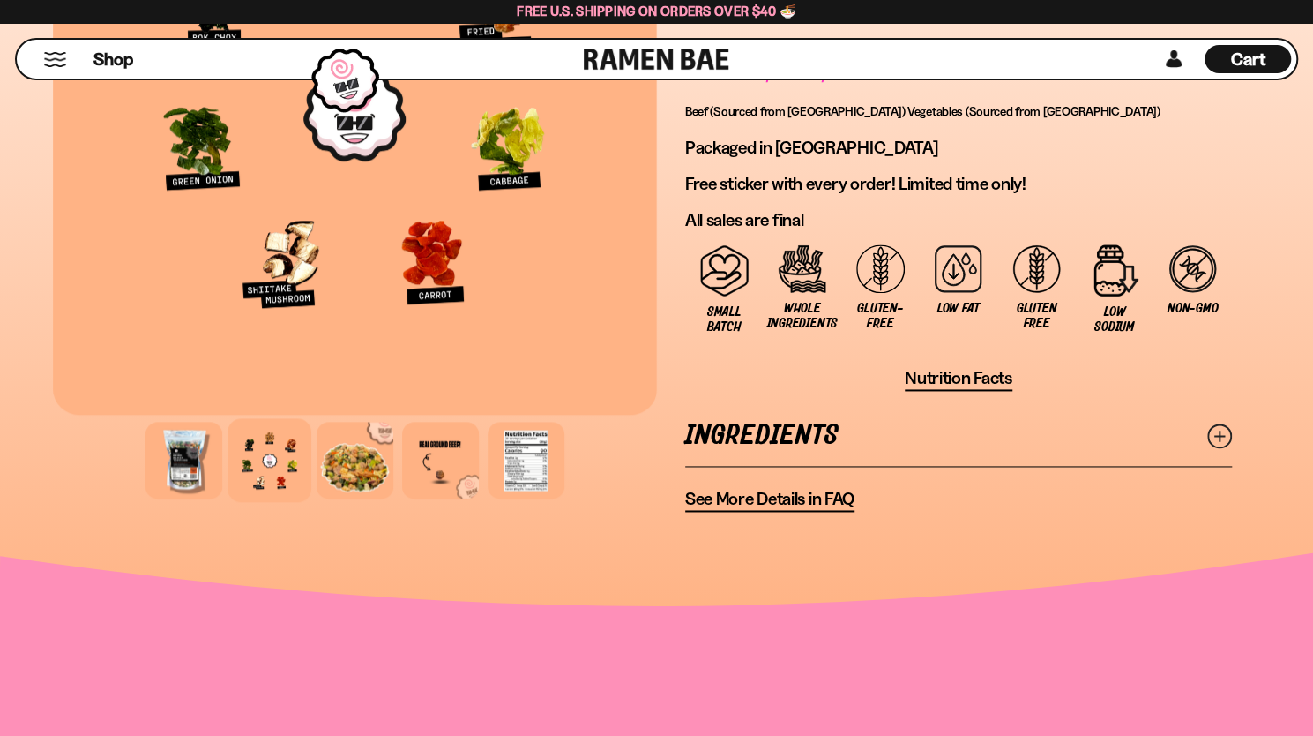
scroll to position [1411, 0]
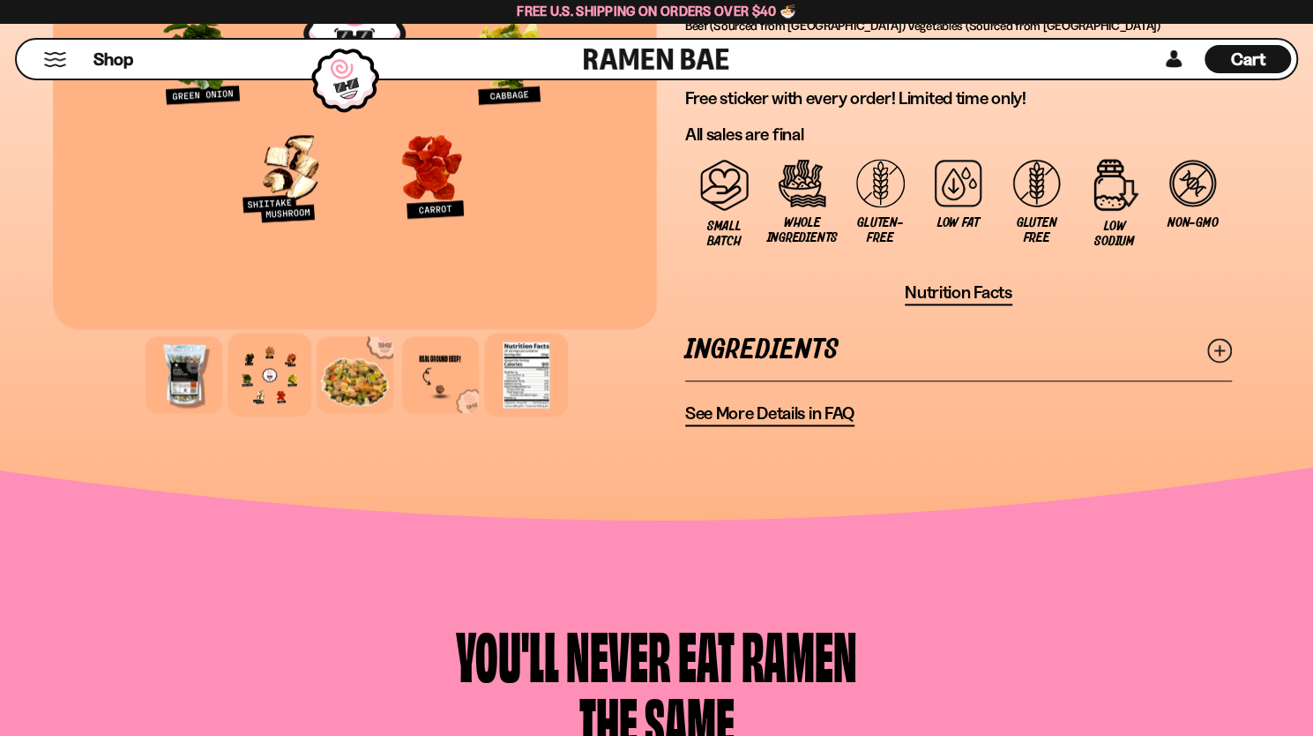
click at [539, 376] on div at bounding box center [526, 375] width 84 height 84
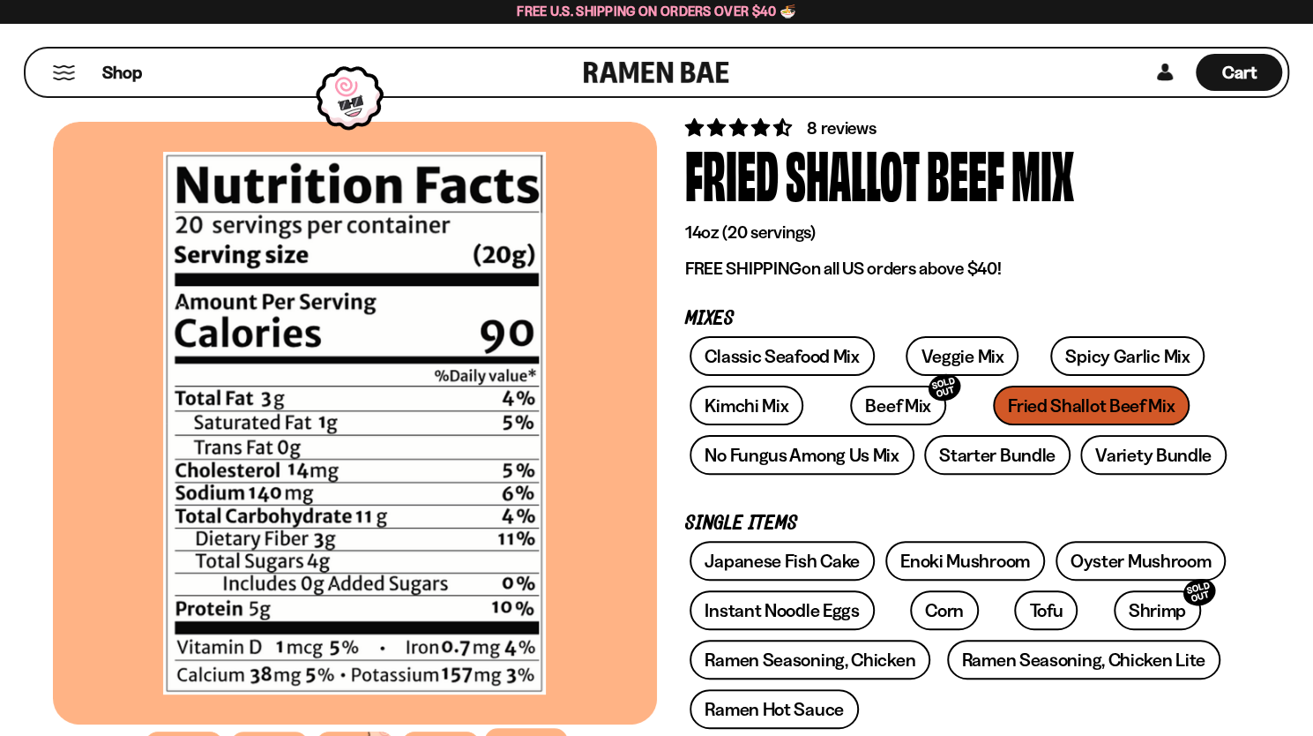
scroll to position [0, 0]
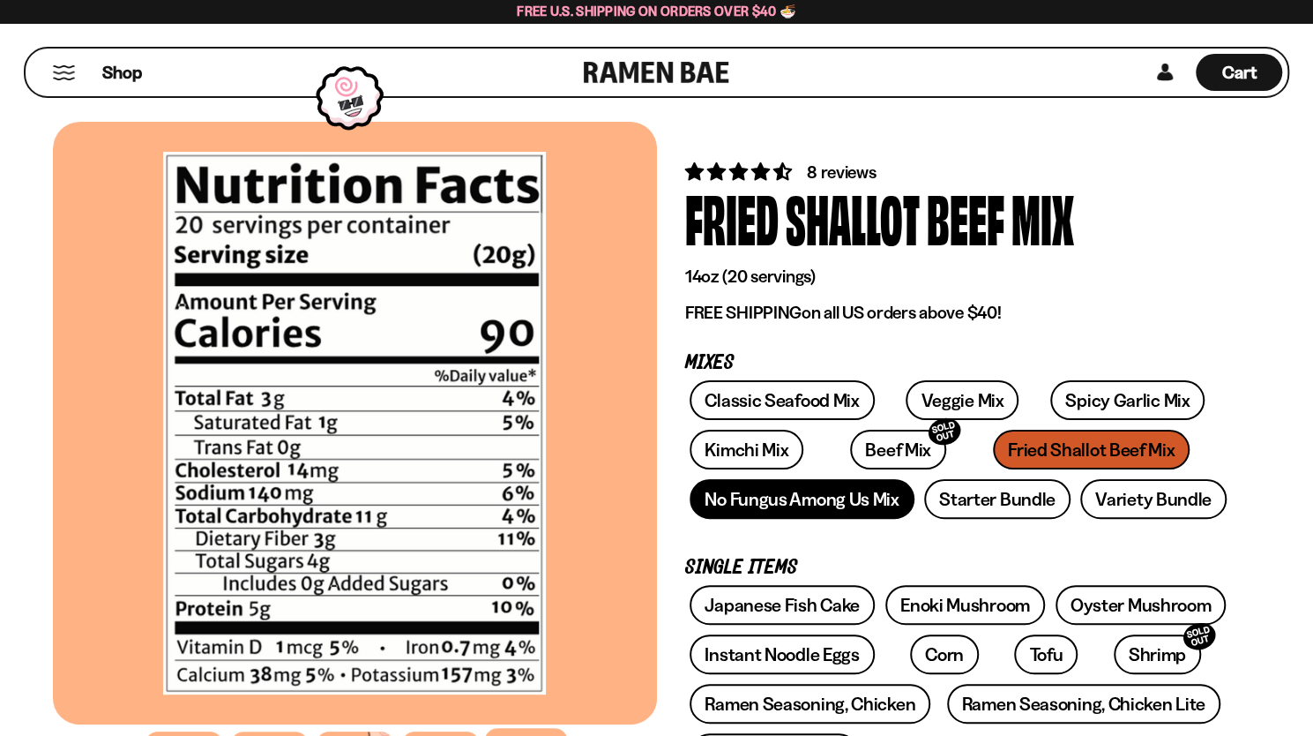
click at [785, 497] on link "No Fungus Among Us Mix" at bounding box center [802, 499] width 224 height 40
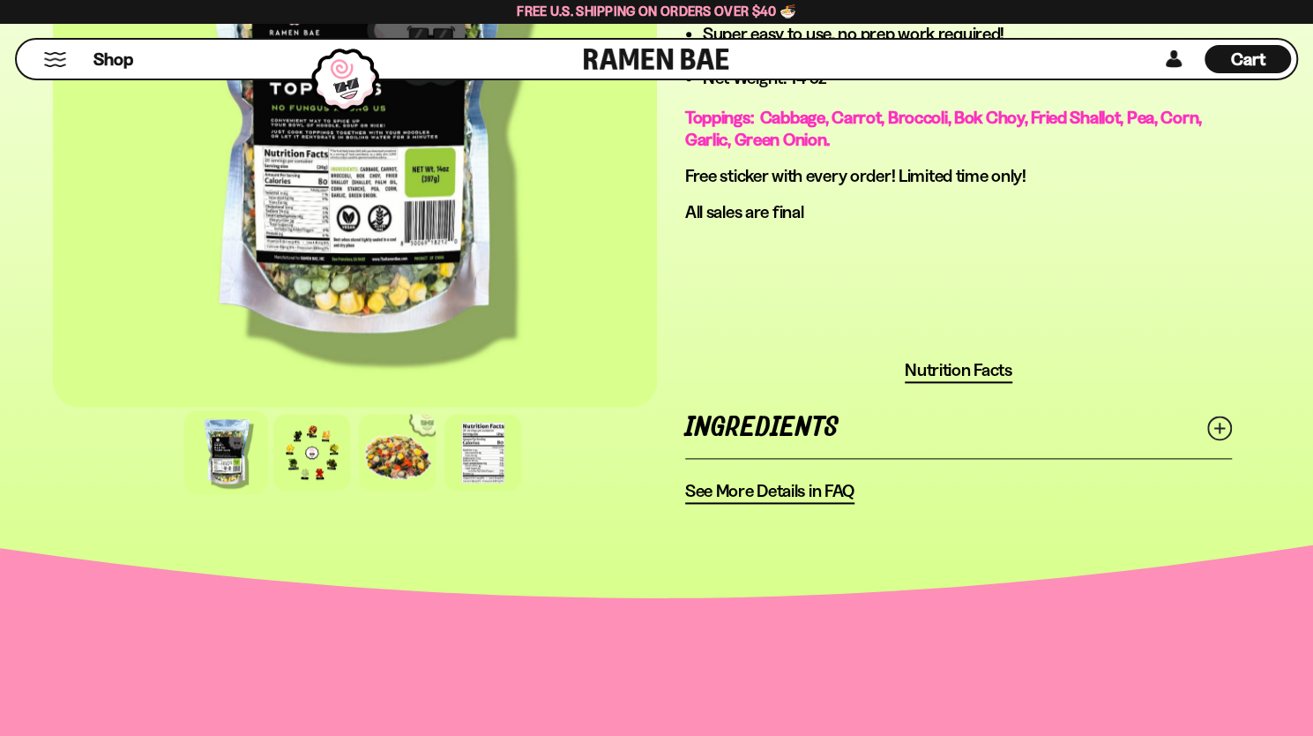
scroll to position [1235, 0]
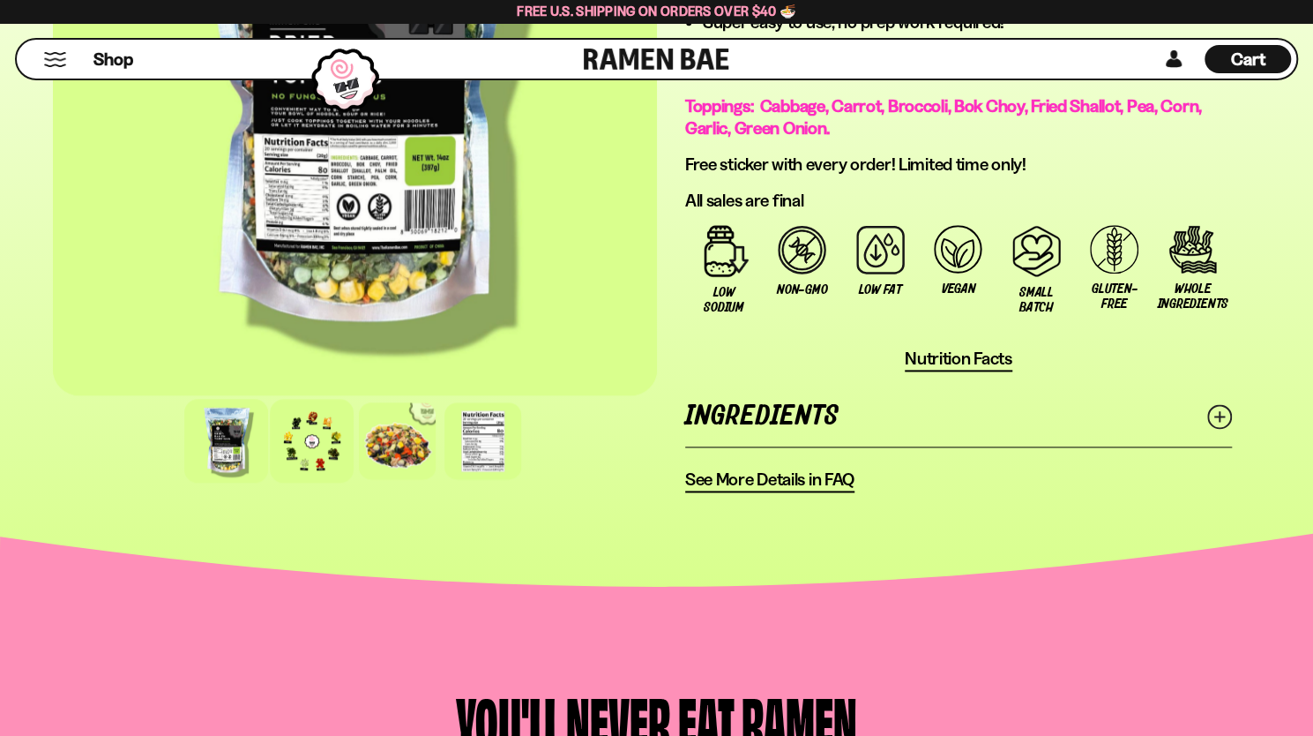
click at [318, 463] on div at bounding box center [312, 441] width 84 height 84
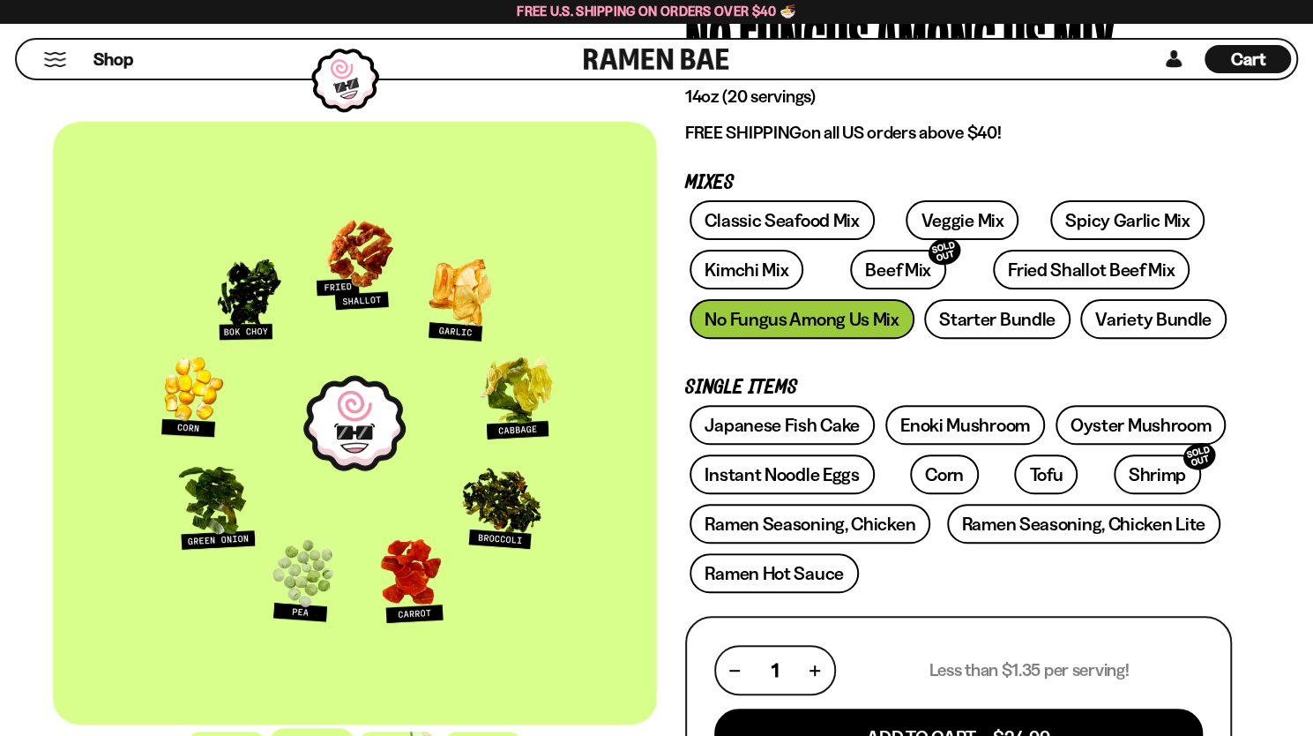
scroll to position [176, 0]
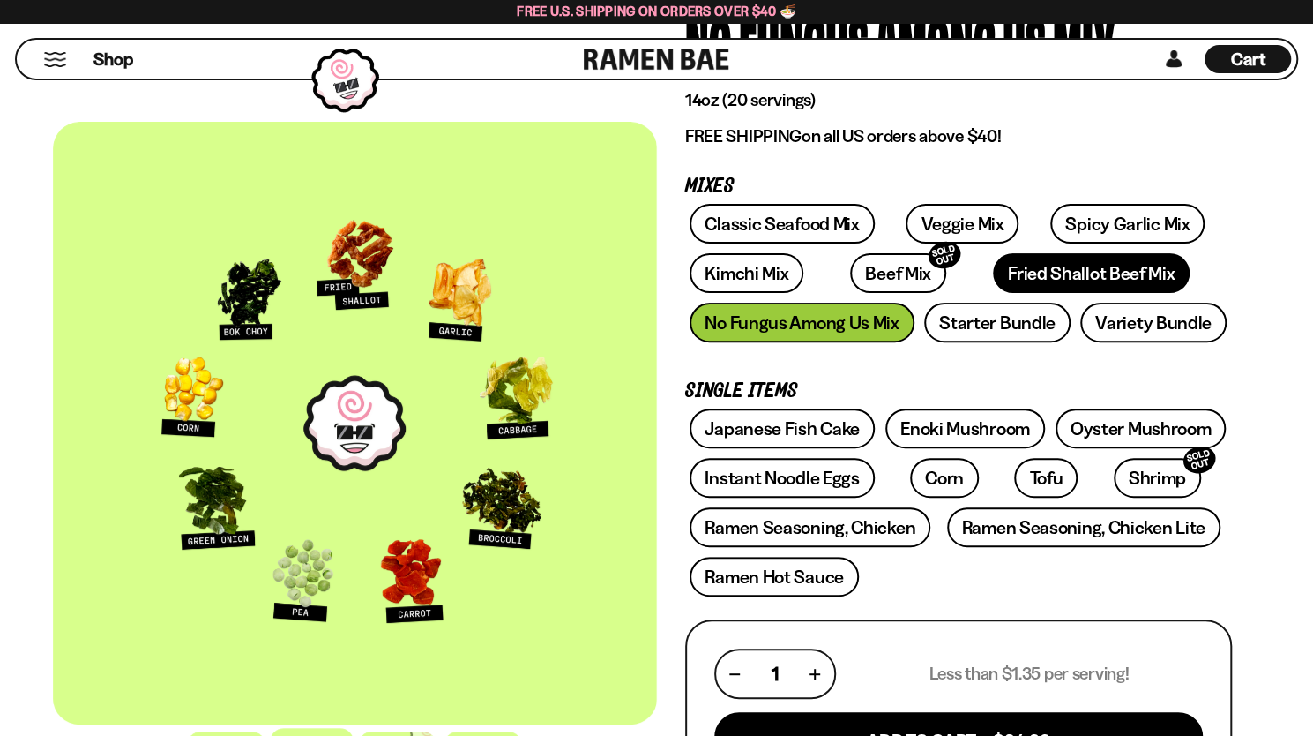
click at [1010, 271] on link "Fried Shallot Beef Mix" at bounding box center [1091, 273] width 197 height 40
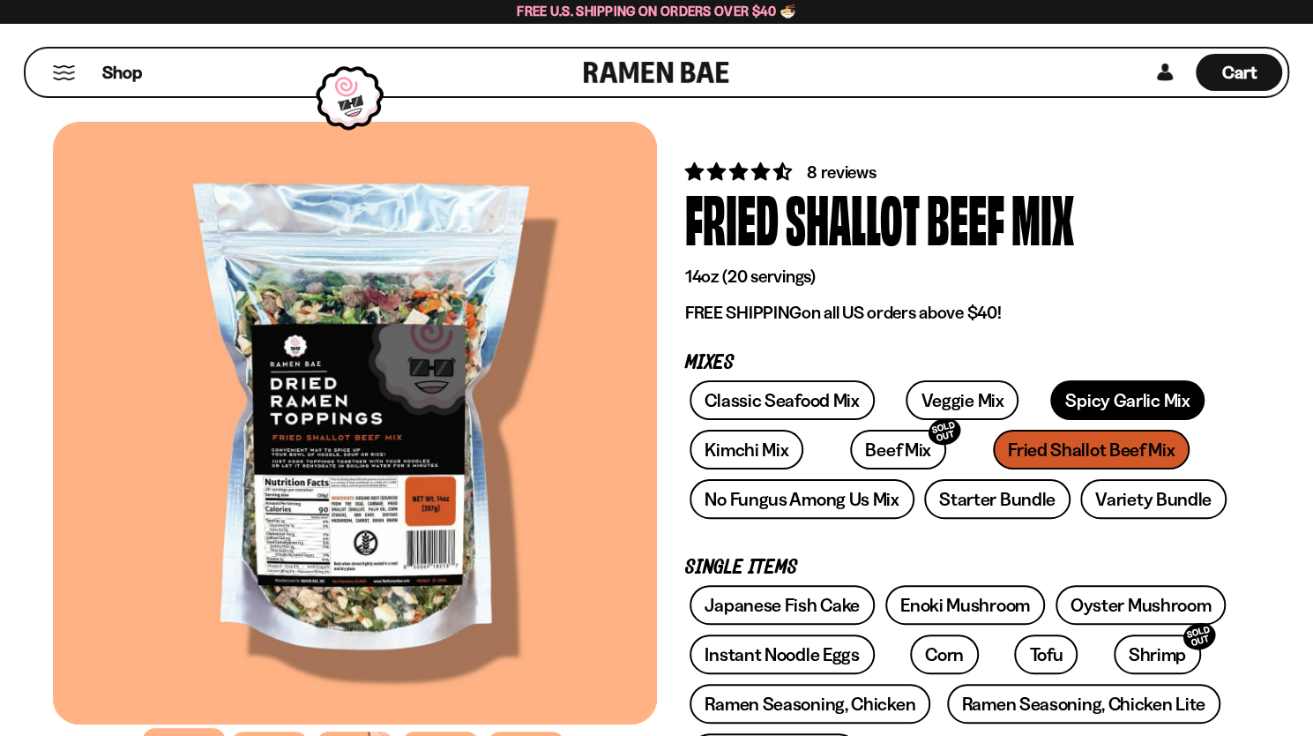
click at [1069, 393] on link "Spicy Garlic Mix" at bounding box center [1128, 400] width 154 height 40
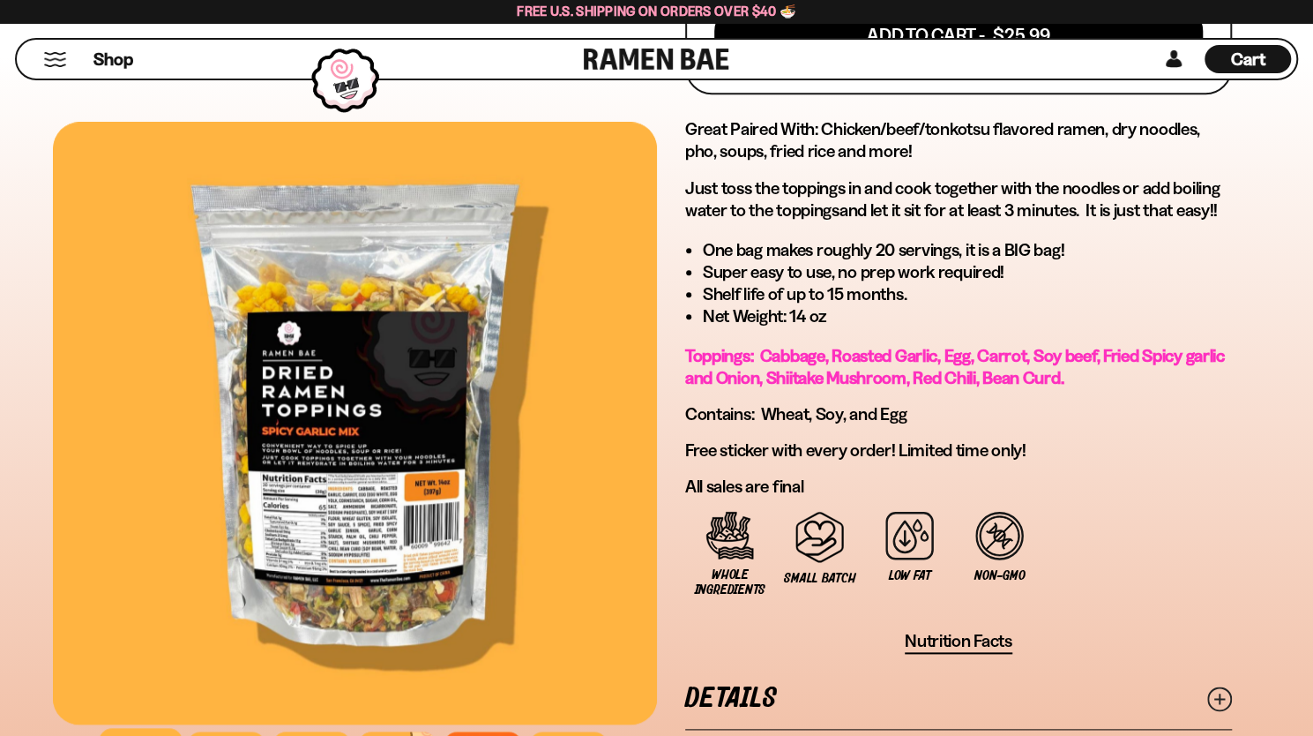
scroll to position [1235, 0]
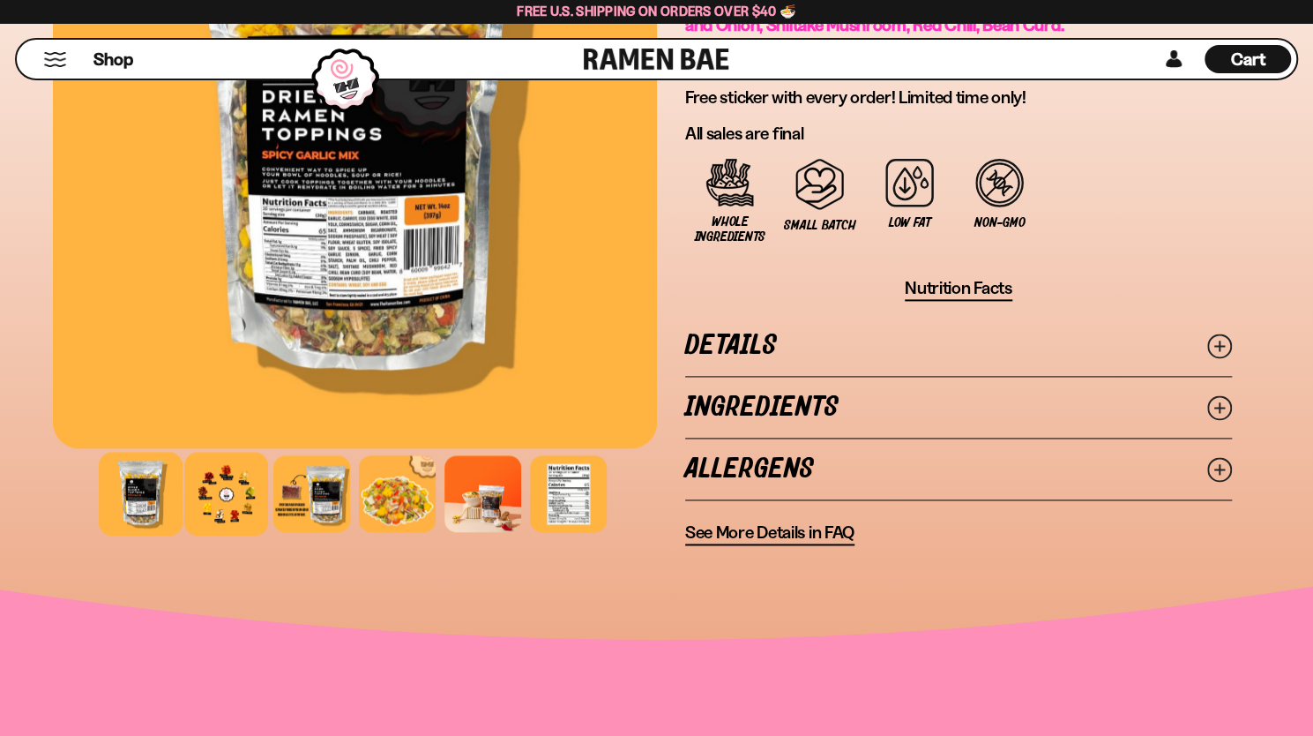
click at [229, 494] on div at bounding box center [226, 494] width 84 height 84
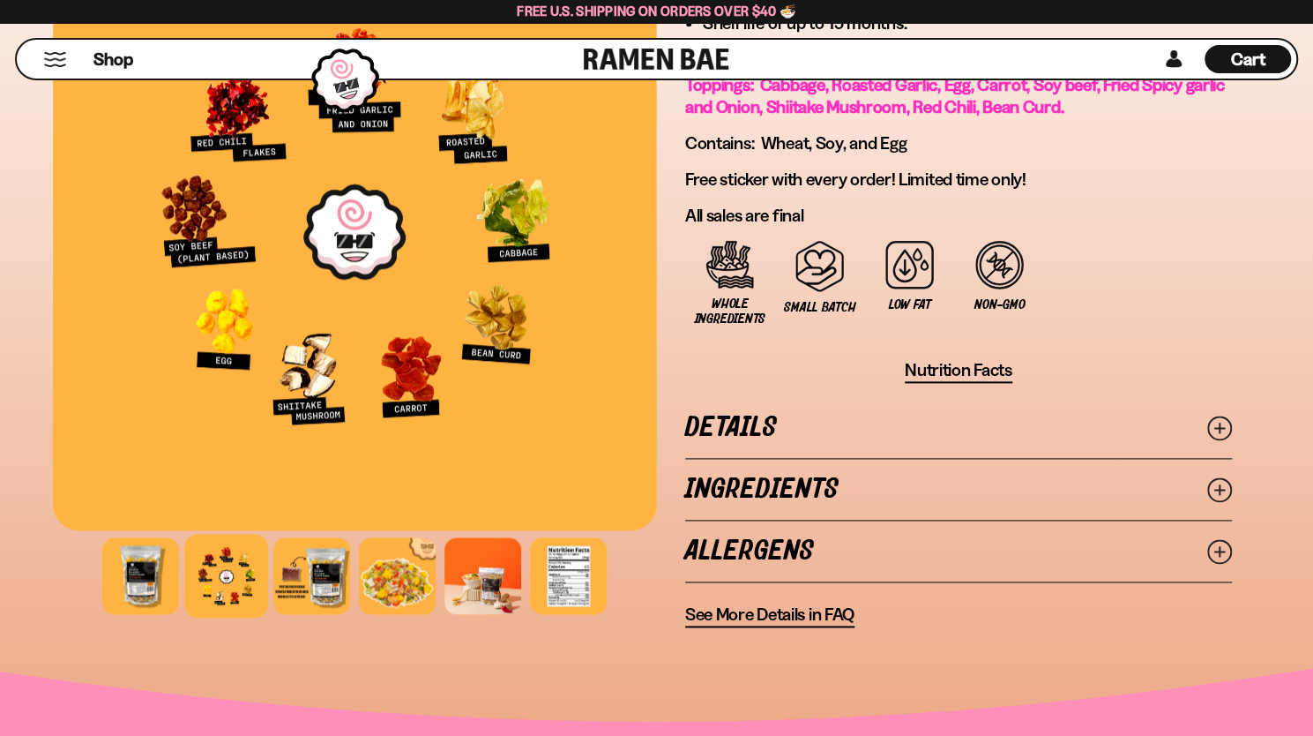
scroll to position [1147, 0]
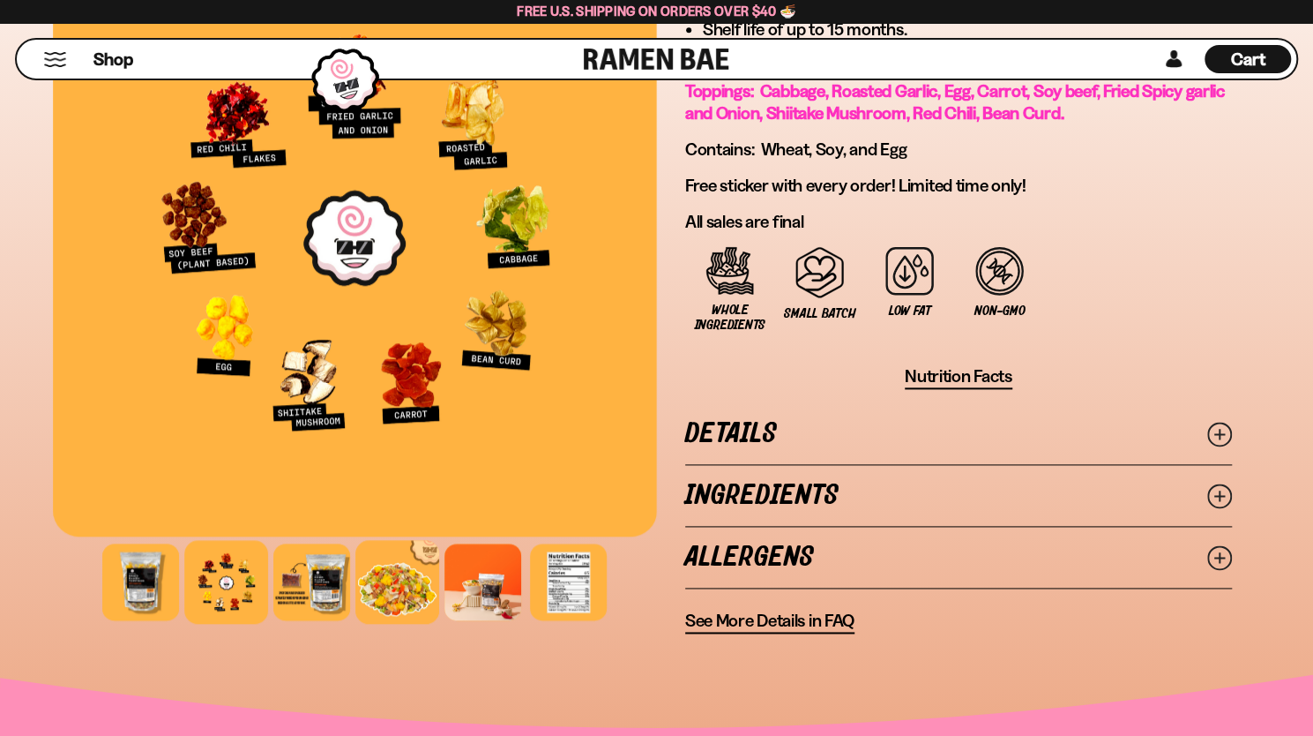
click at [401, 565] on div at bounding box center [397, 582] width 84 height 84
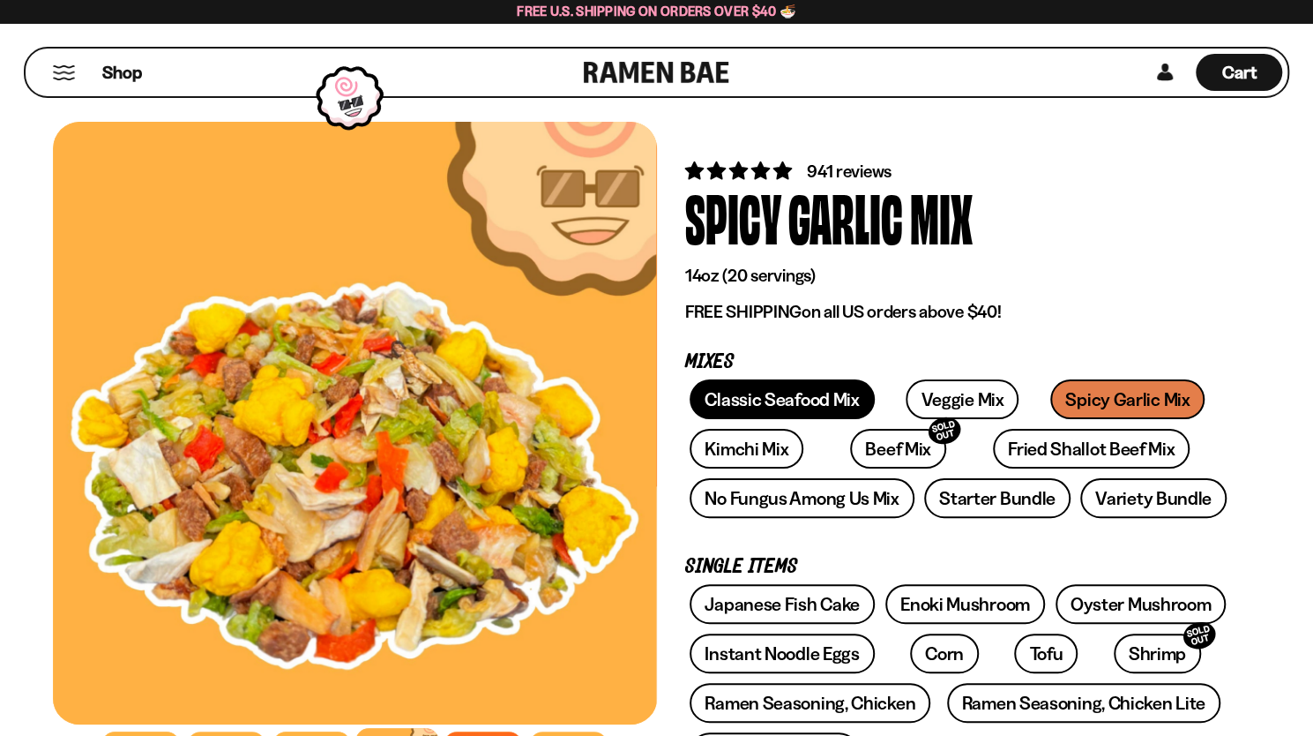
scroll to position [0, 0]
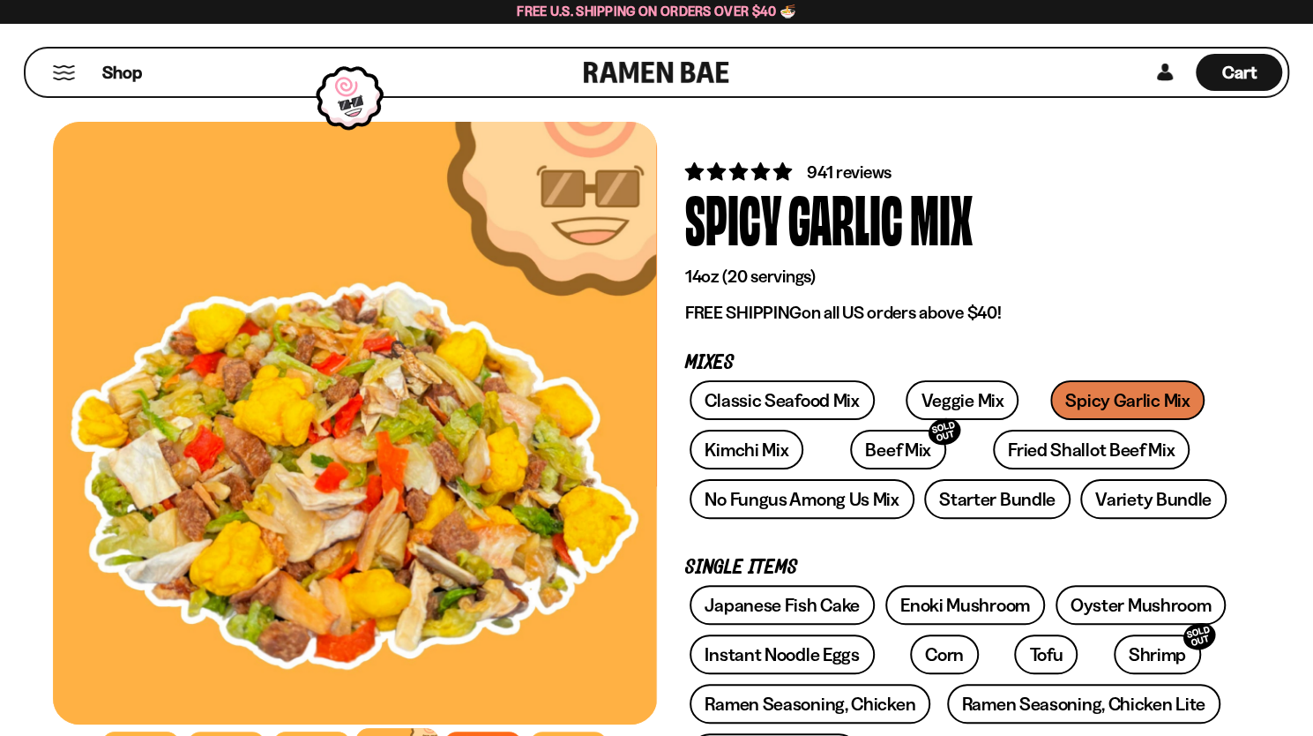
click at [850, 184] on div "Garlic" at bounding box center [846, 217] width 115 height 66
click at [796, 168] on div "941 reviews" at bounding box center [958, 172] width 547 height 26
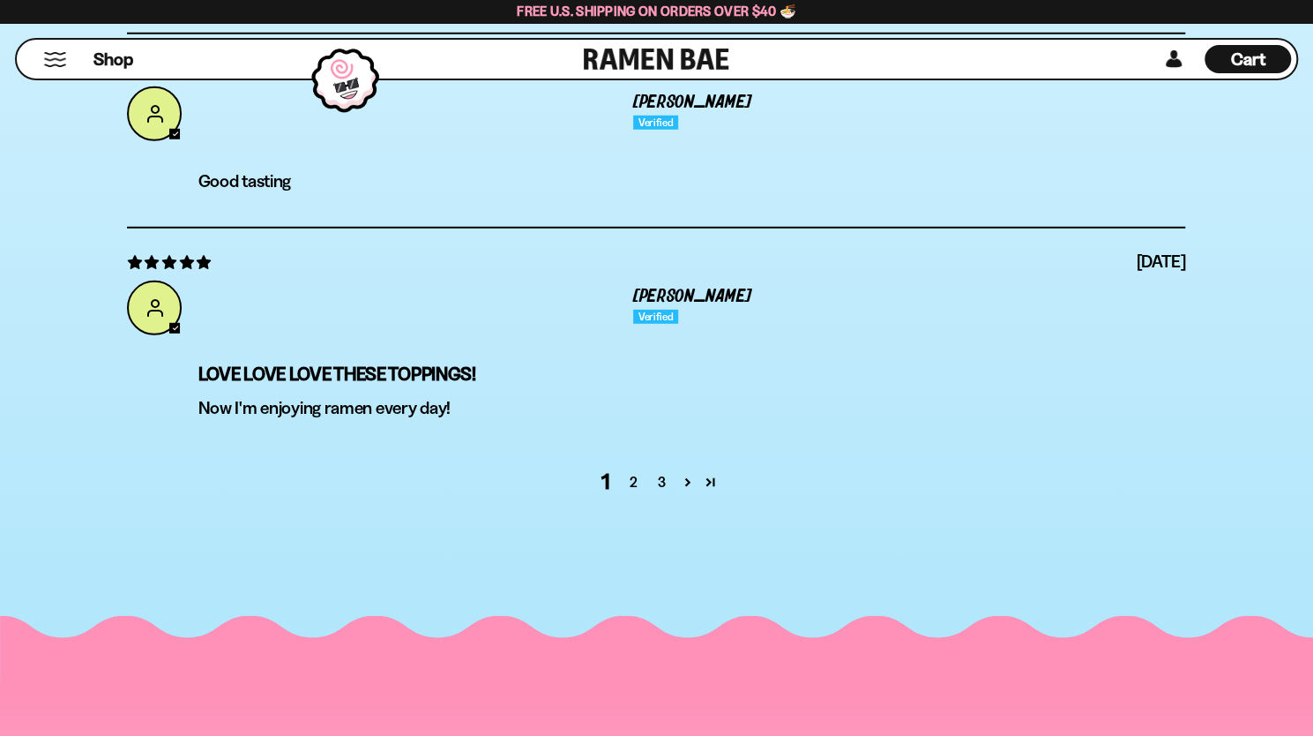
scroll to position [6816, 0]
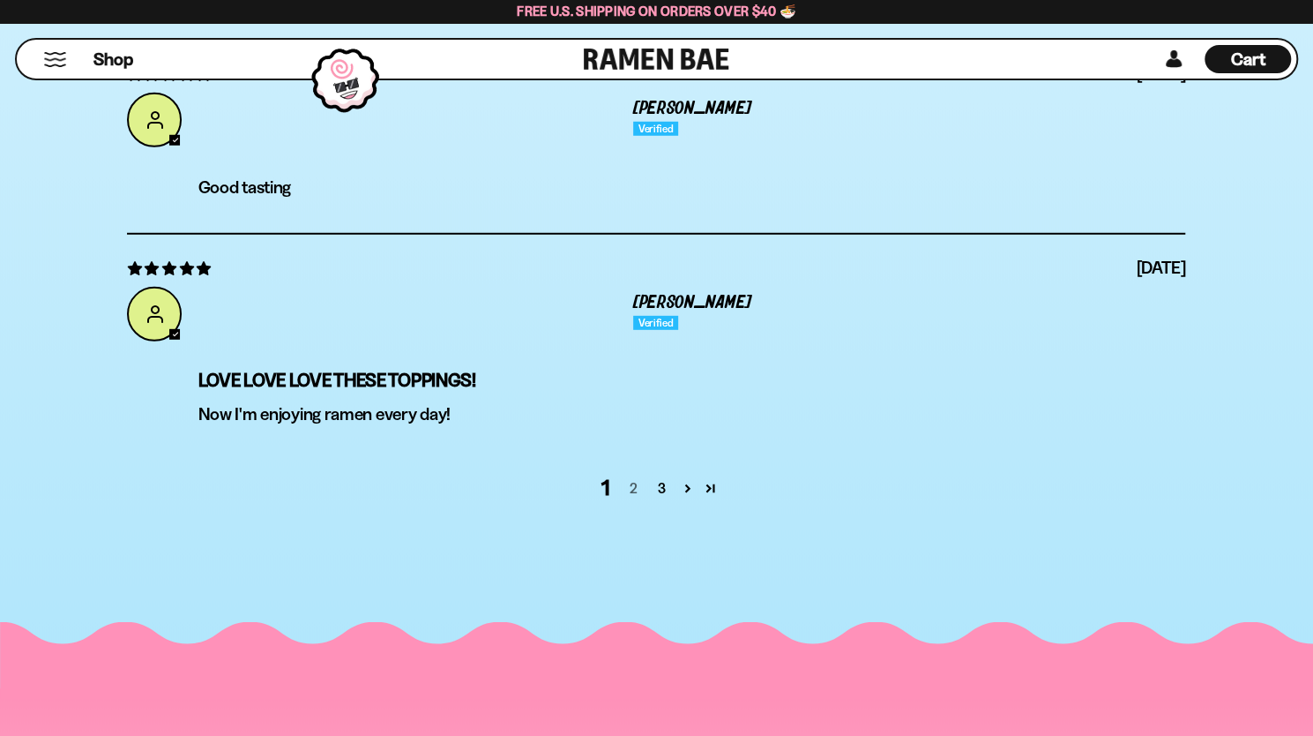
click at [634, 487] on link "2" at bounding box center [633, 487] width 28 height 21
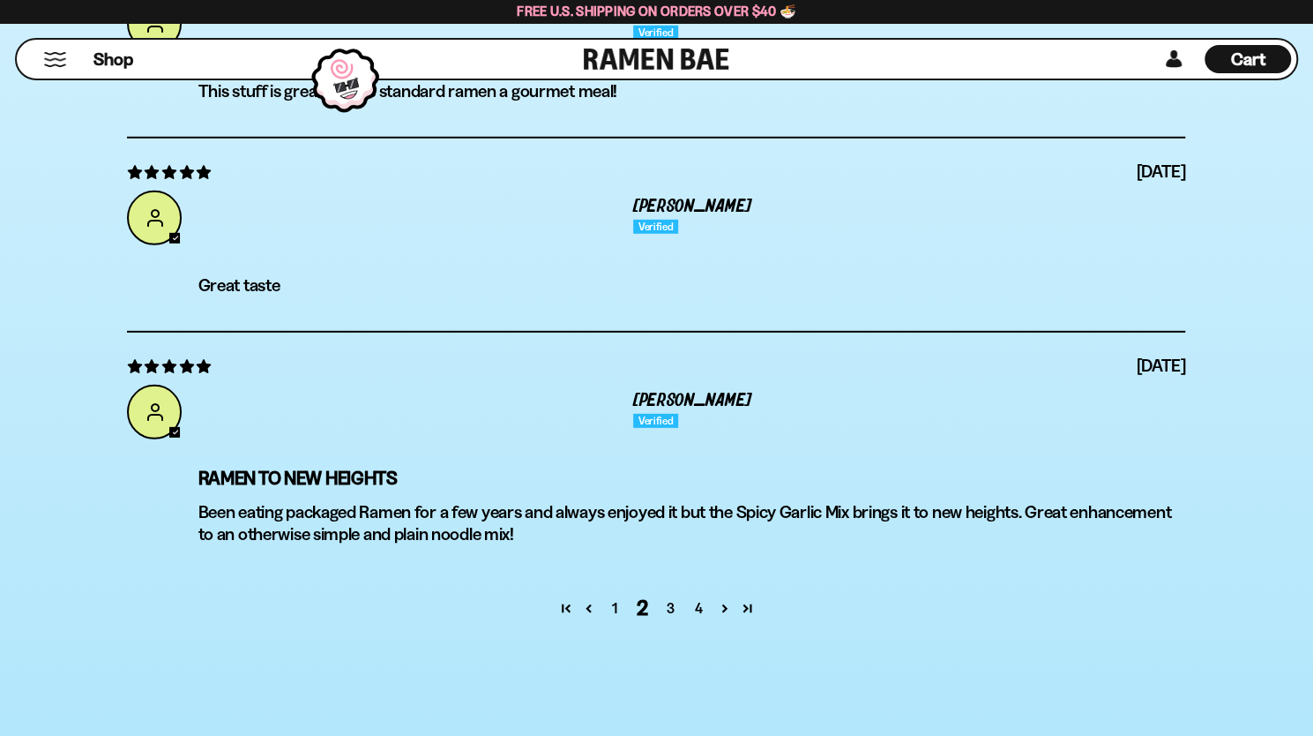
scroll to position [7069, 0]
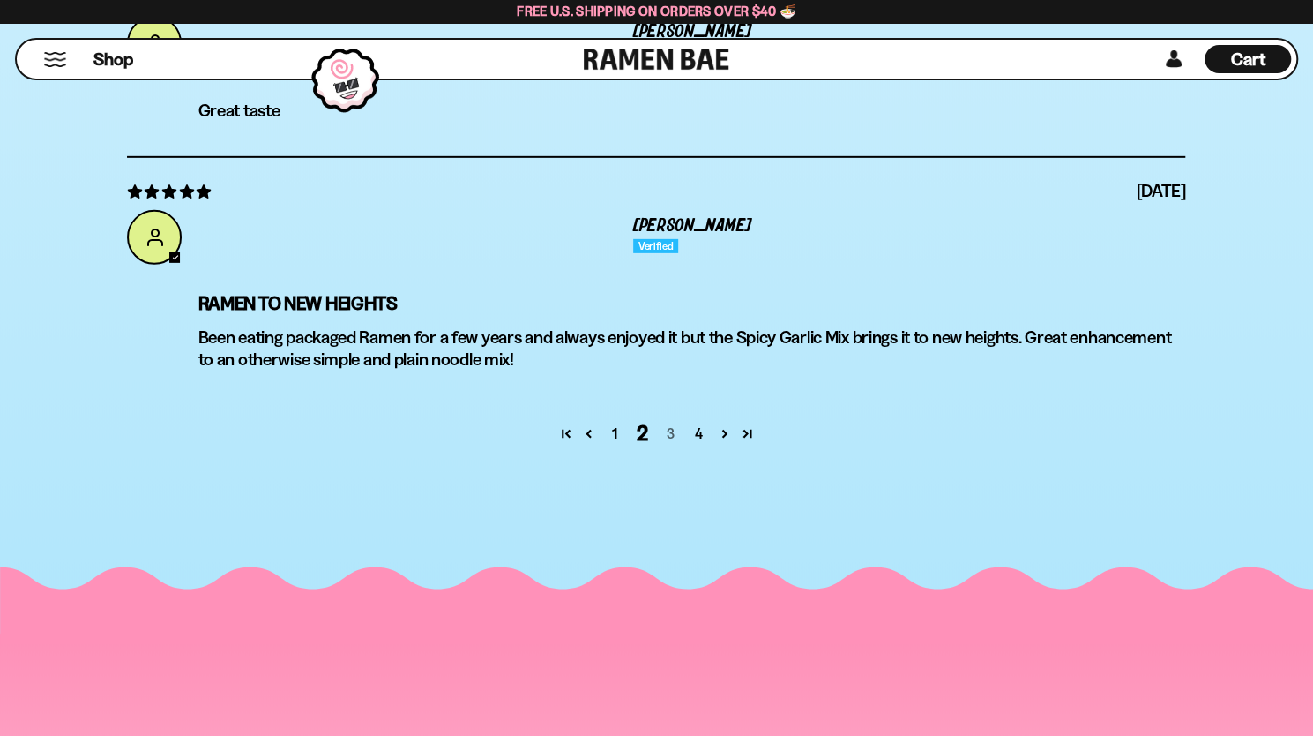
click at [669, 431] on link "3" at bounding box center [670, 432] width 28 height 21
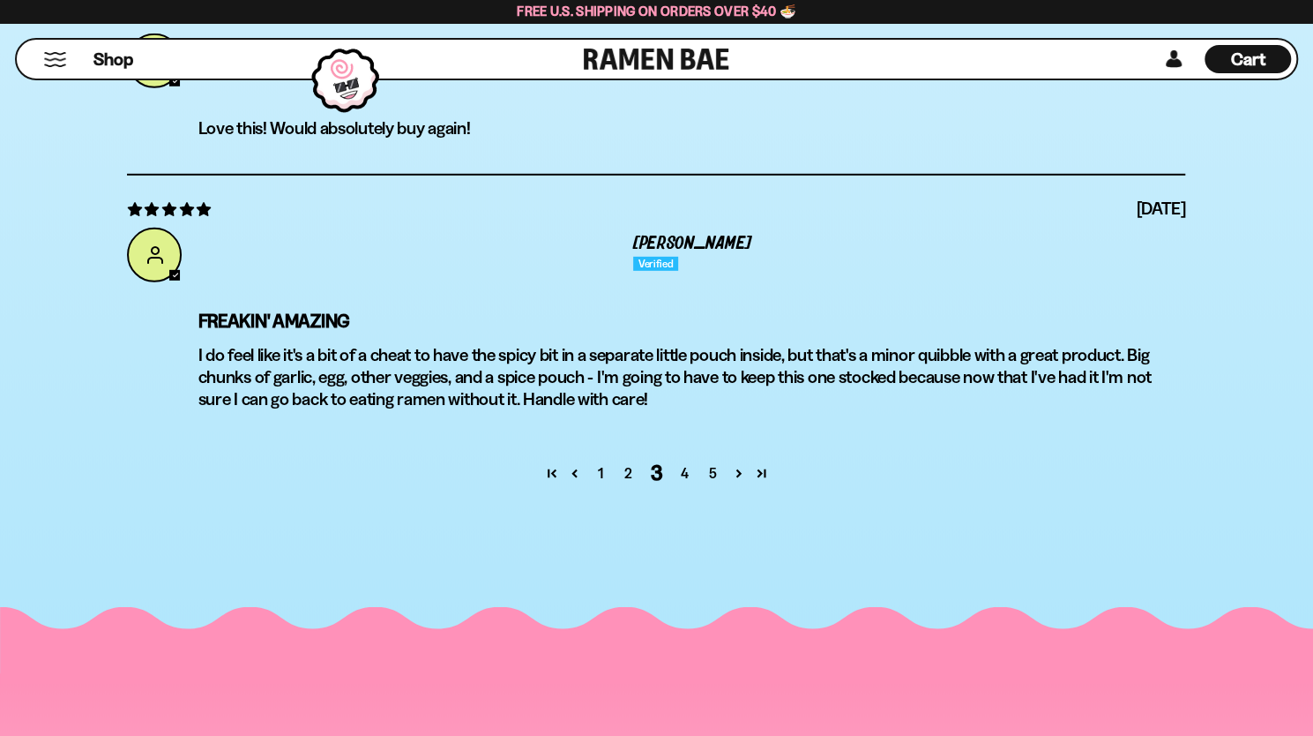
scroll to position [6980, 0]
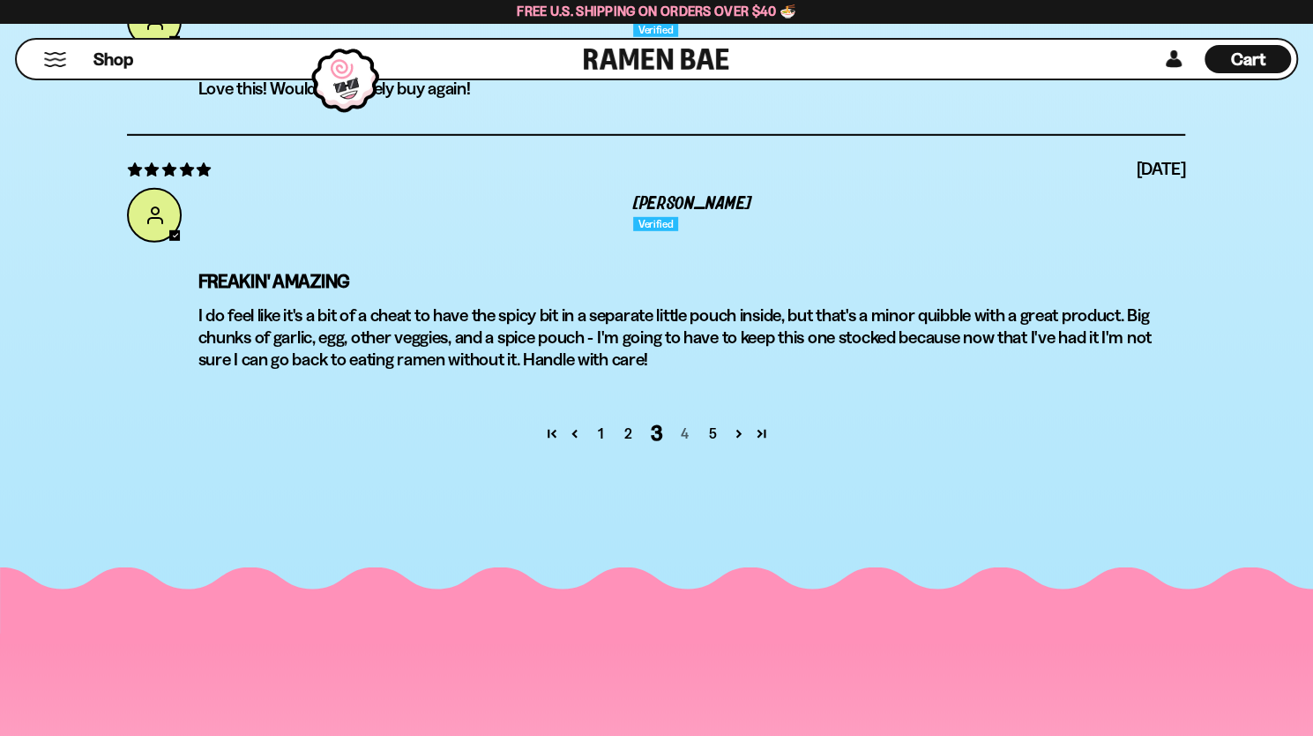
click at [681, 433] on link "4" at bounding box center [684, 432] width 28 height 21
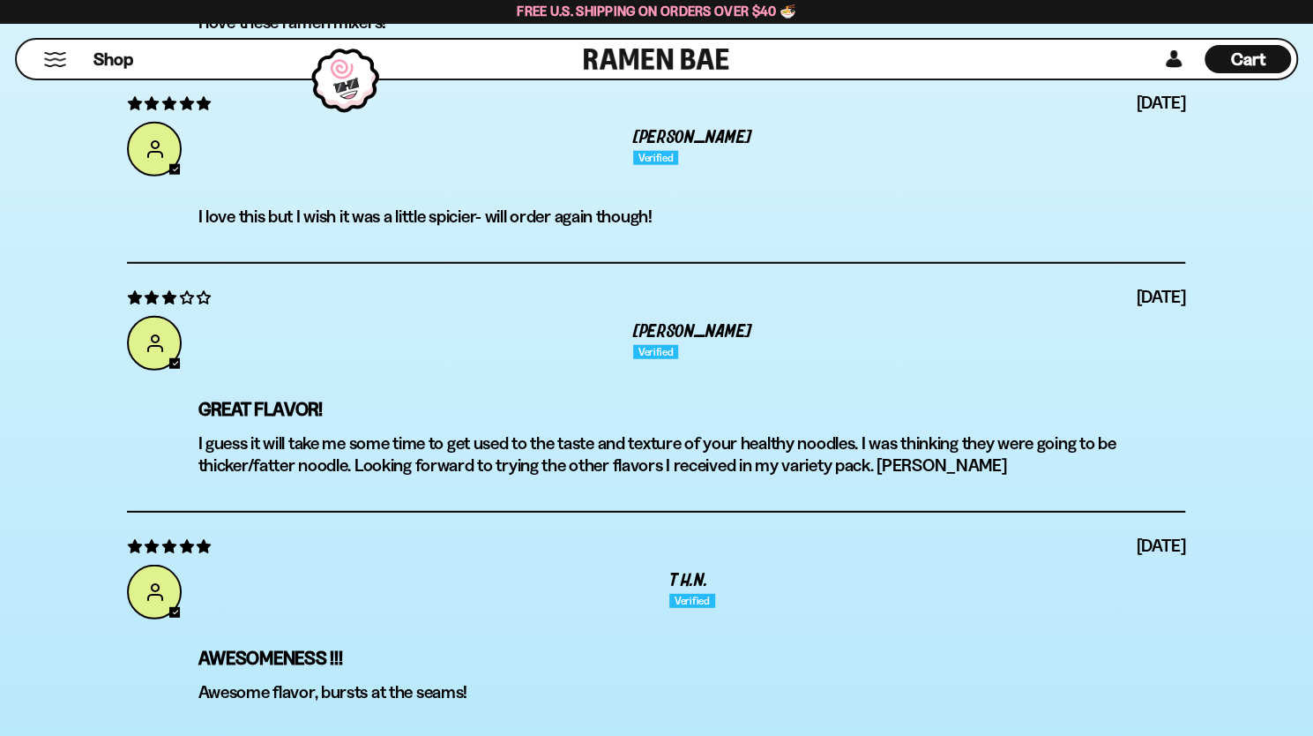
scroll to position [6804, 0]
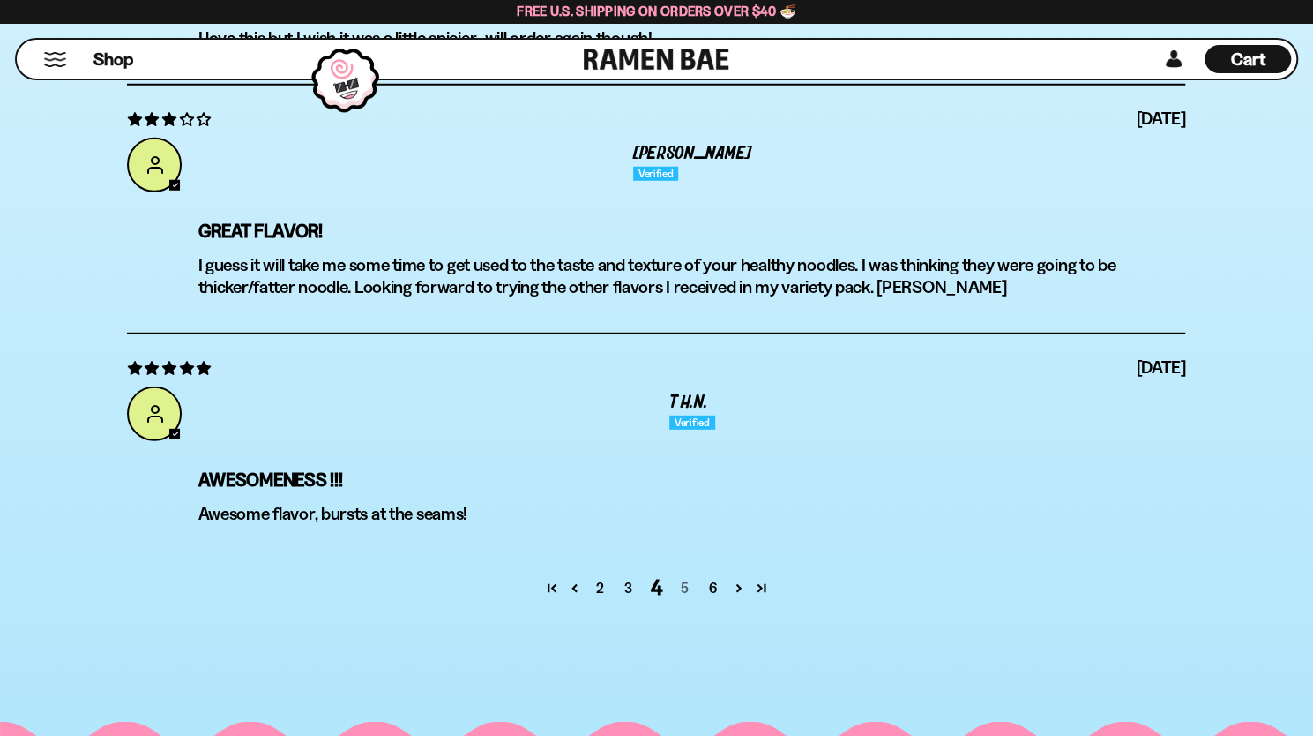
click at [686, 588] on link "5" at bounding box center [684, 587] width 28 height 21
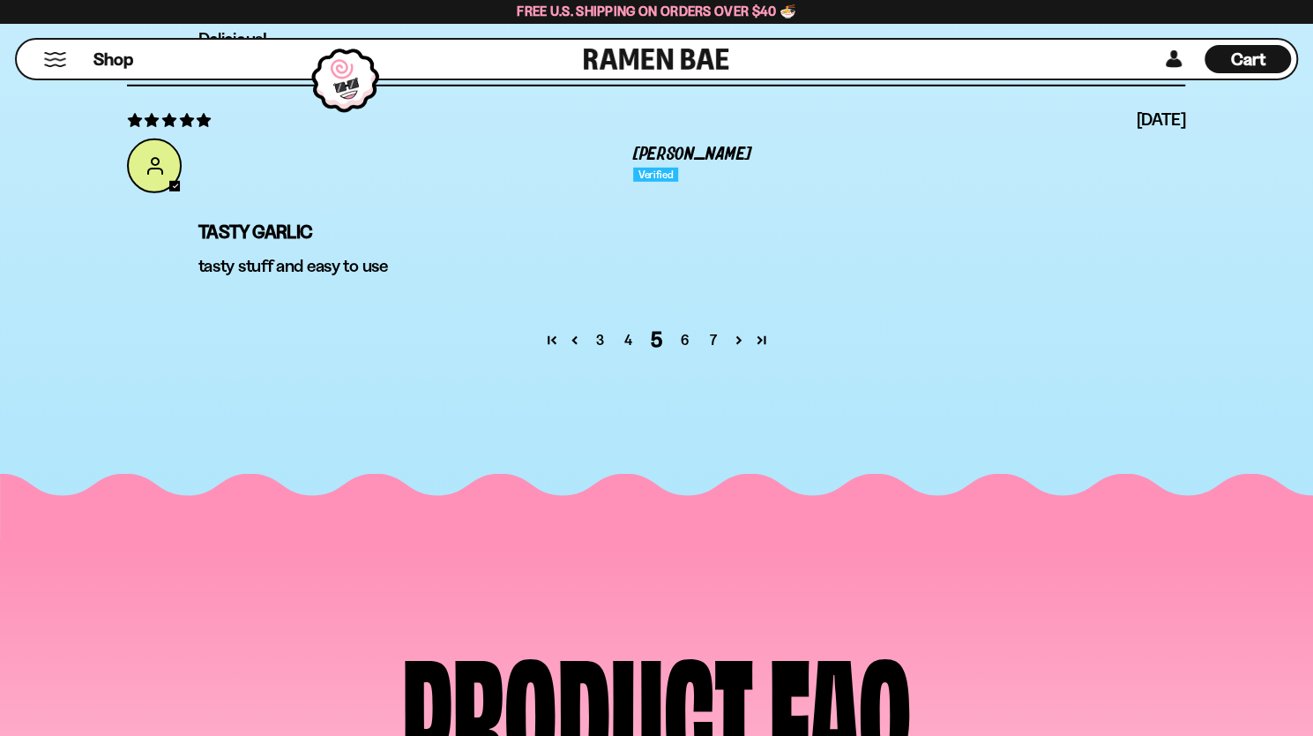
scroll to position [7069, 0]
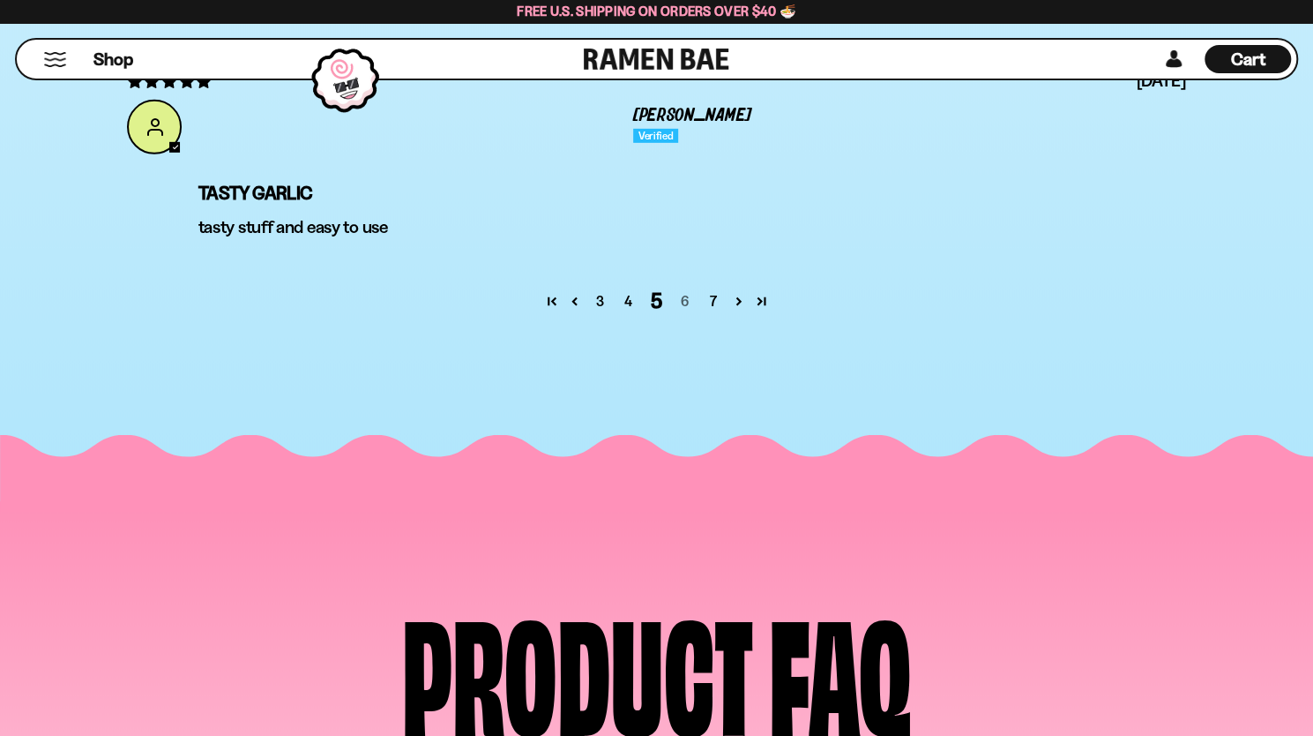
click at [686, 299] on link "6" at bounding box center [684, 300] width 28 height 21
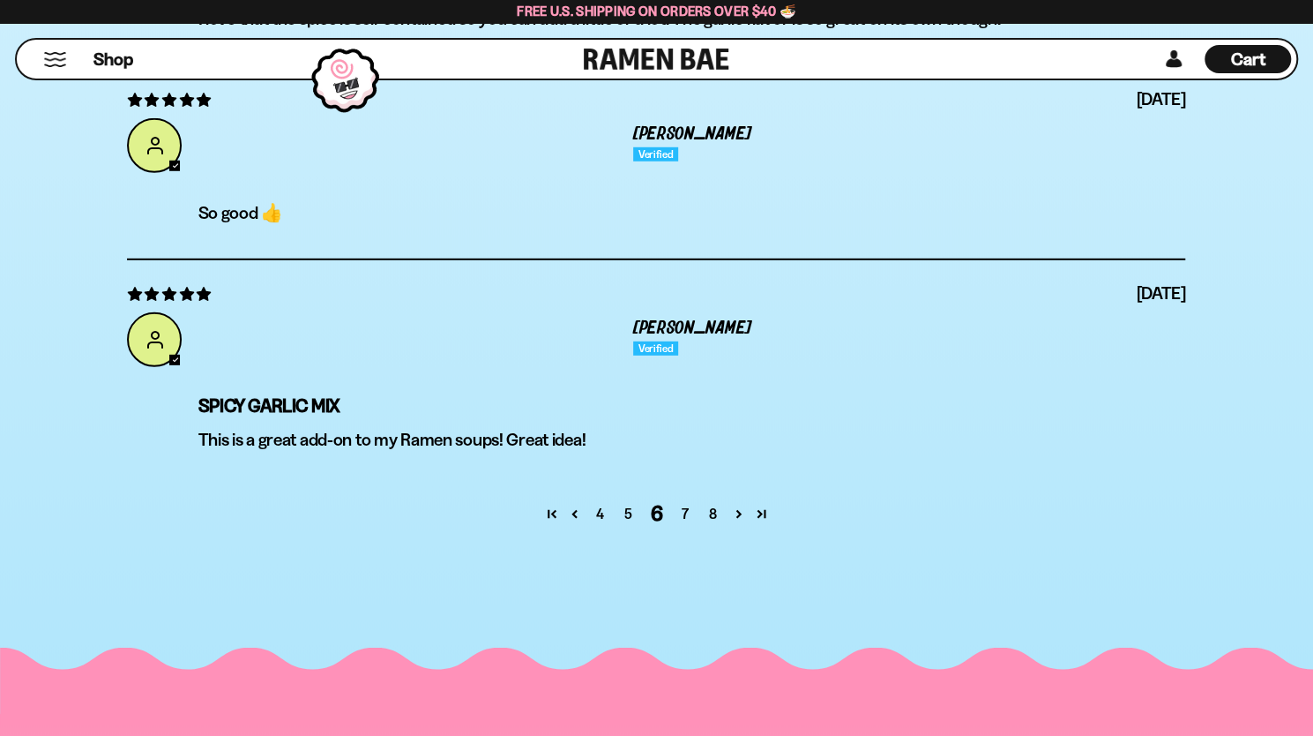
scroll to position [6892, 0]
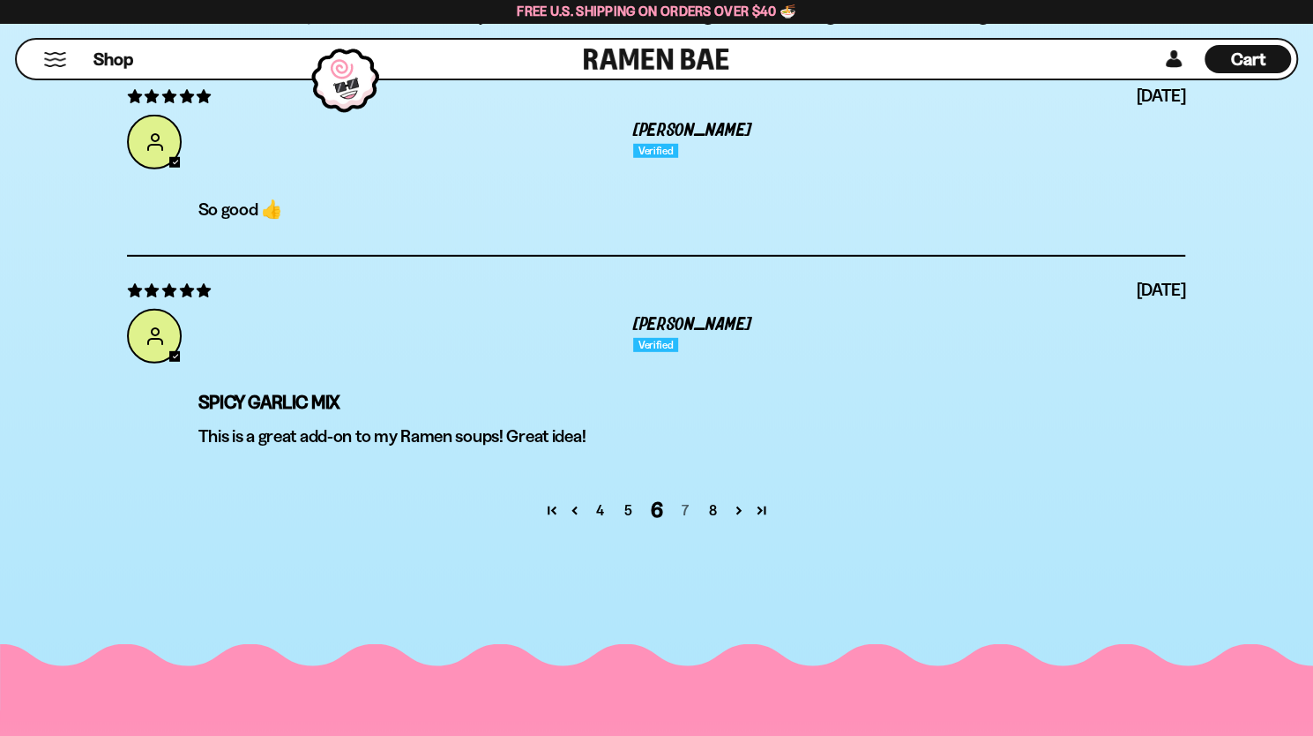
click at [686, 507] on link "7" at bounding box center [684, 509] width 28 height 21
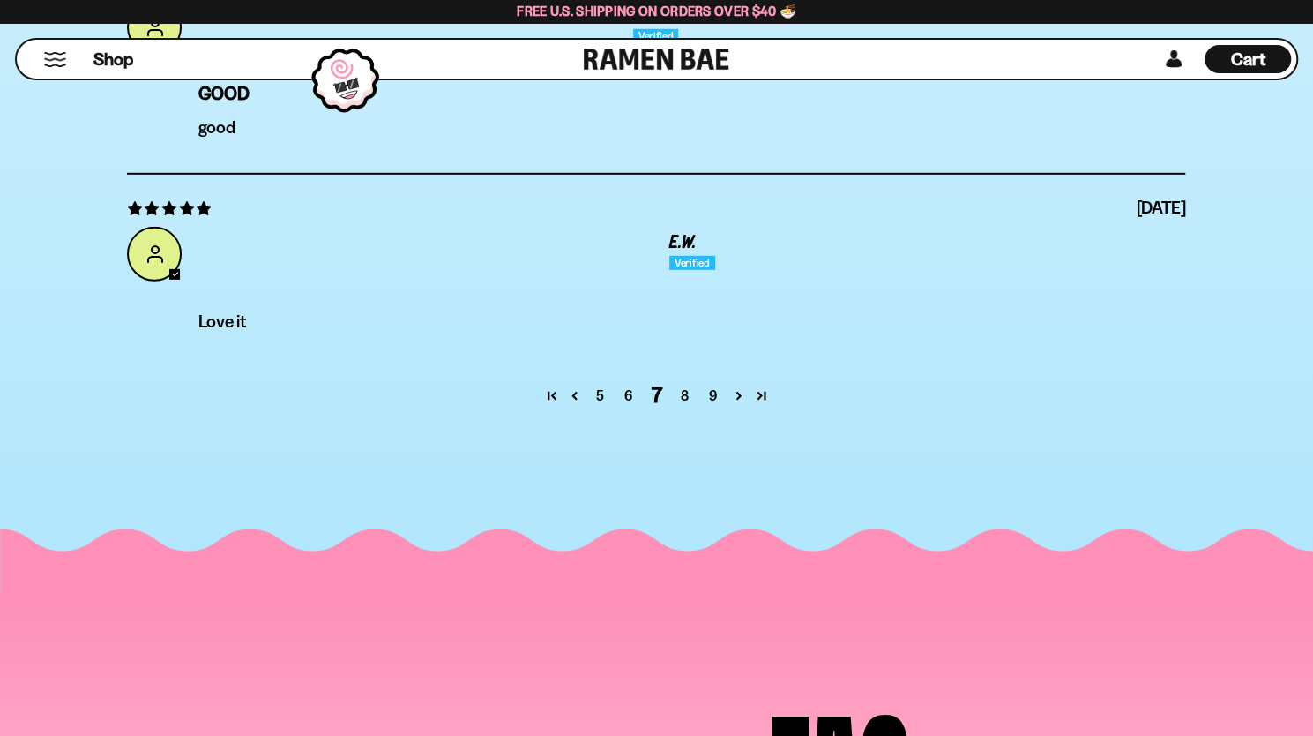
scroll to position [6980, 0]
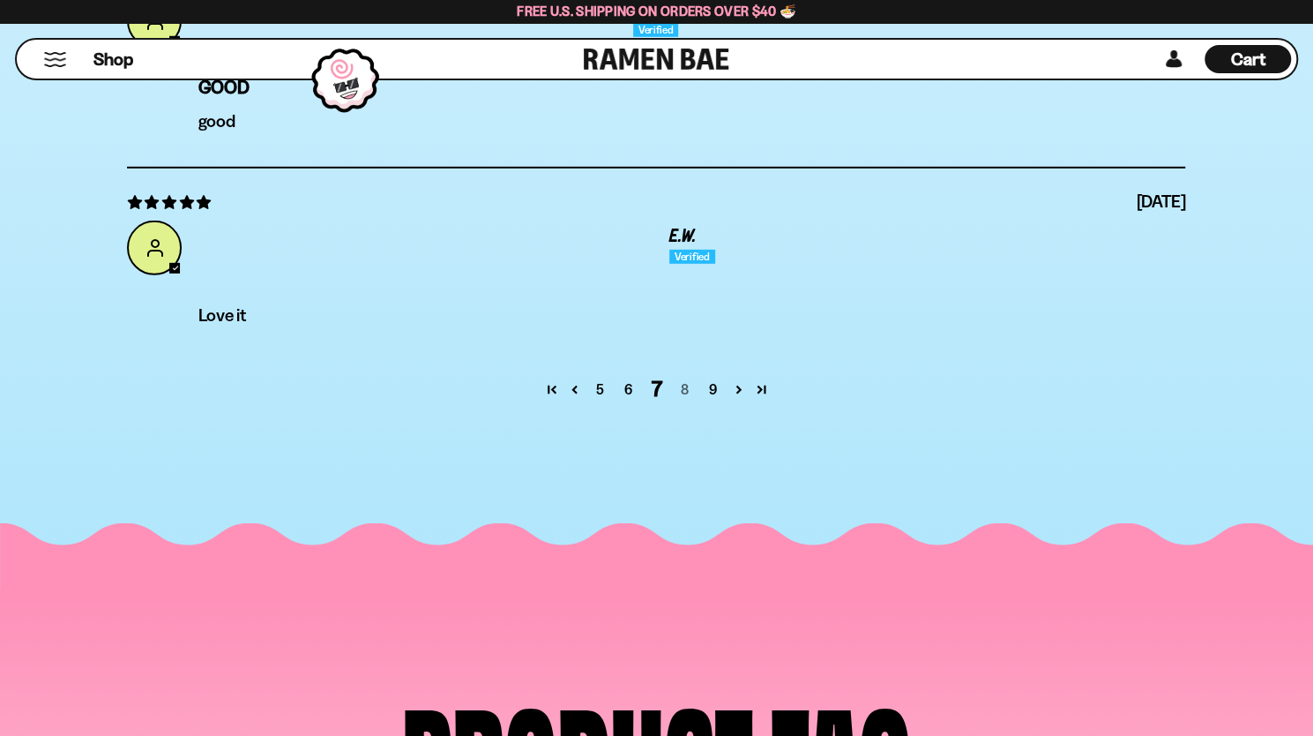
click at [687, 389] on link "8" at bounding box center [684, 388] width 28 height 21
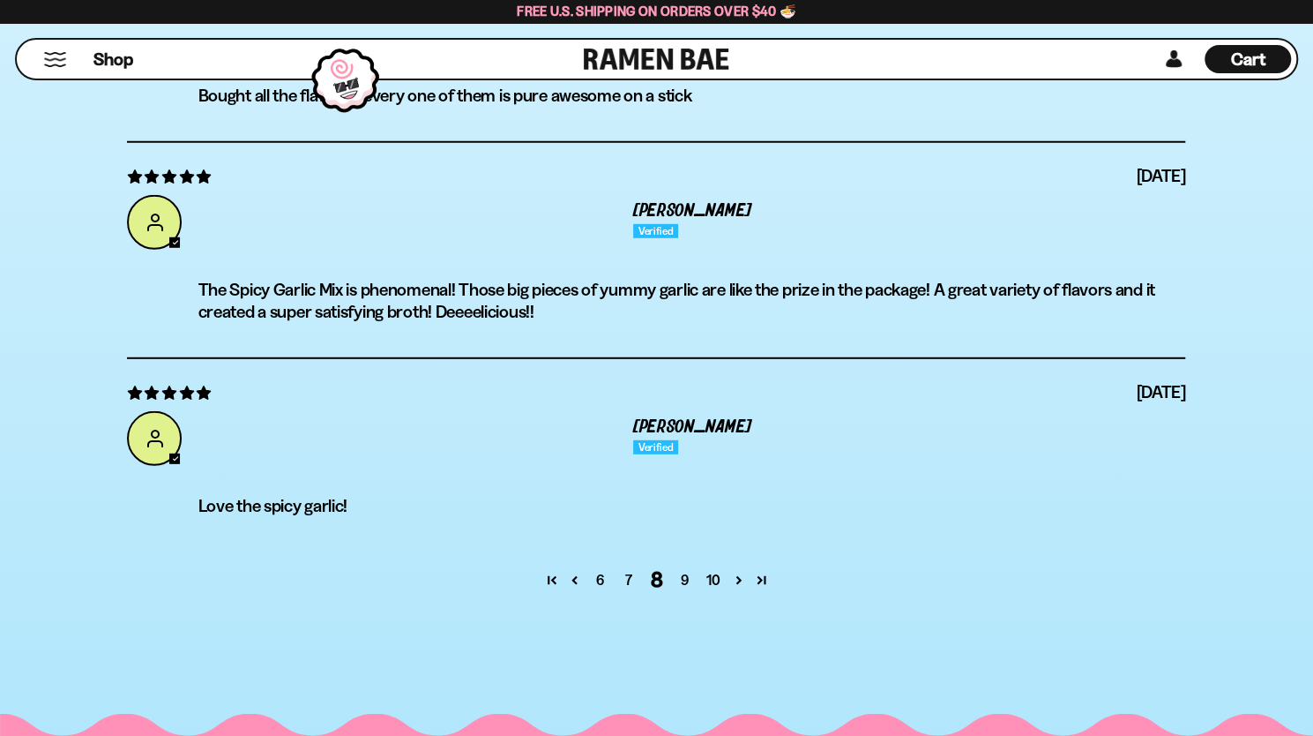
scroll to position [6804, 0]
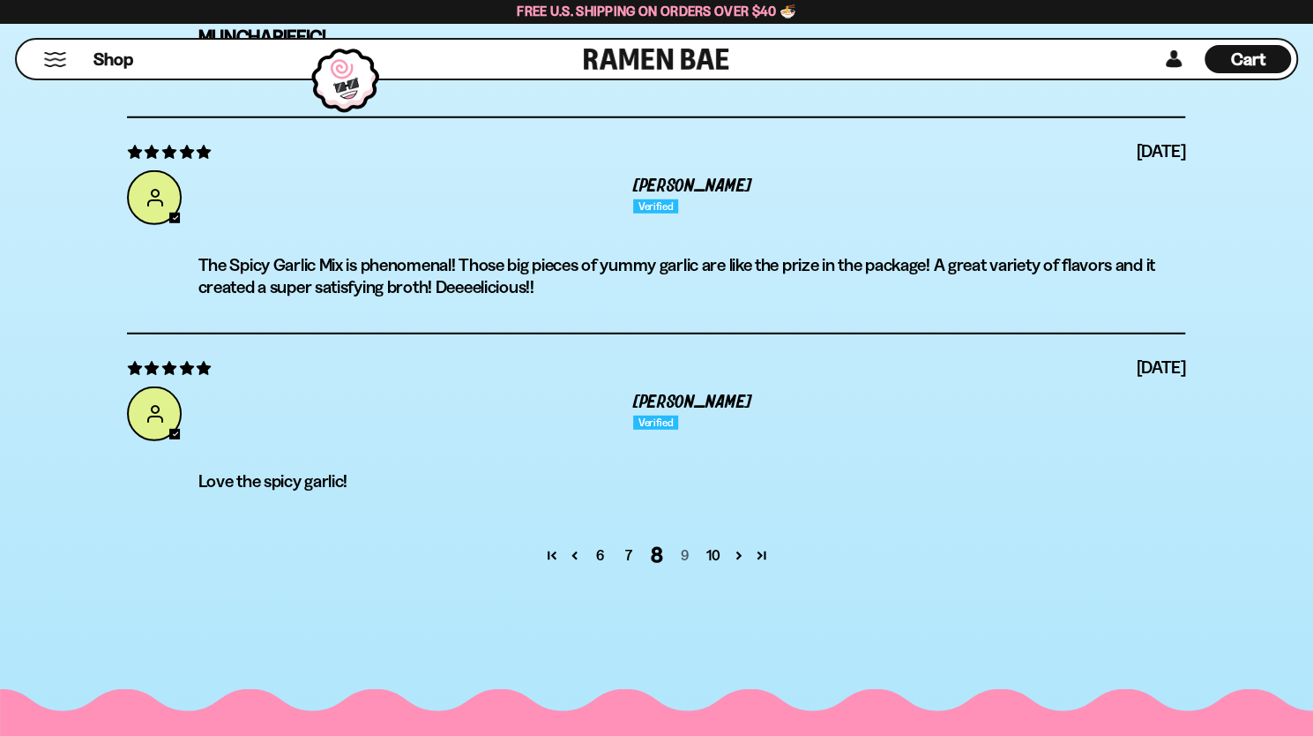
click at [681, 555] on link "9" at bounding box center [684, 554] width 28 height 21
